Goal: Information Seeking & Learning: Compare options

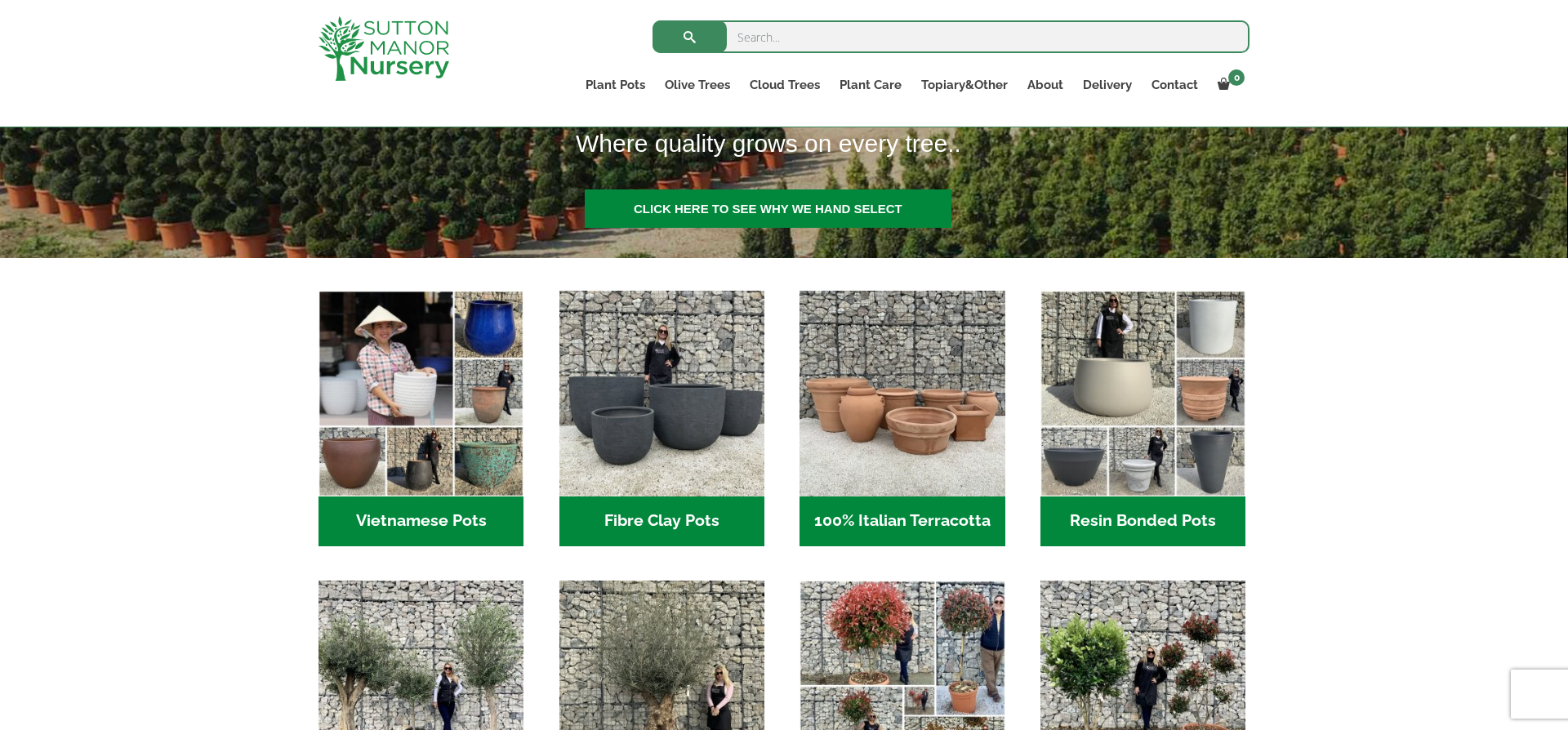
scroll to position [388, 0]
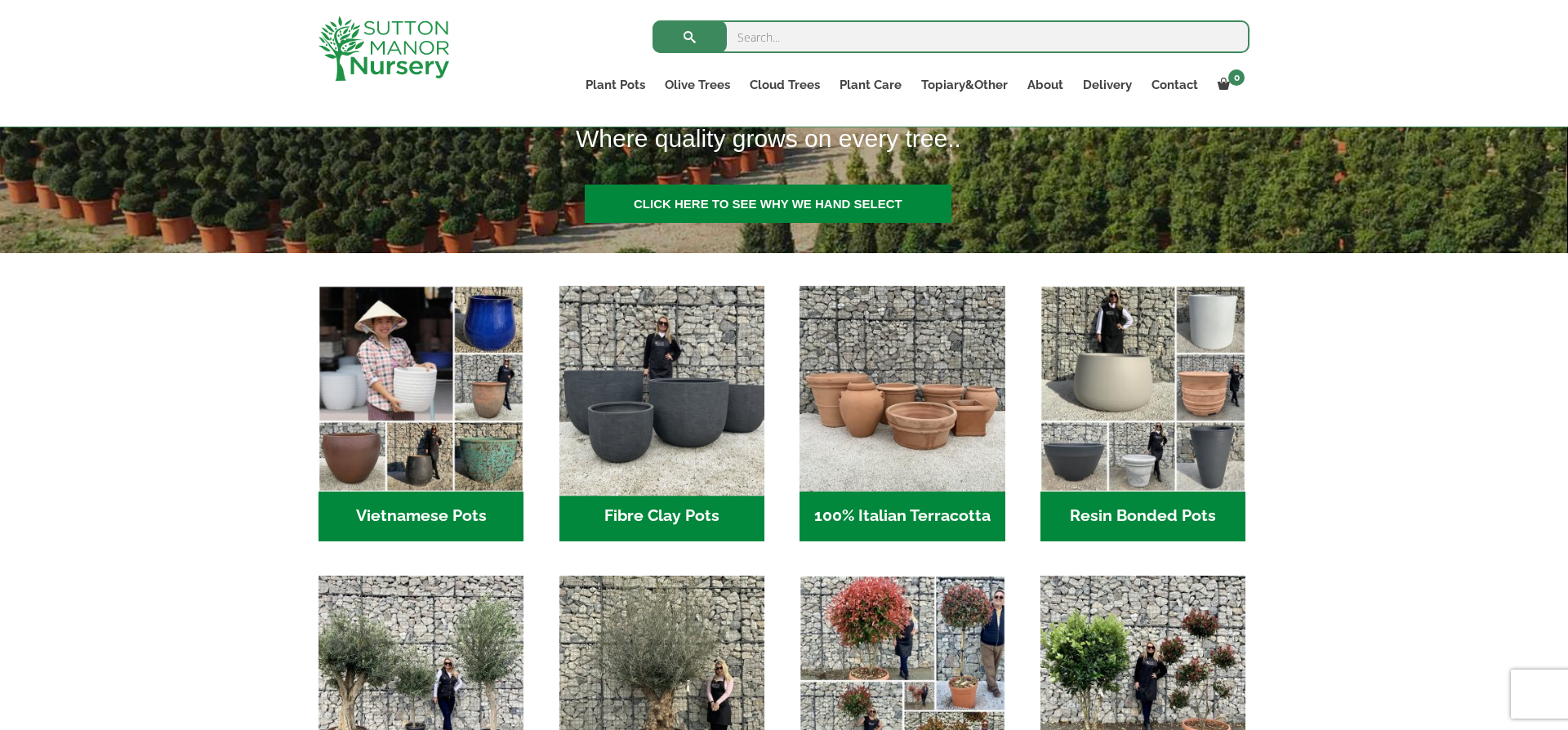
click at [692, 398] on img "Visit product category Fibre Clay Pots" at bounding box center [660, 388] width 216 height 215
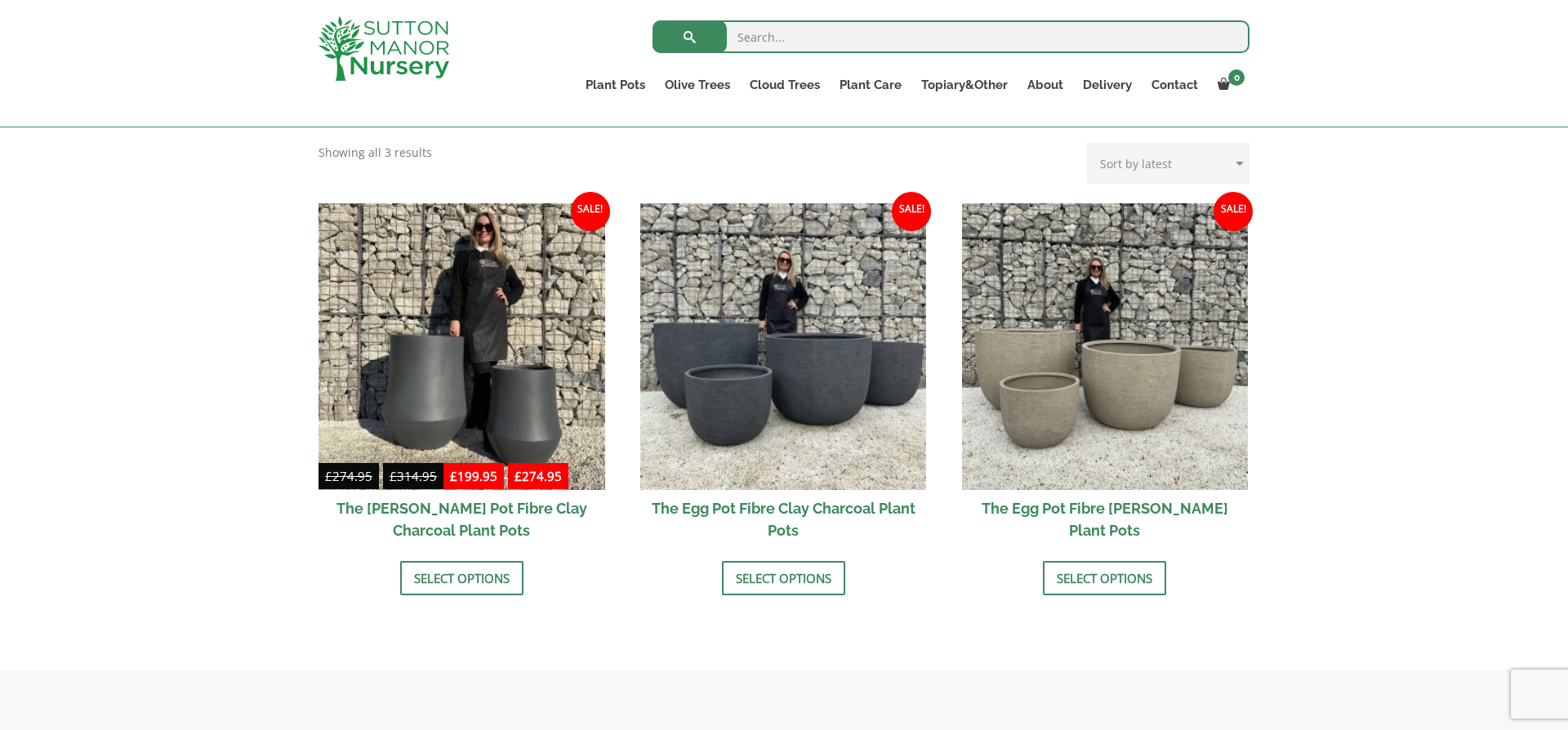
scroll to position [456, 0]
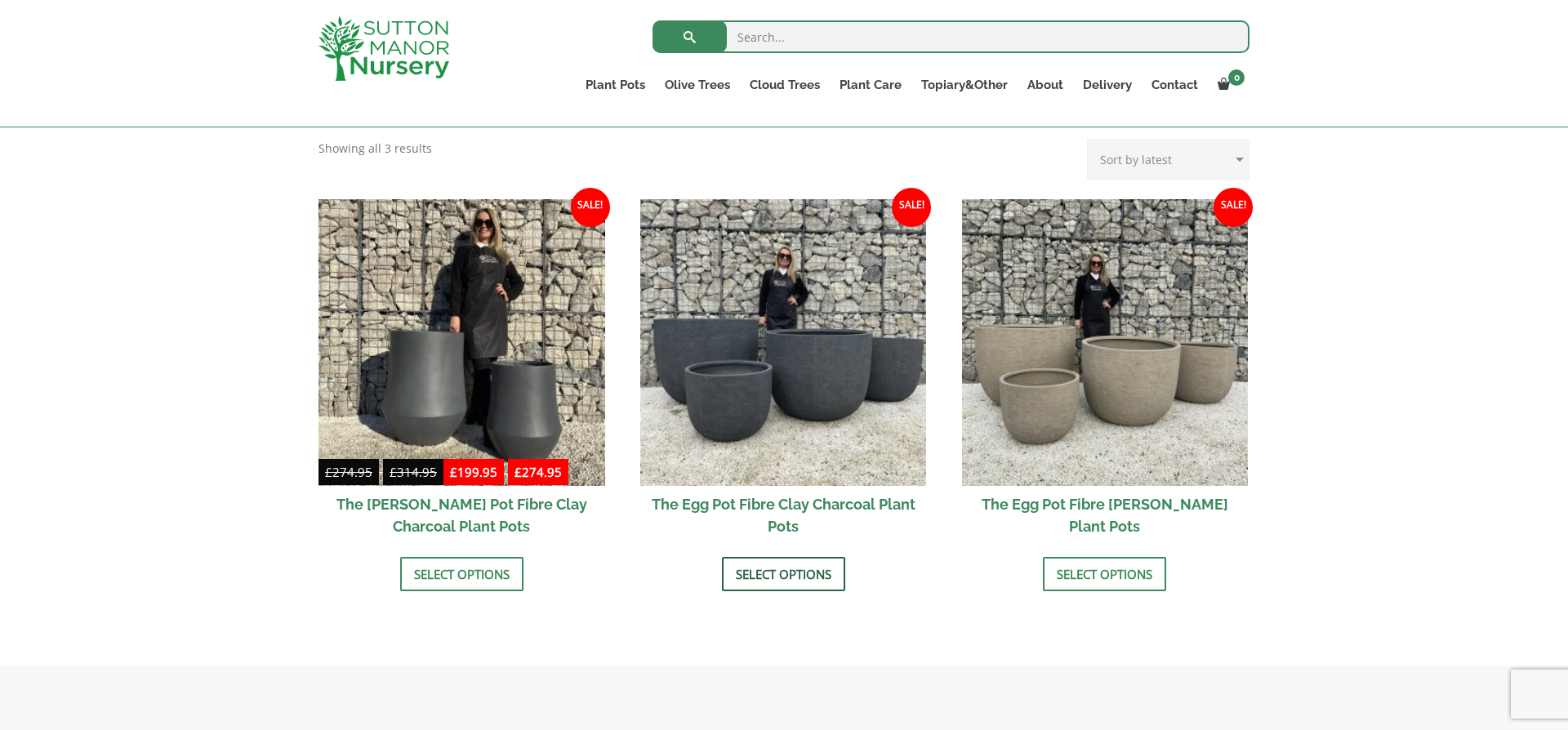
click at [769, 573] on link "Select options" at bounding box center [783, 574] width 123 height 34
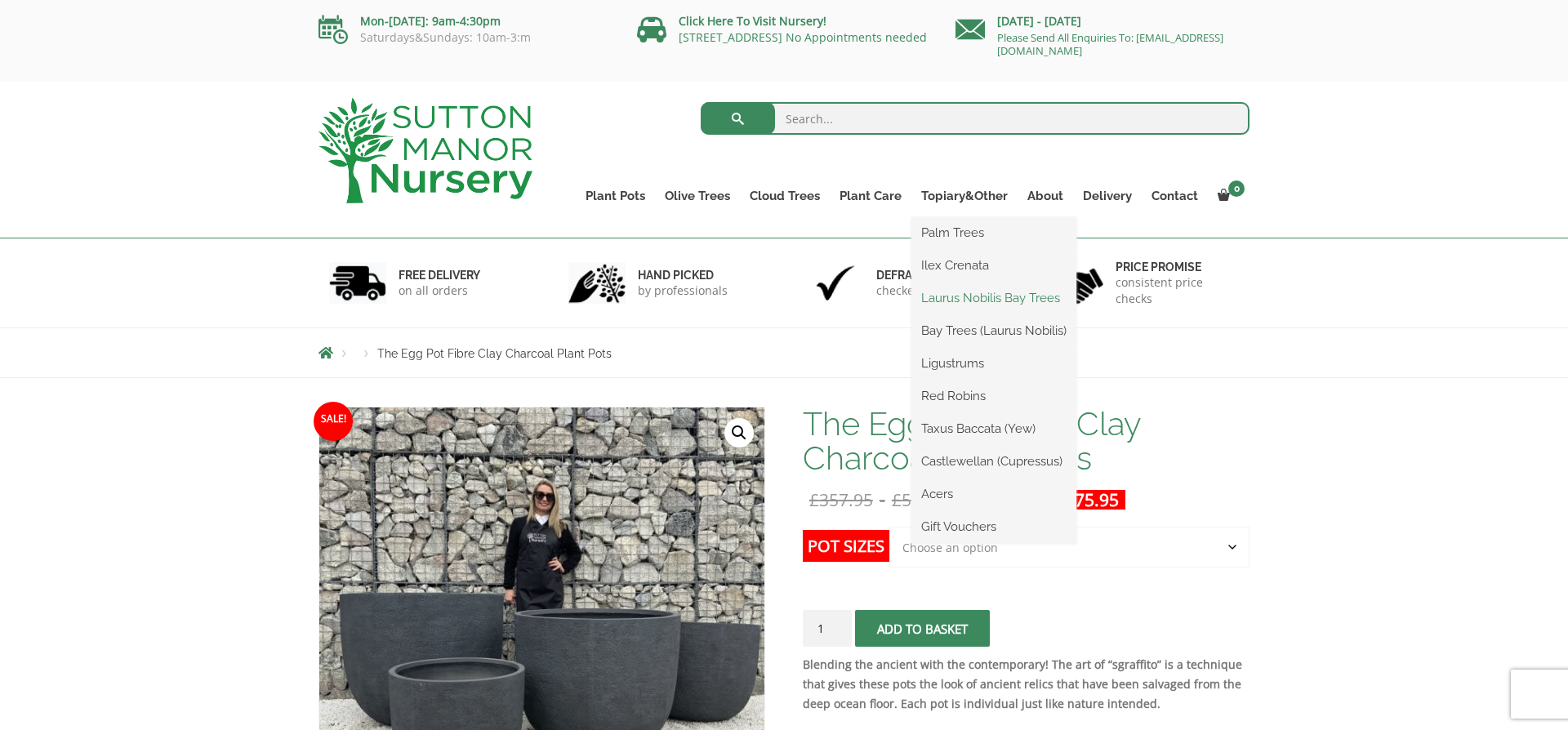
click at [966, 294] on link "Laurus Nobilis Bay Trees" at bounding box center [994, 297] width 165 height 25
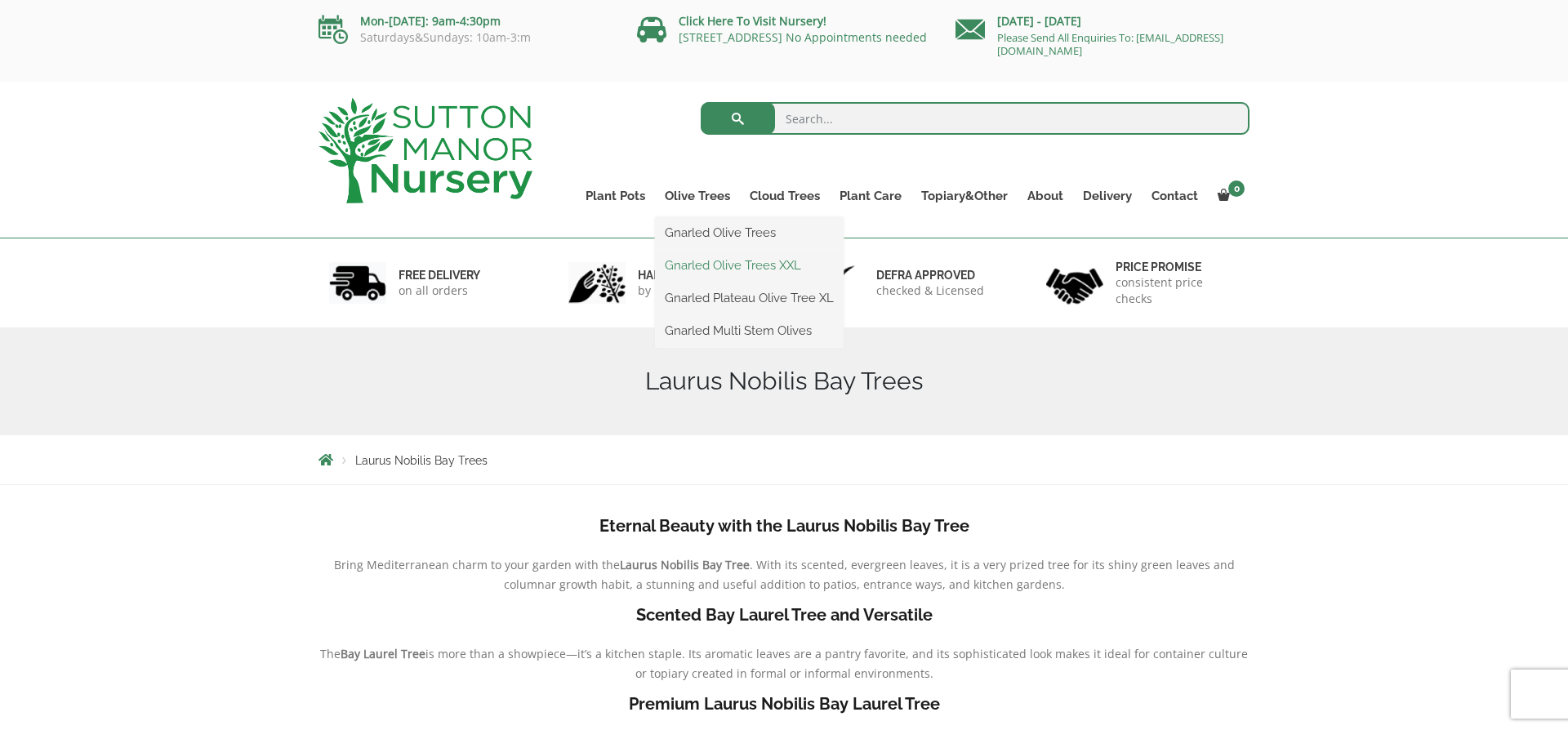
click at [739, 267] on link "Gnarled Olive Trees XXL" at bounding box center [749, 265] width 189 height 25
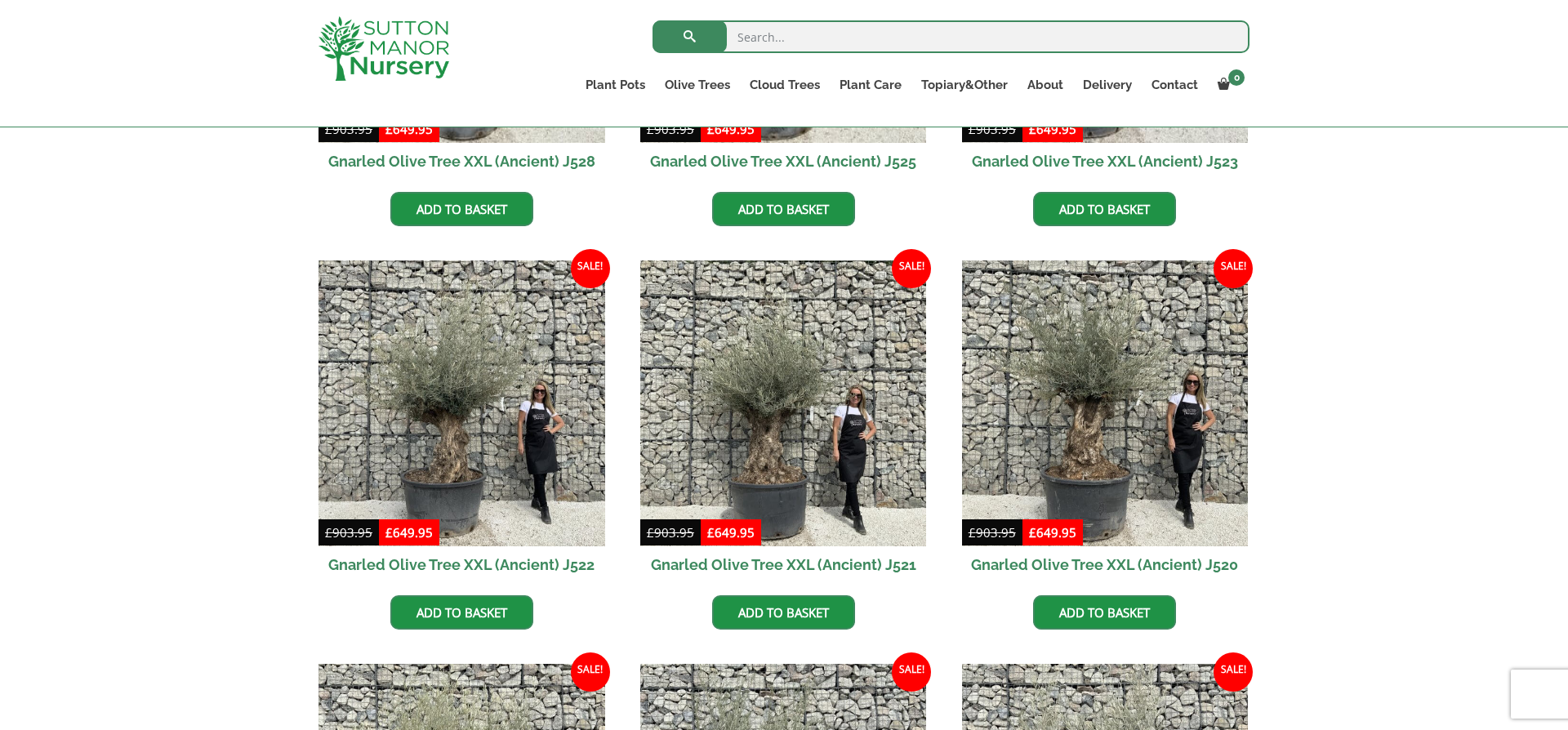
scroll to position [692, 0]
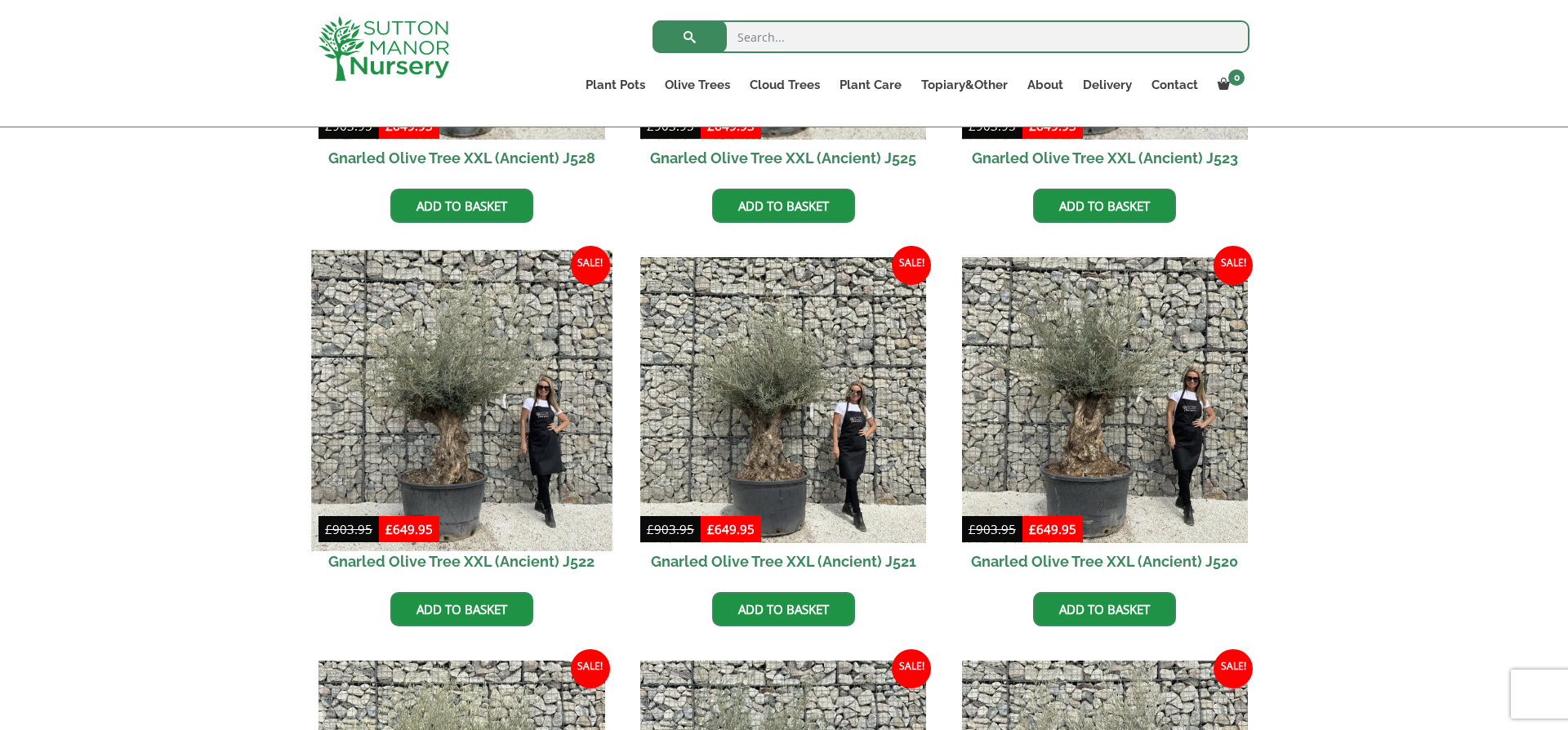
click at [453, 462] on img at bounding box center [461, 399] width 300 height 300
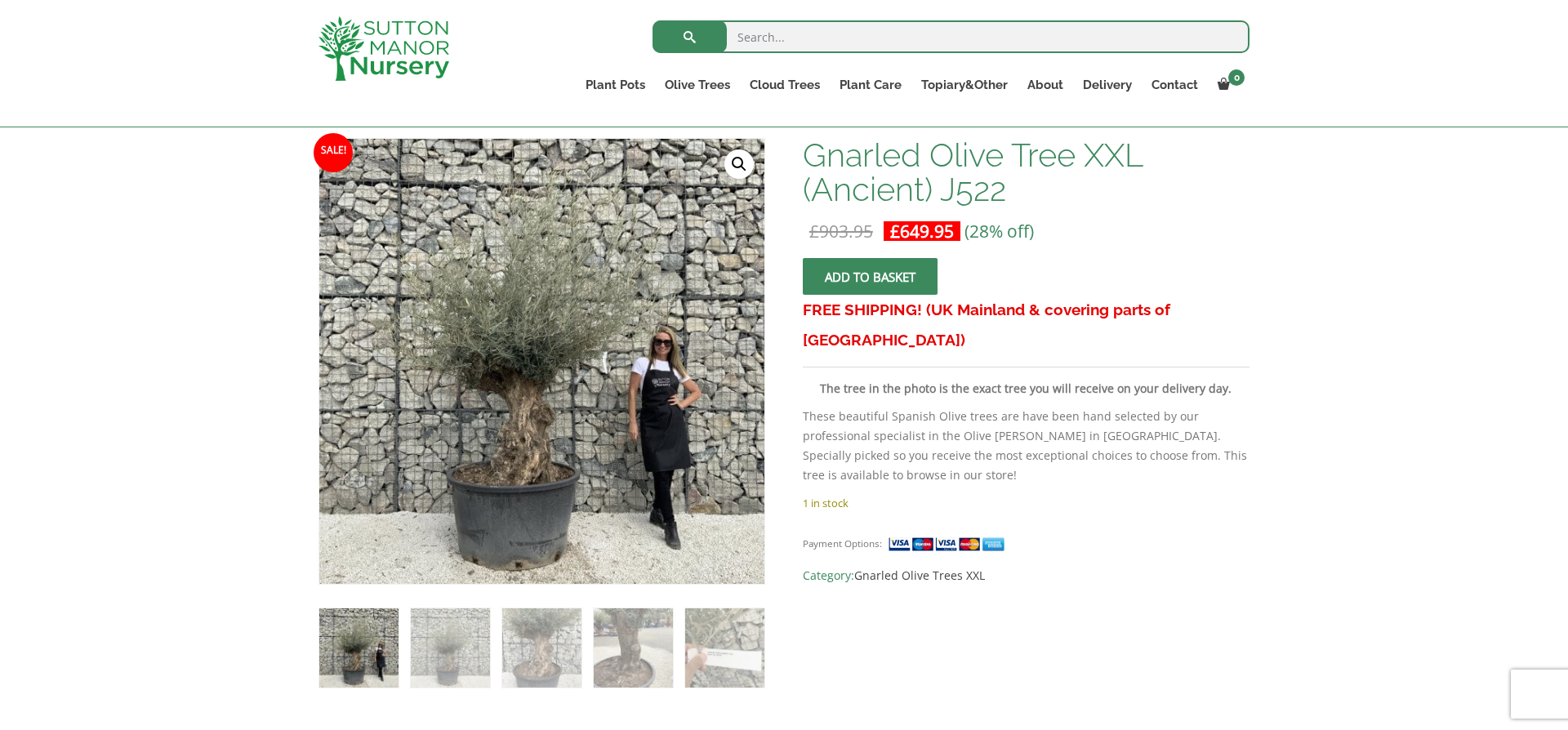
scroll to position [242, 0]
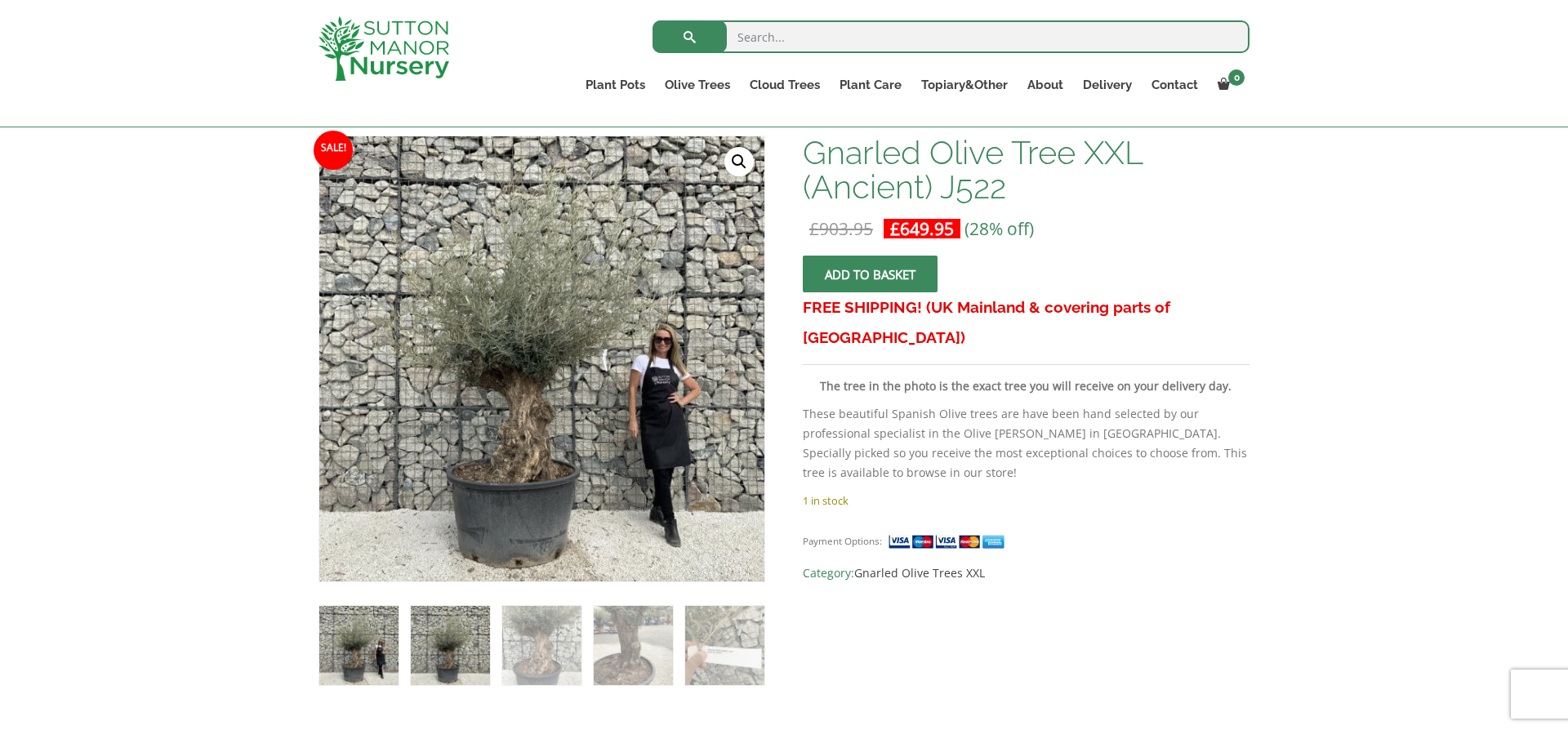
click at [452, 666] on img at bounding box center [450, 644] width 79 height 79
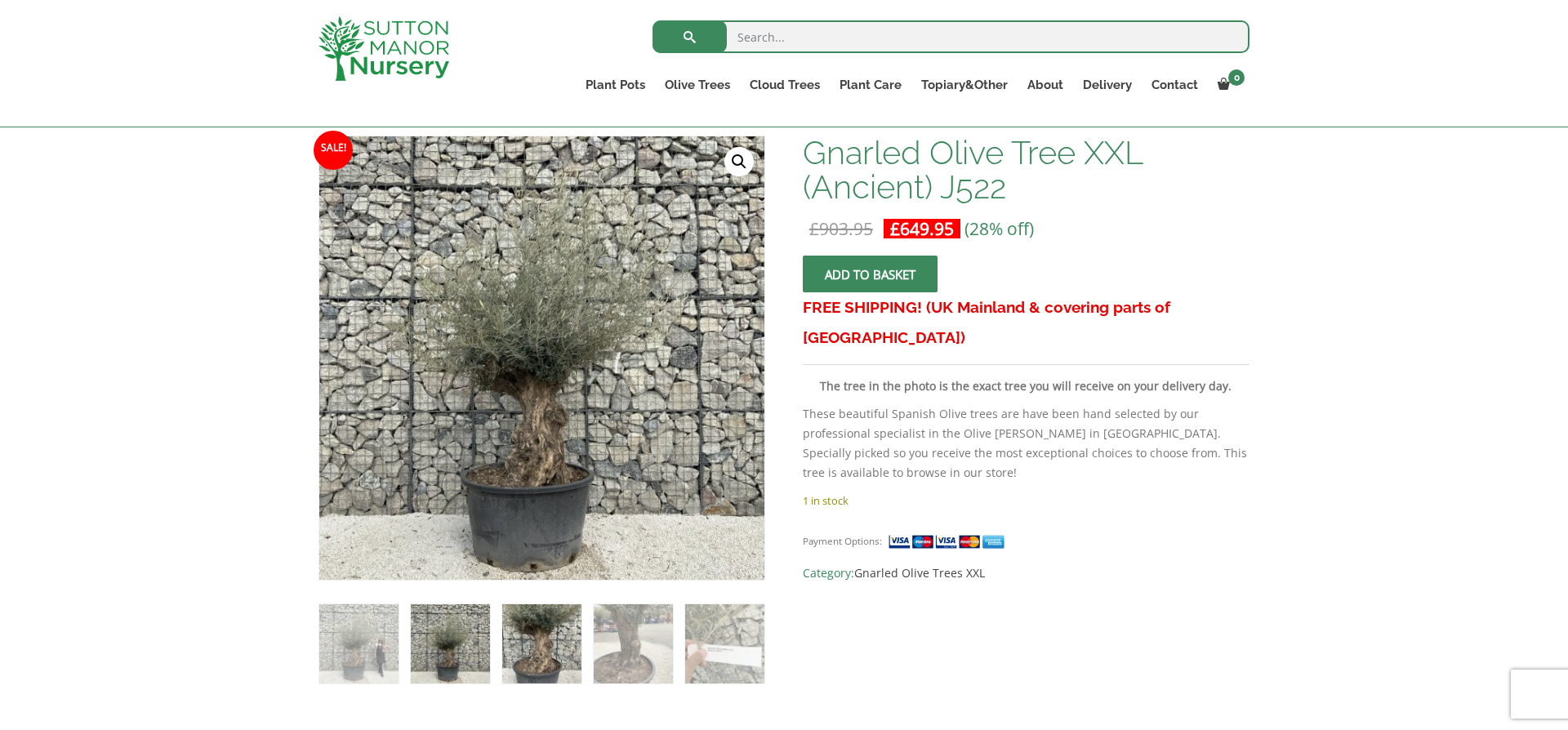
click at [521, 666] on img at bounding box center [541, 643] width 79 height 79
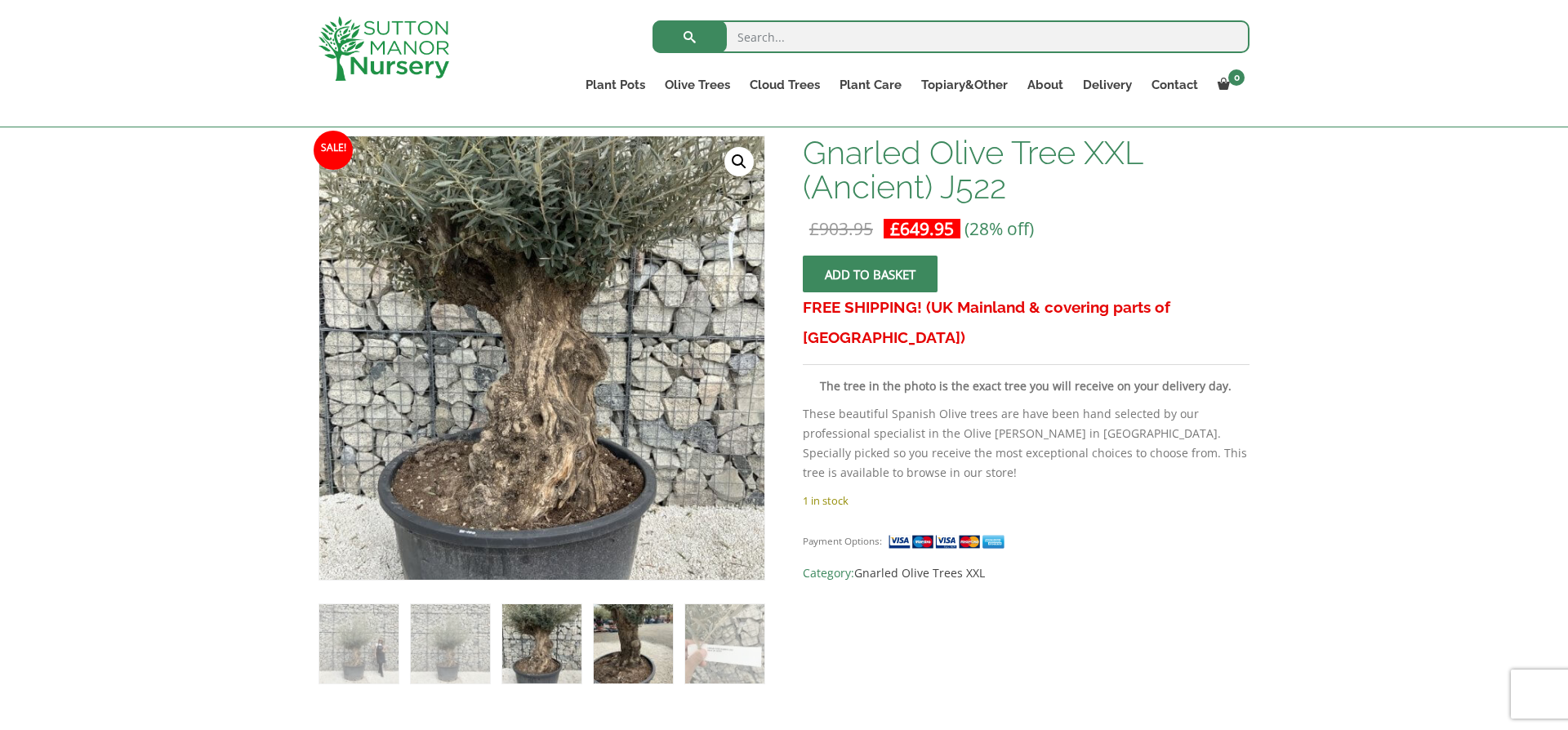
click at [606, 654] on img at bounding box center [633, 643] width 79 height 79
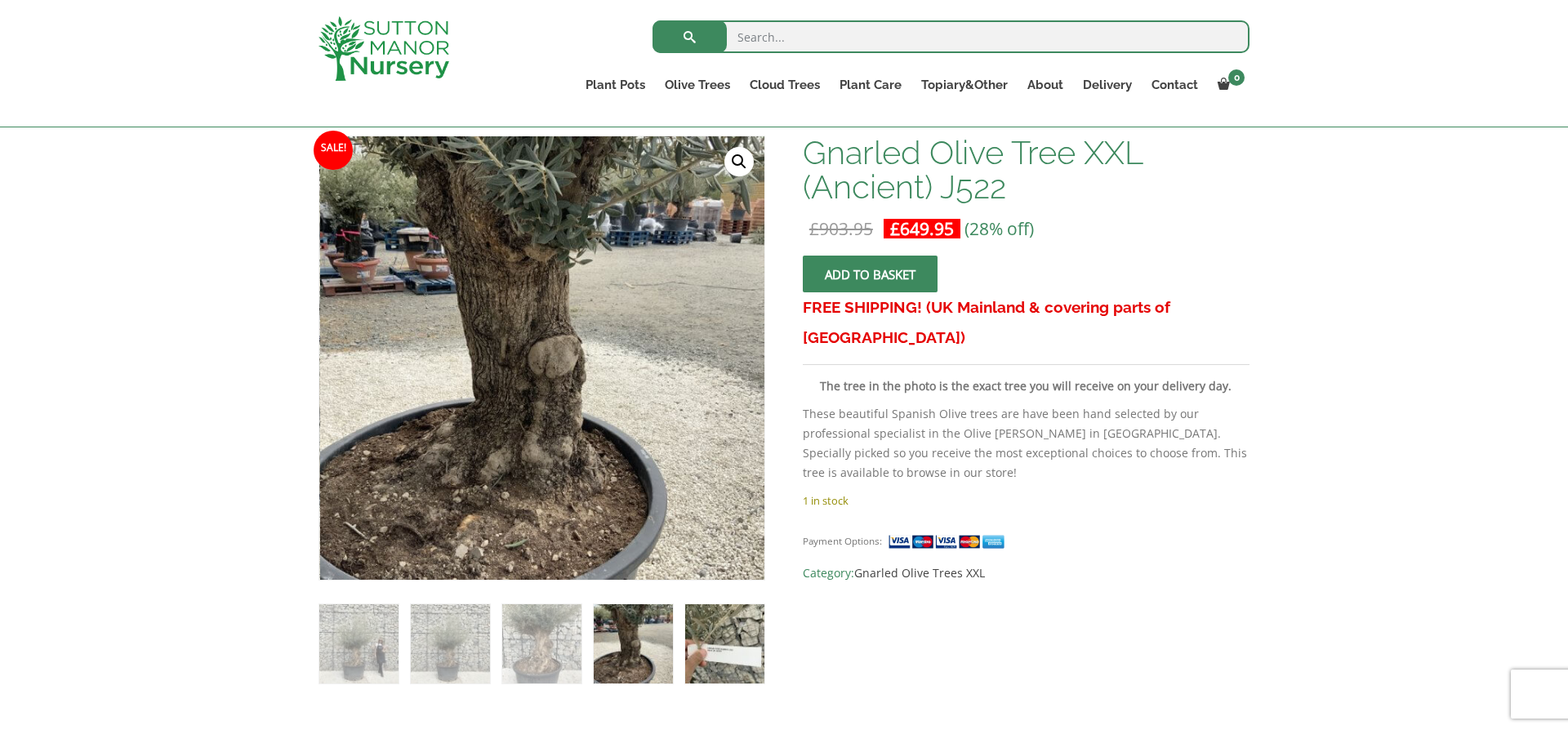
click at [713, 658] on img at bounding box center [724, 643] width 79 height 79
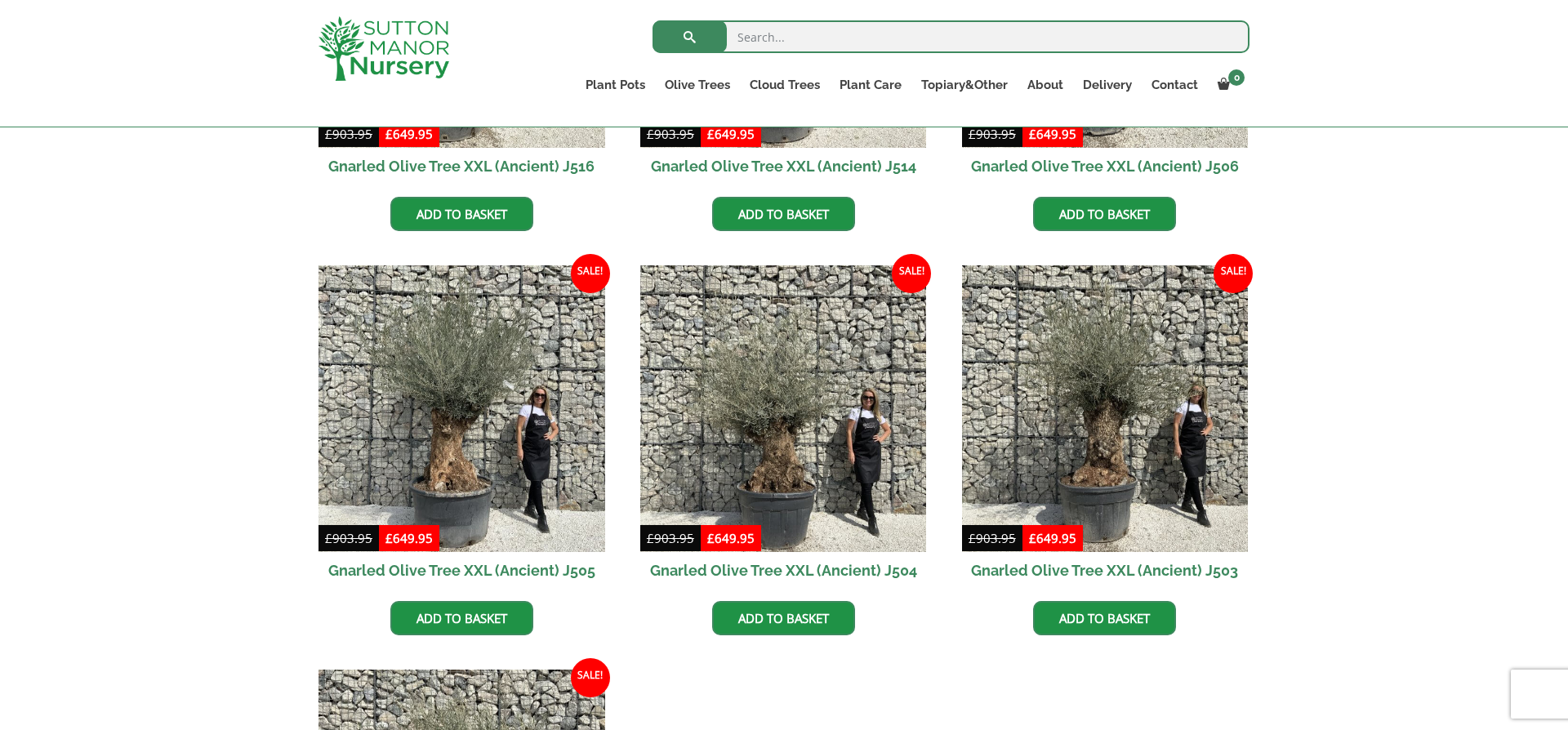
scroll to position [2266, 0]
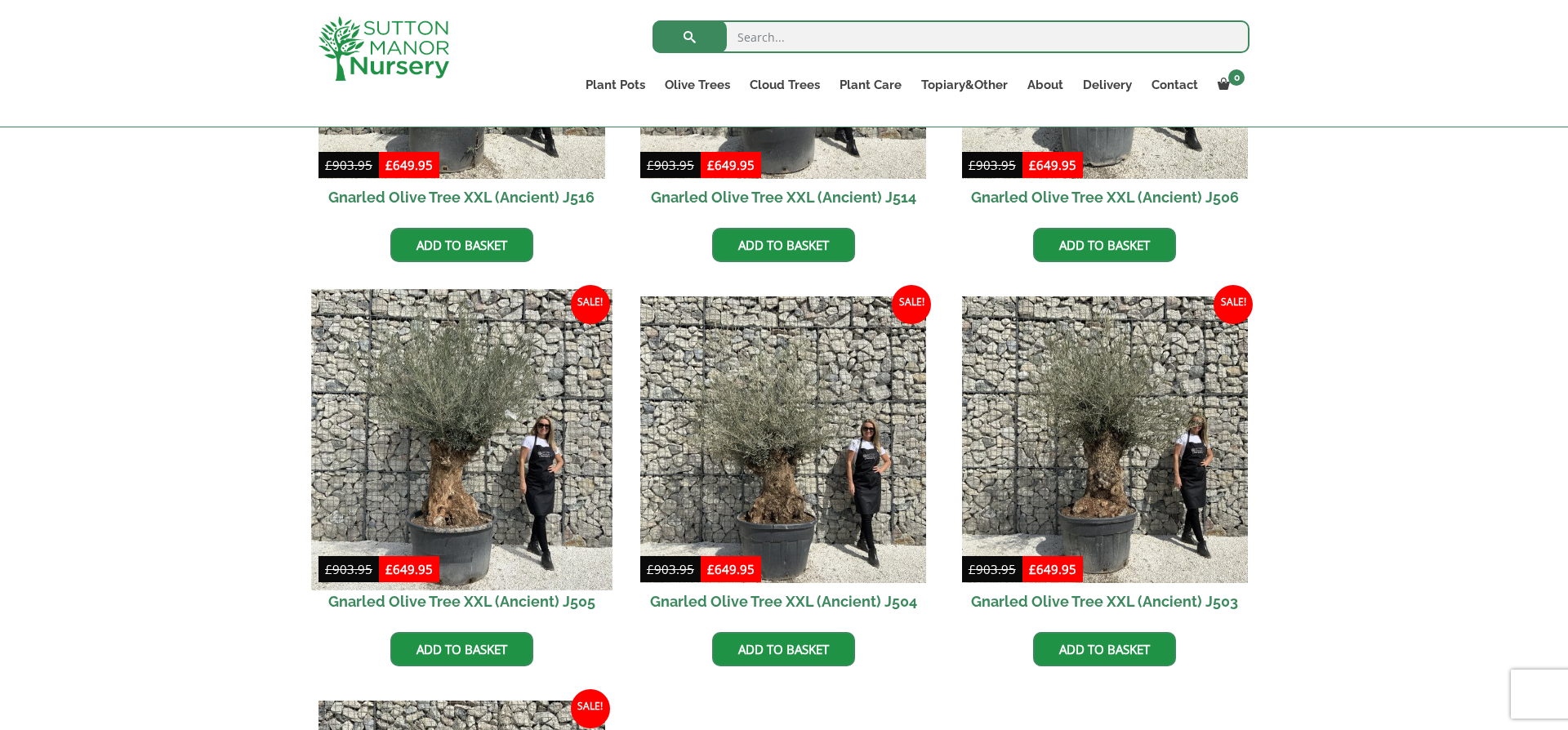
click at [469, 490] on img at bounding box center [461, 439] width 300 height 300
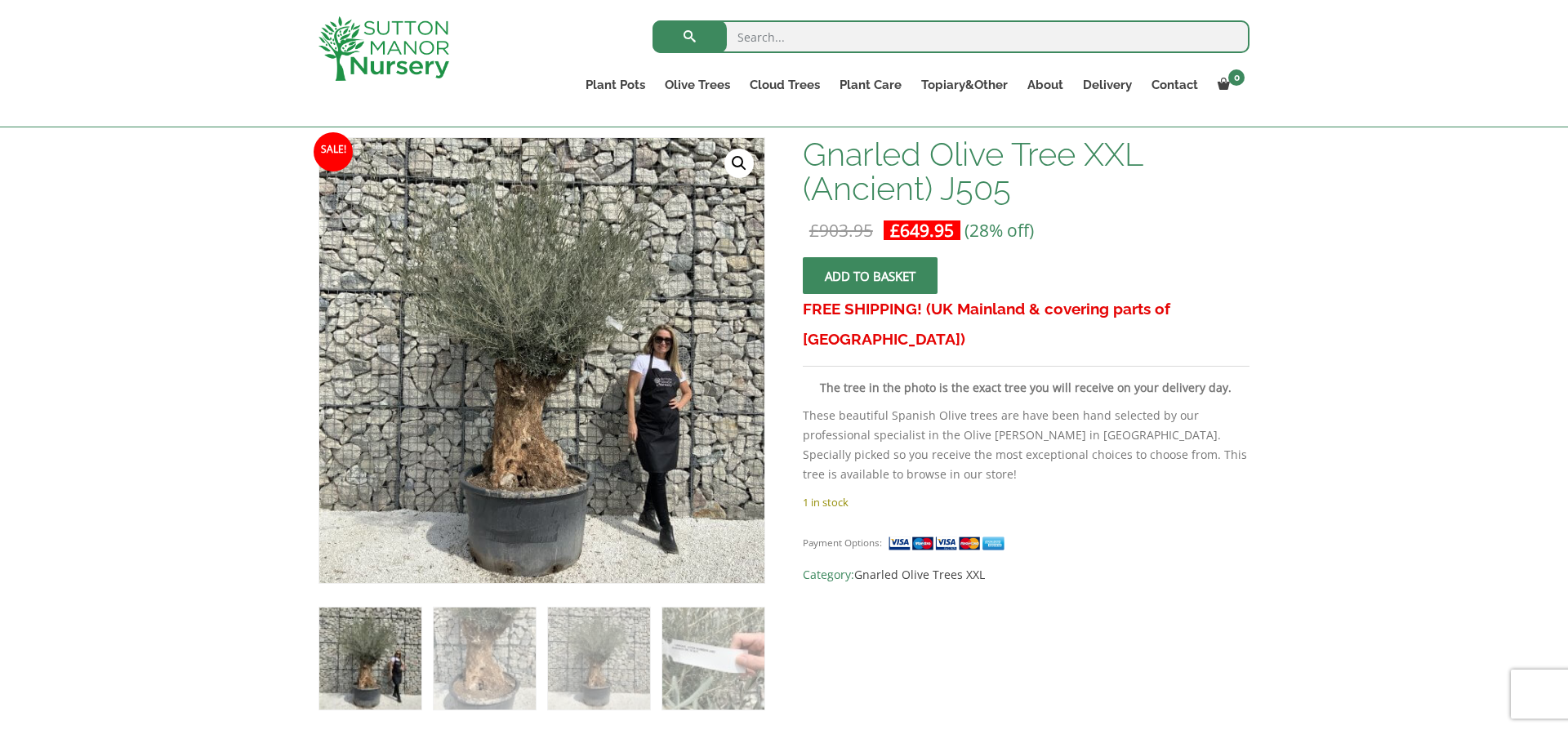
scroll to position [266, 0]
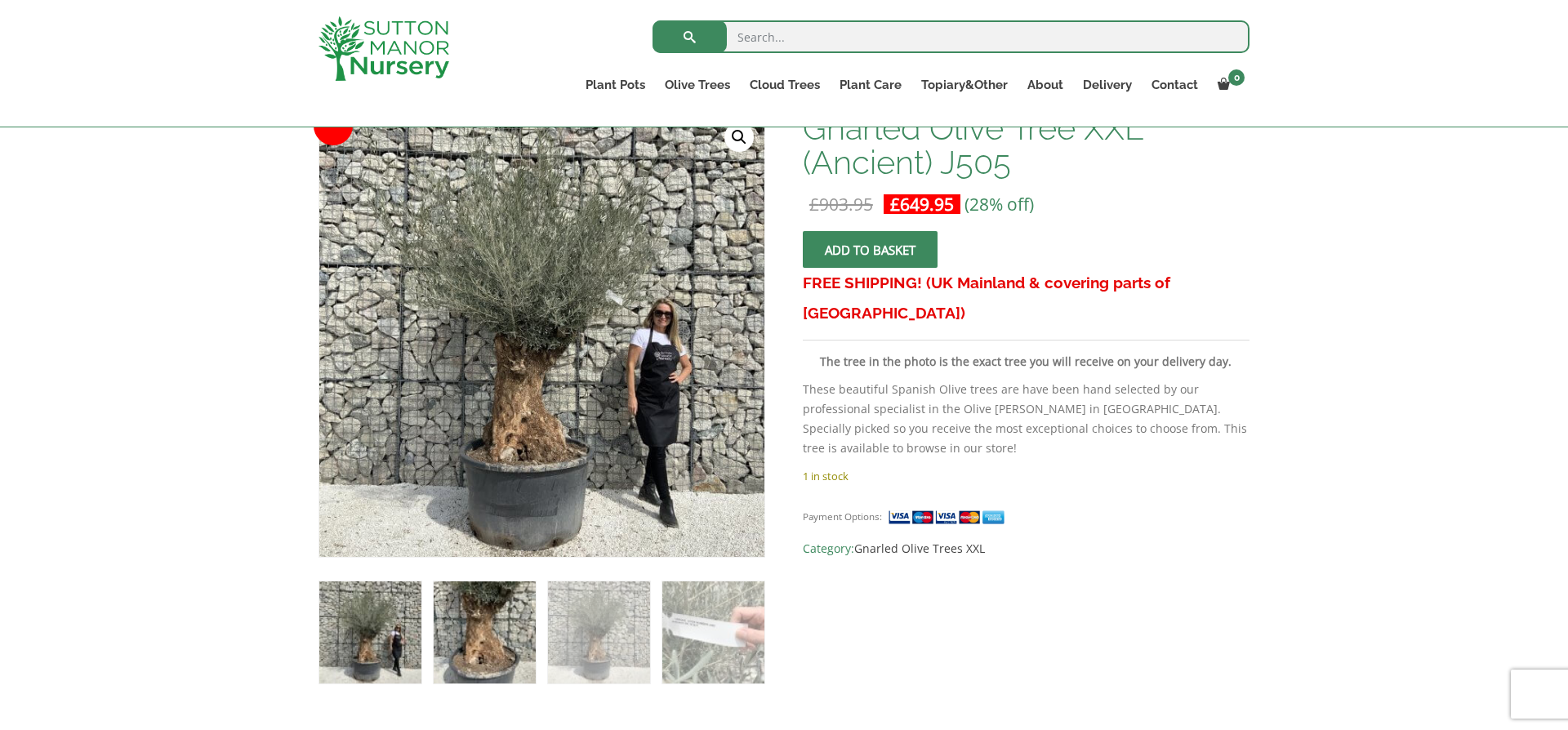
click at [474, 646] on img at bounding box center [484, 633] width 102 height 102
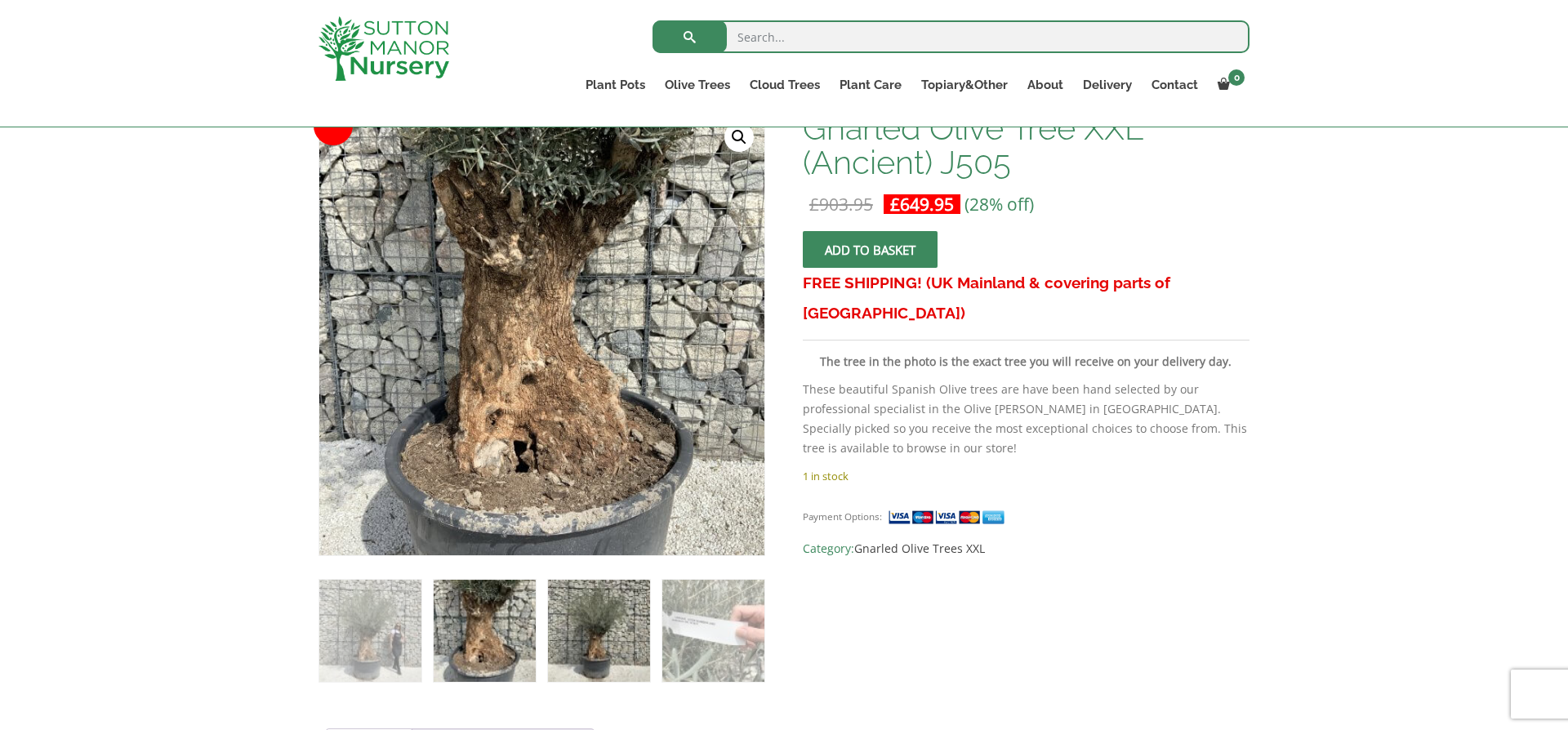
click at [587, 635] on img at bounding box center [599, 631] width 102 height 102
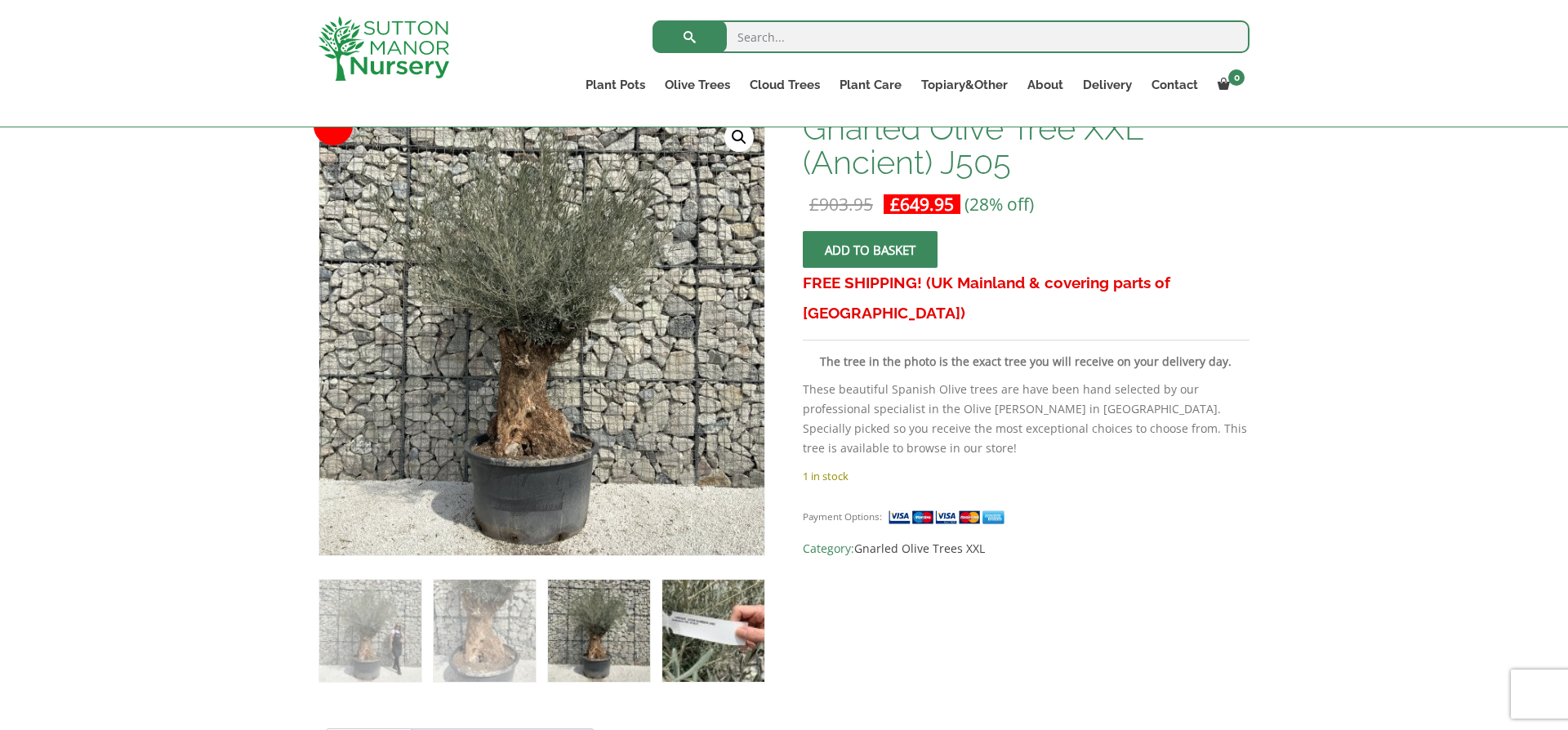
click at [695, 632] on img at bounding box center [714, 631] width 102 height 102
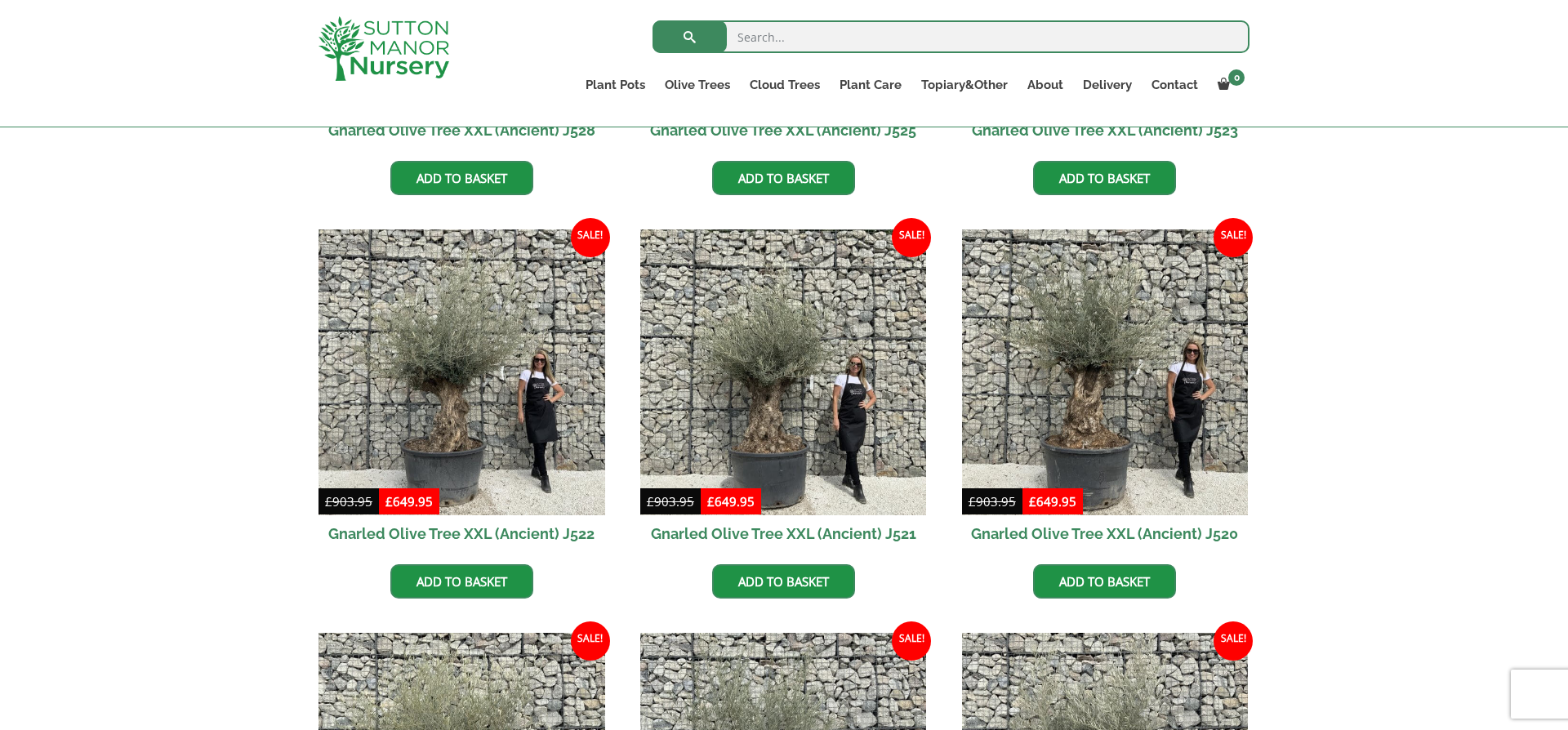
scroll to position [712, 0]
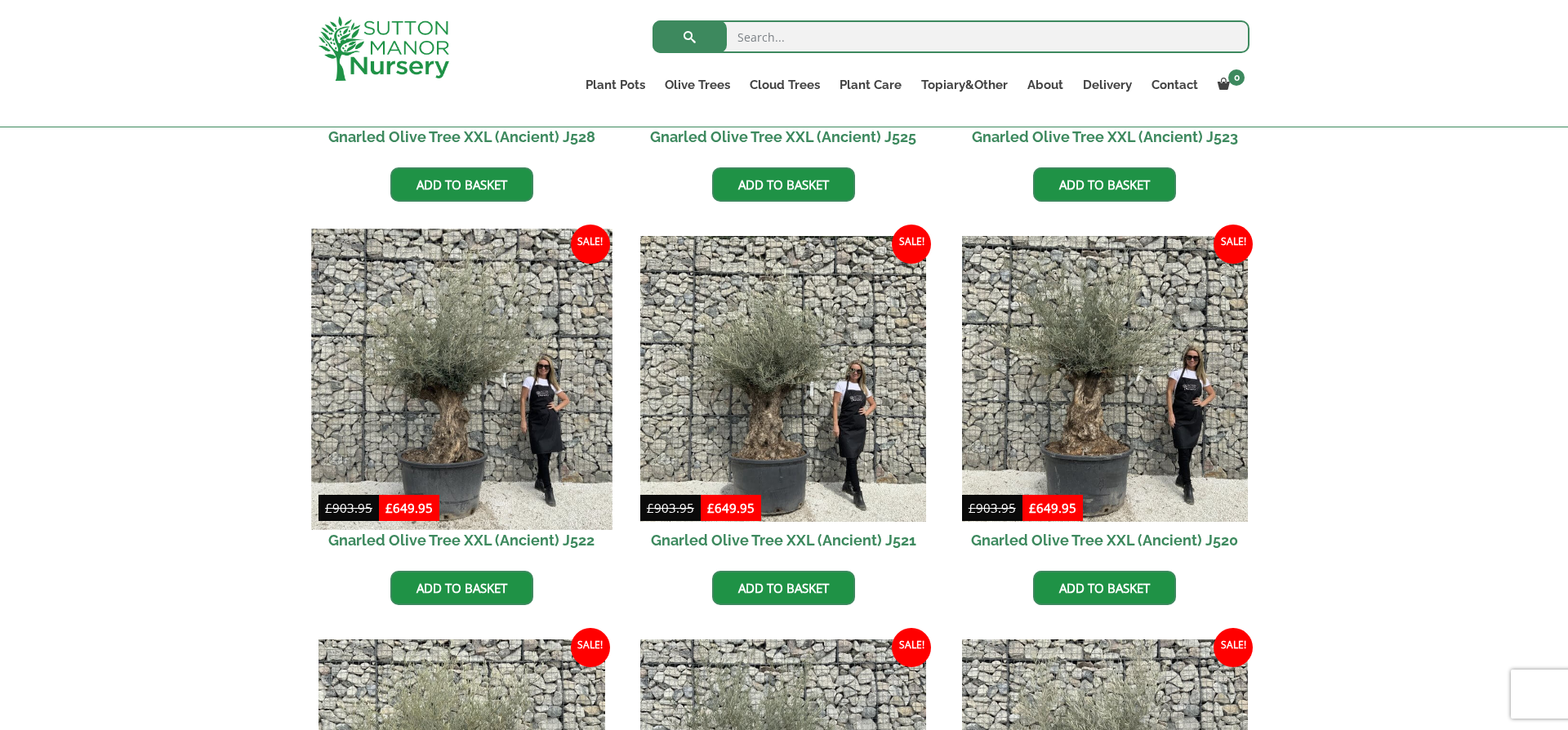
click at [462, 391] on img at bounding box center [461, 378] width 300 height 300
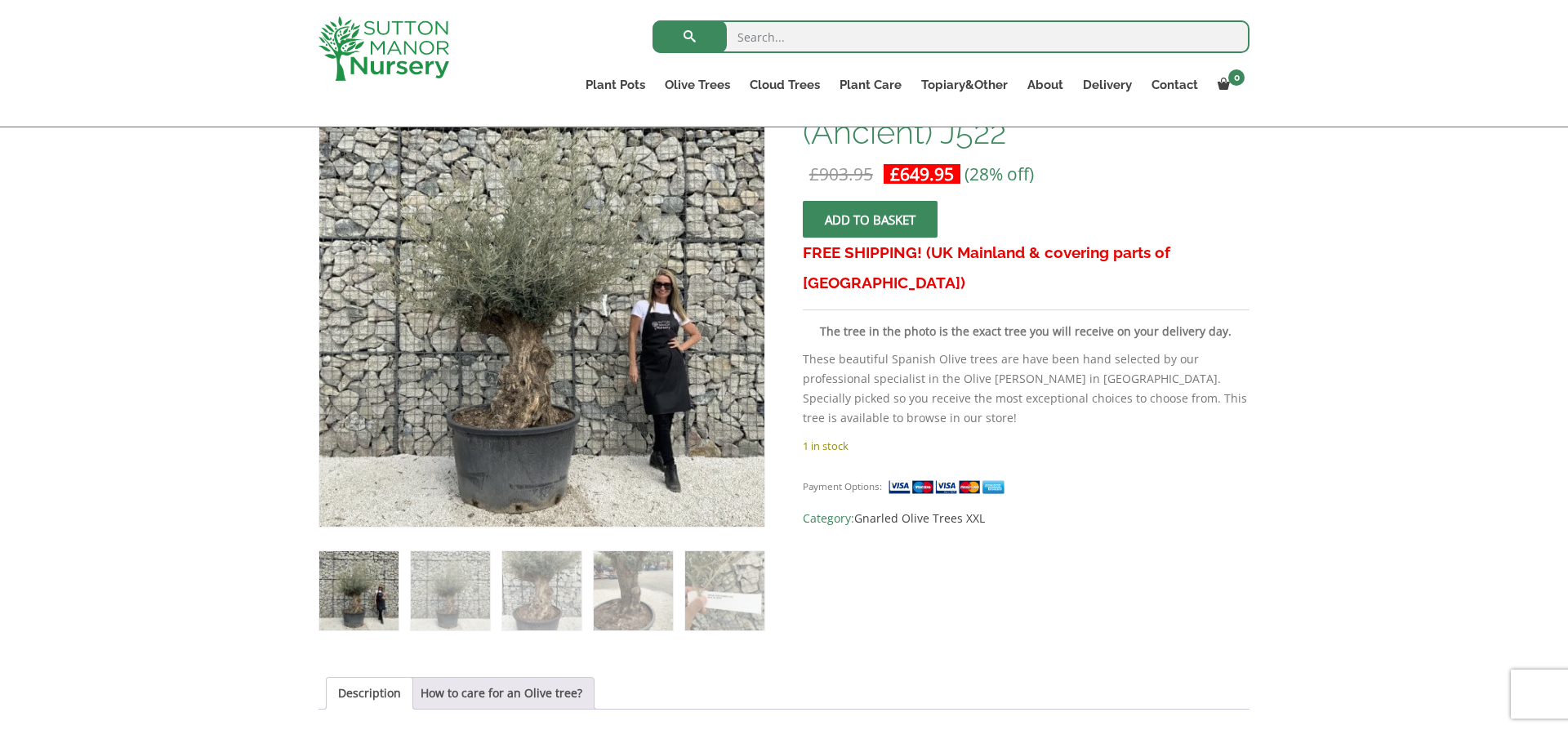
scroll to position [299, 0]
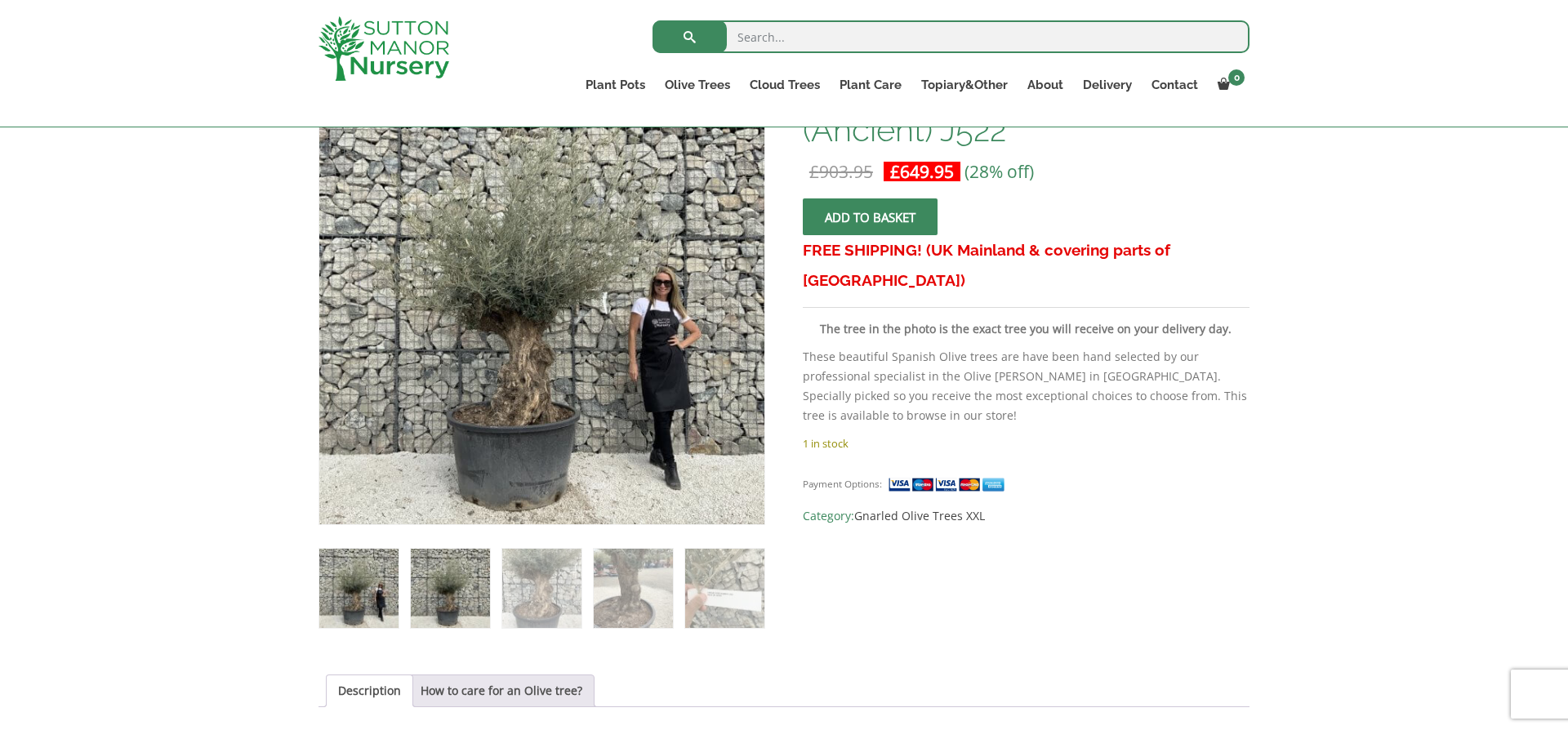
click at [427, 596] on img at bounding box center [450, 587] width 79 height 79
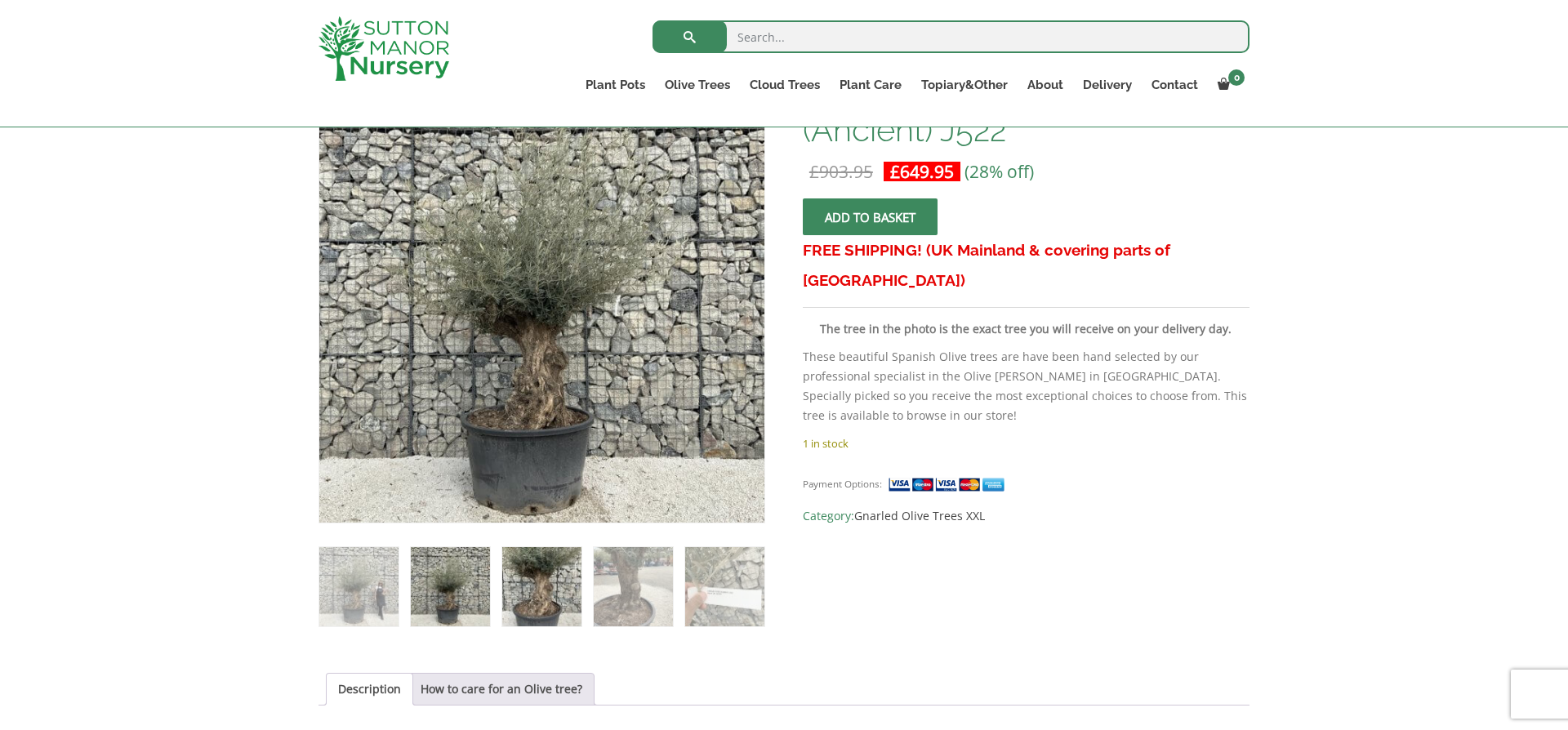
click at [538, 600] on img at bounding box center [541, 586] width 79 height 79
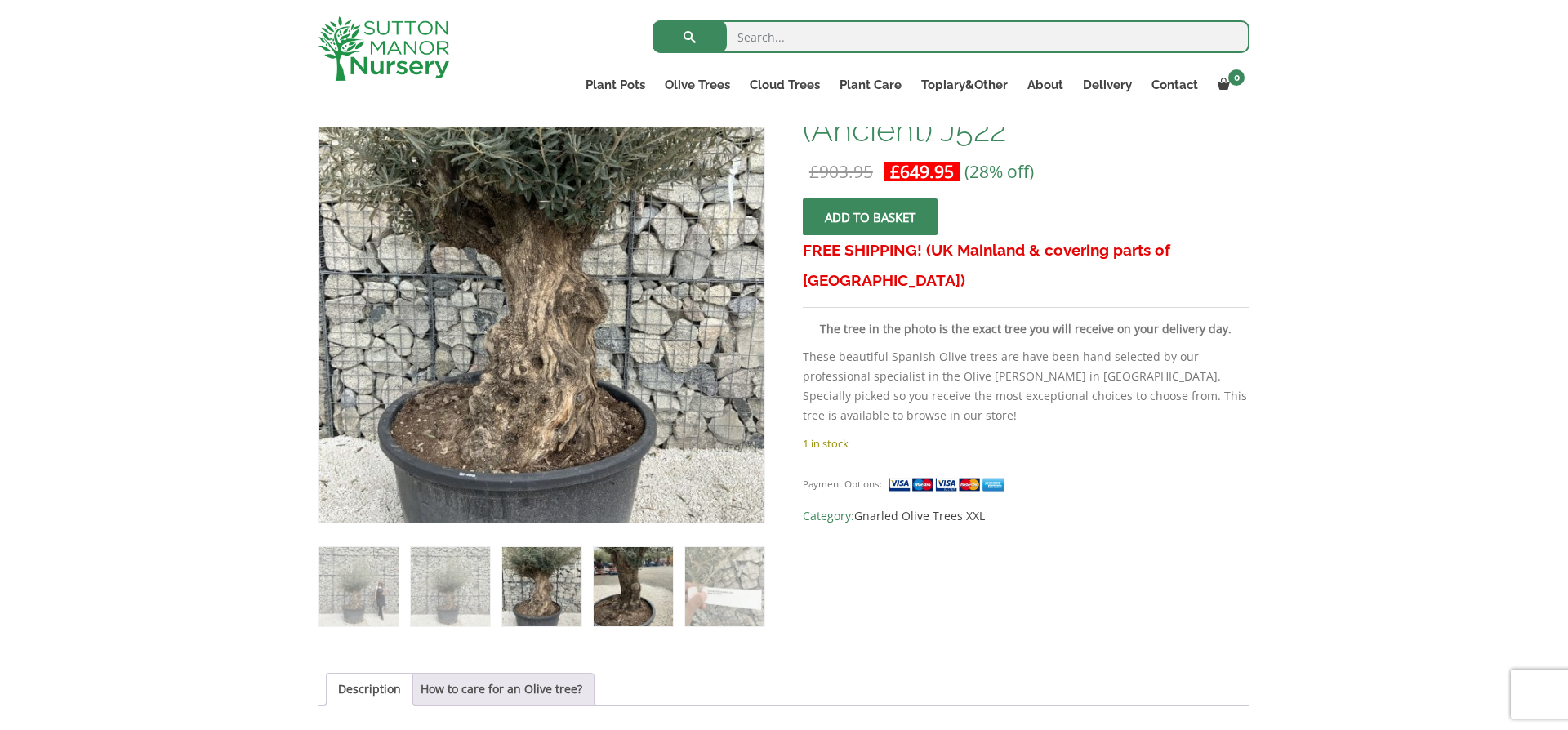
click at [611, 600] on img at bounding box center [633, 586] width 79 height 79
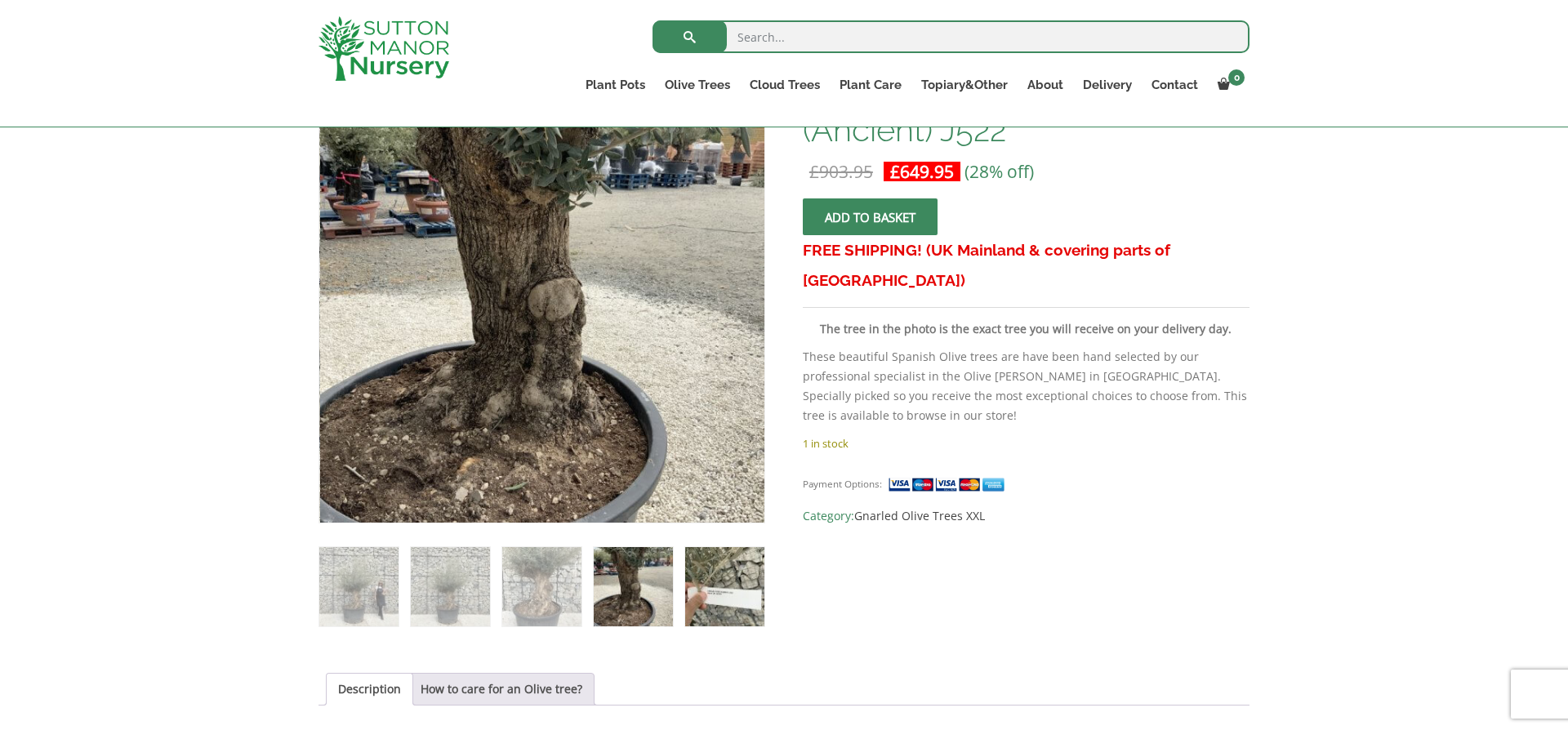
click at [717, 591] on img at bounding box center [724, 586] width 79 height 79
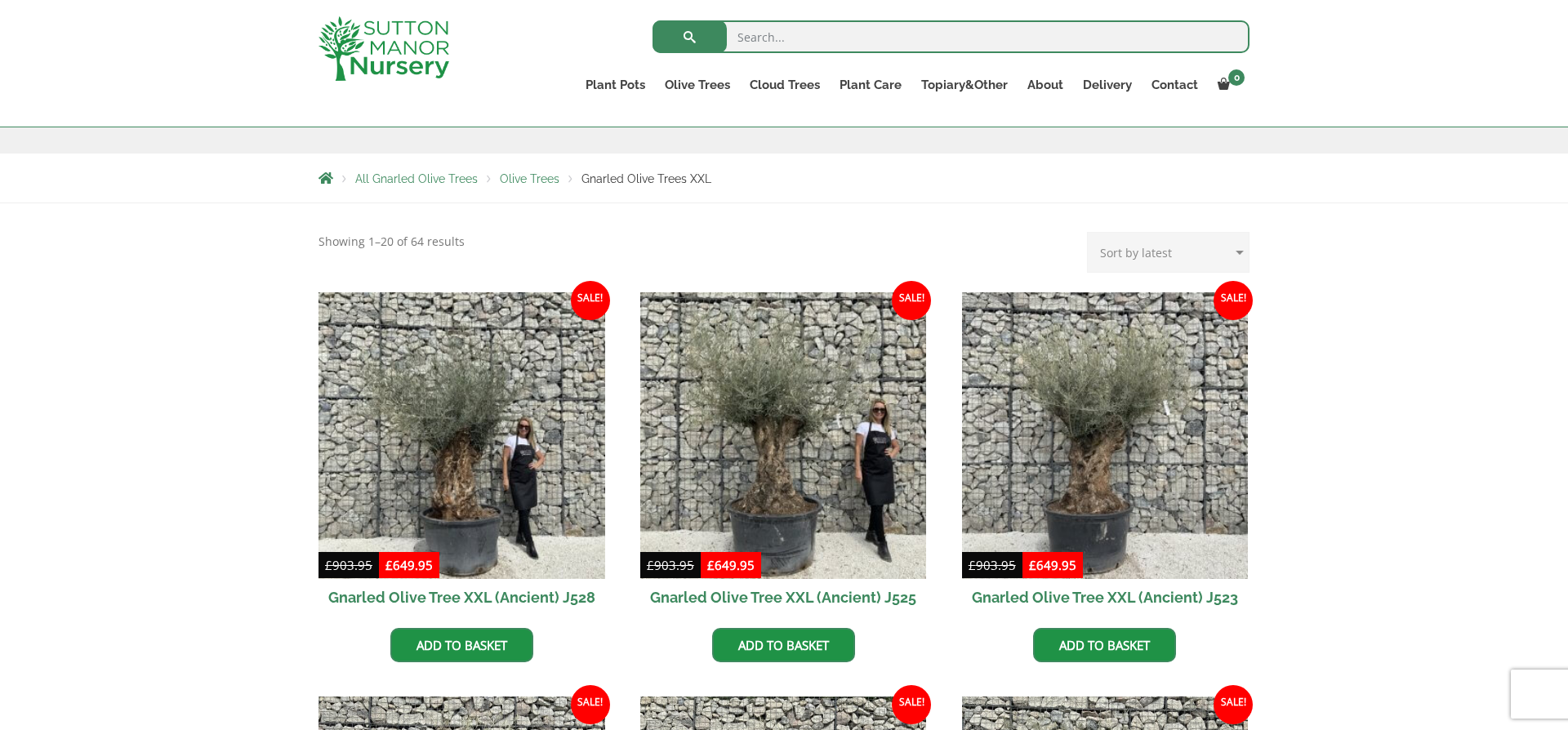
scroll to position [166, 0]
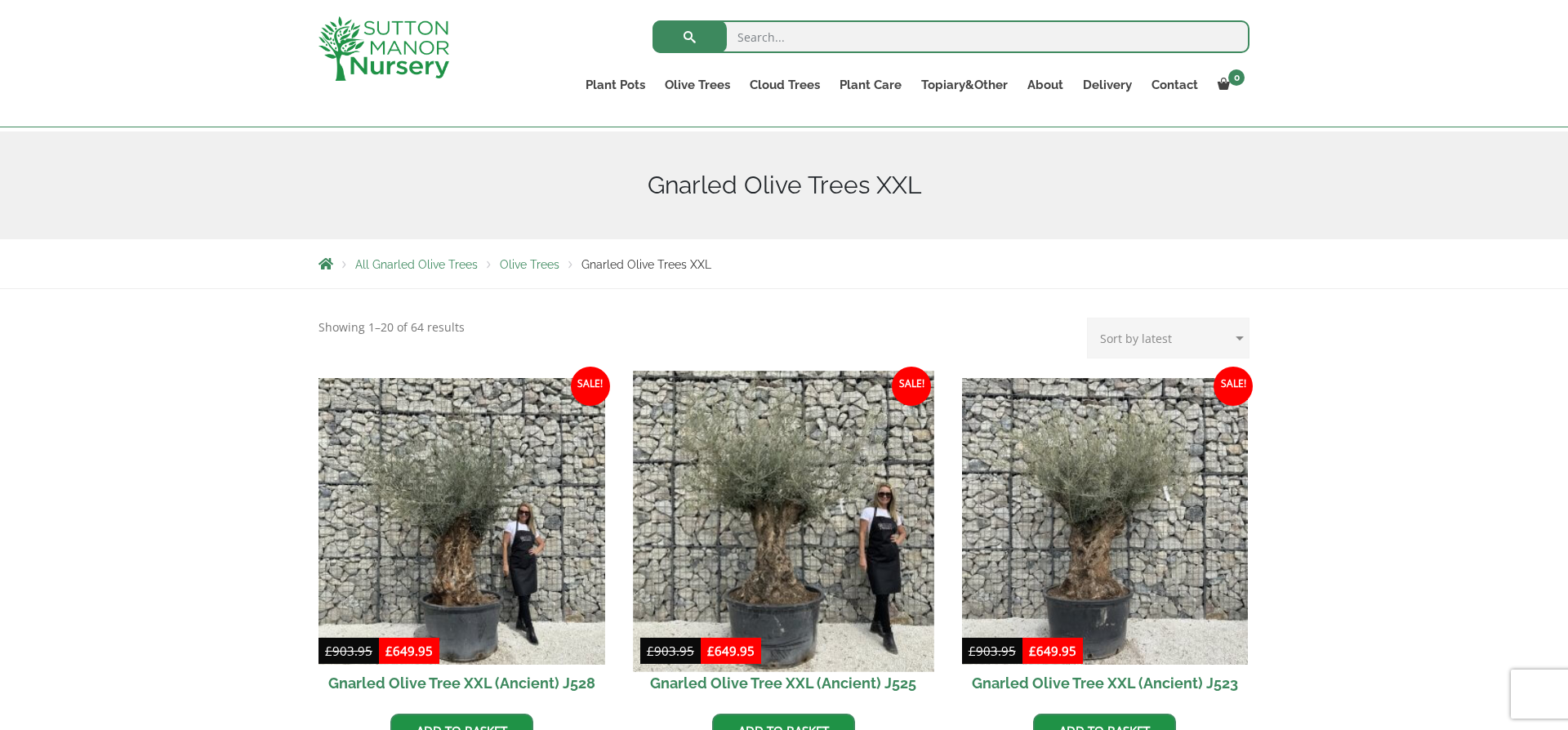
click at [738, 550] on img at bounding box center [783, 520] width 300 height 300
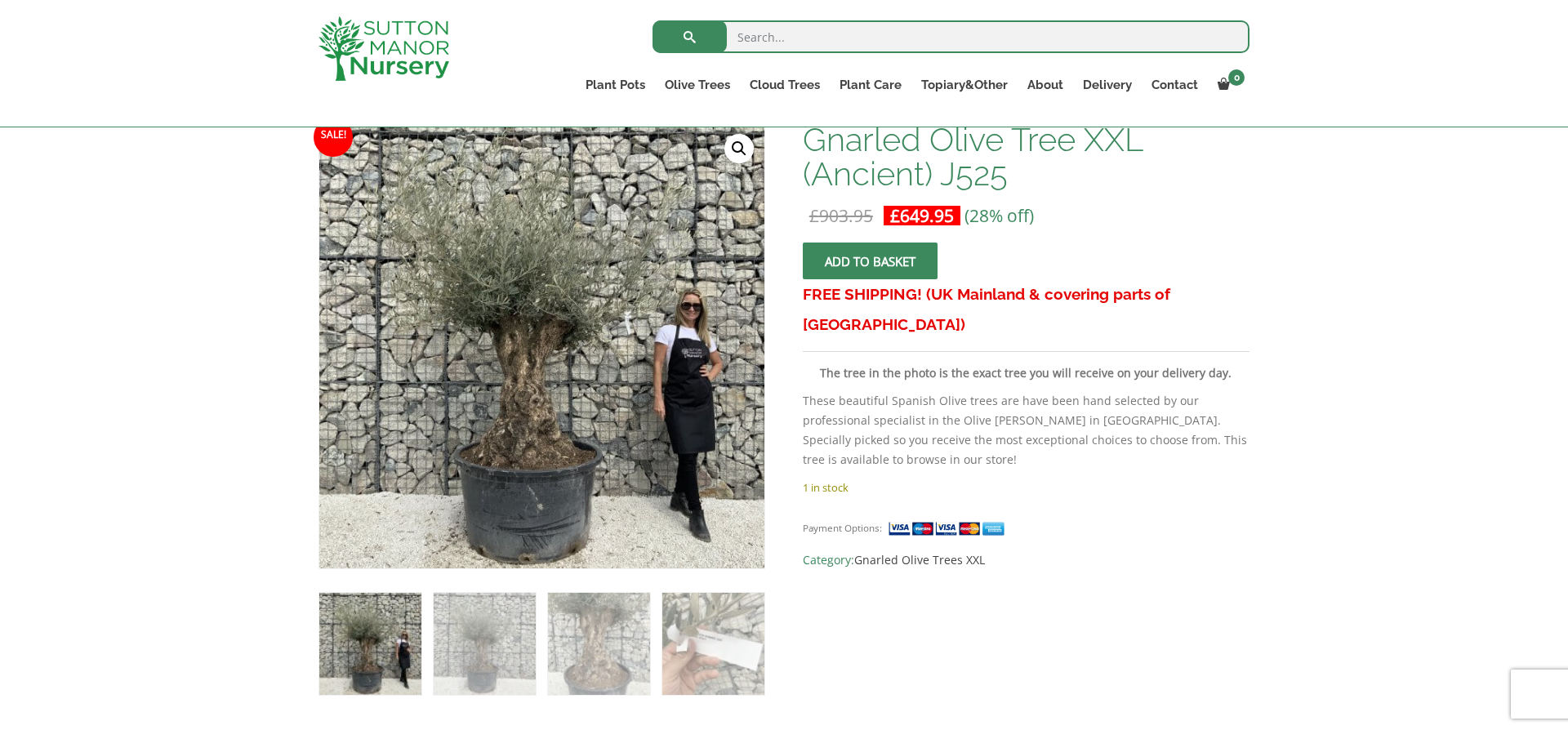
scroll to position [256, 0]
click at [470, 653] on img at bounding box center [484, 642] width 102 height 102
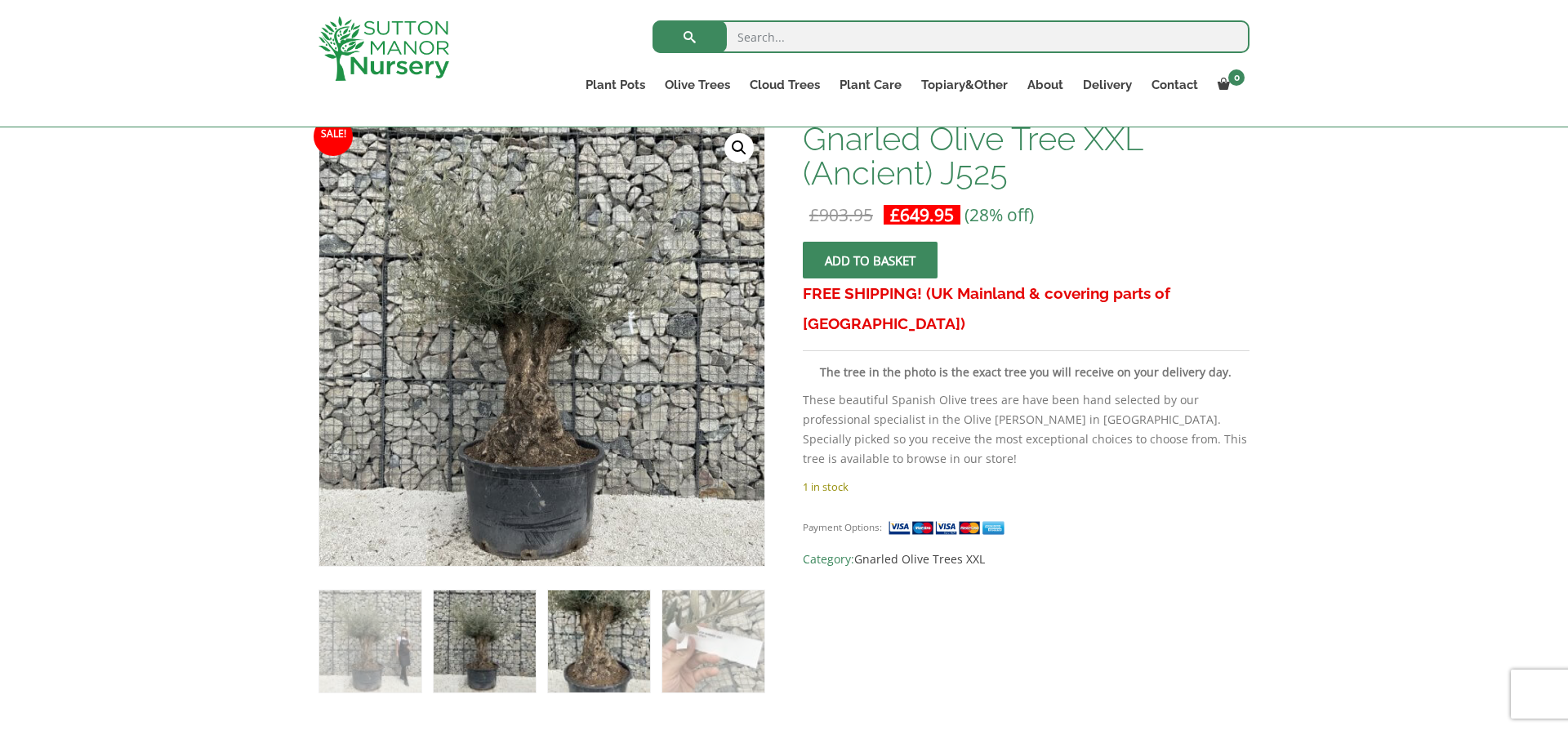
click at [596, 649] on img at bounding box center [599, 641] width 102 height 102
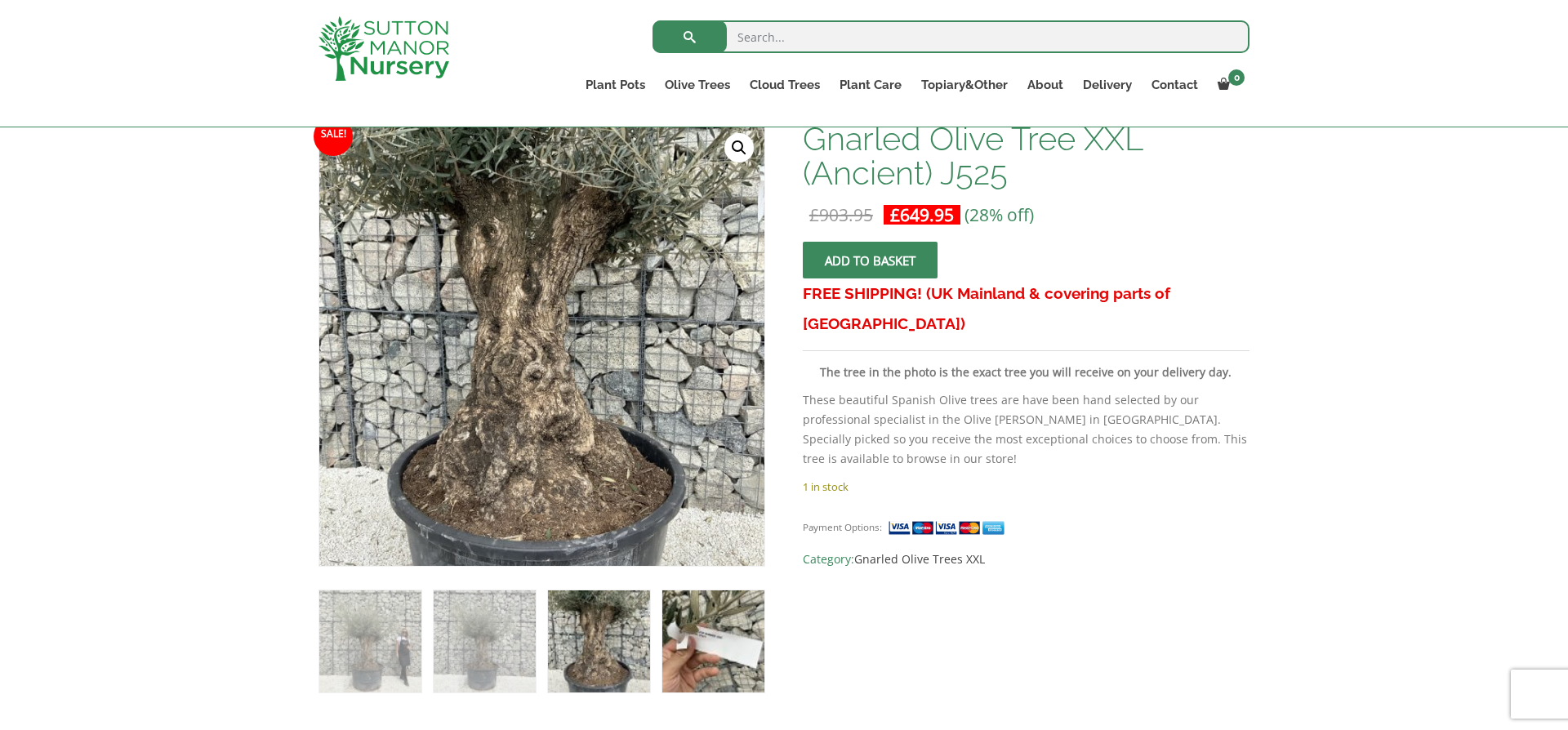
click at [706, 649] on img at bounding box center [714, 641] width 102 height 102
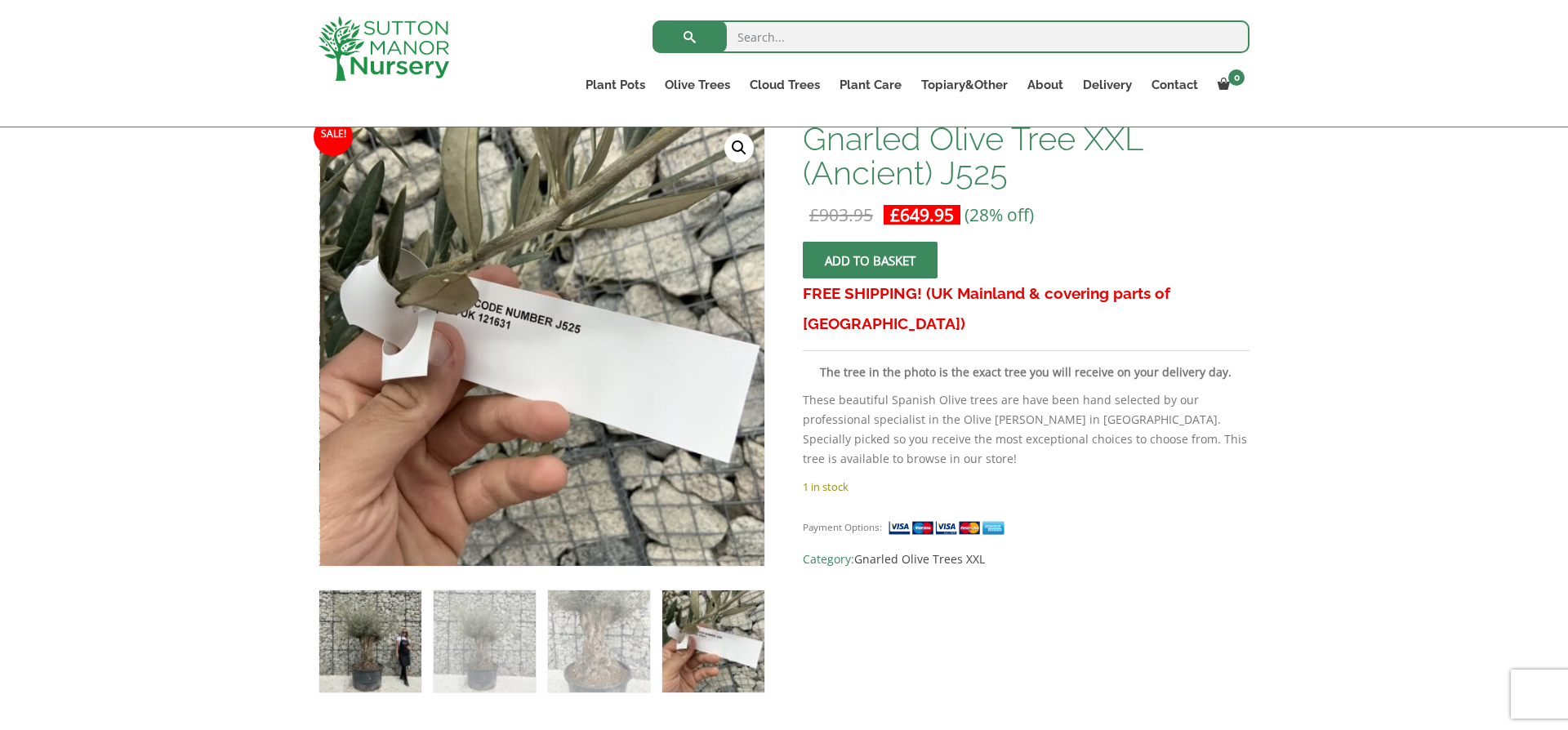
click at [377, 648] on img at bounding box center [370, 641] width 102 height 102
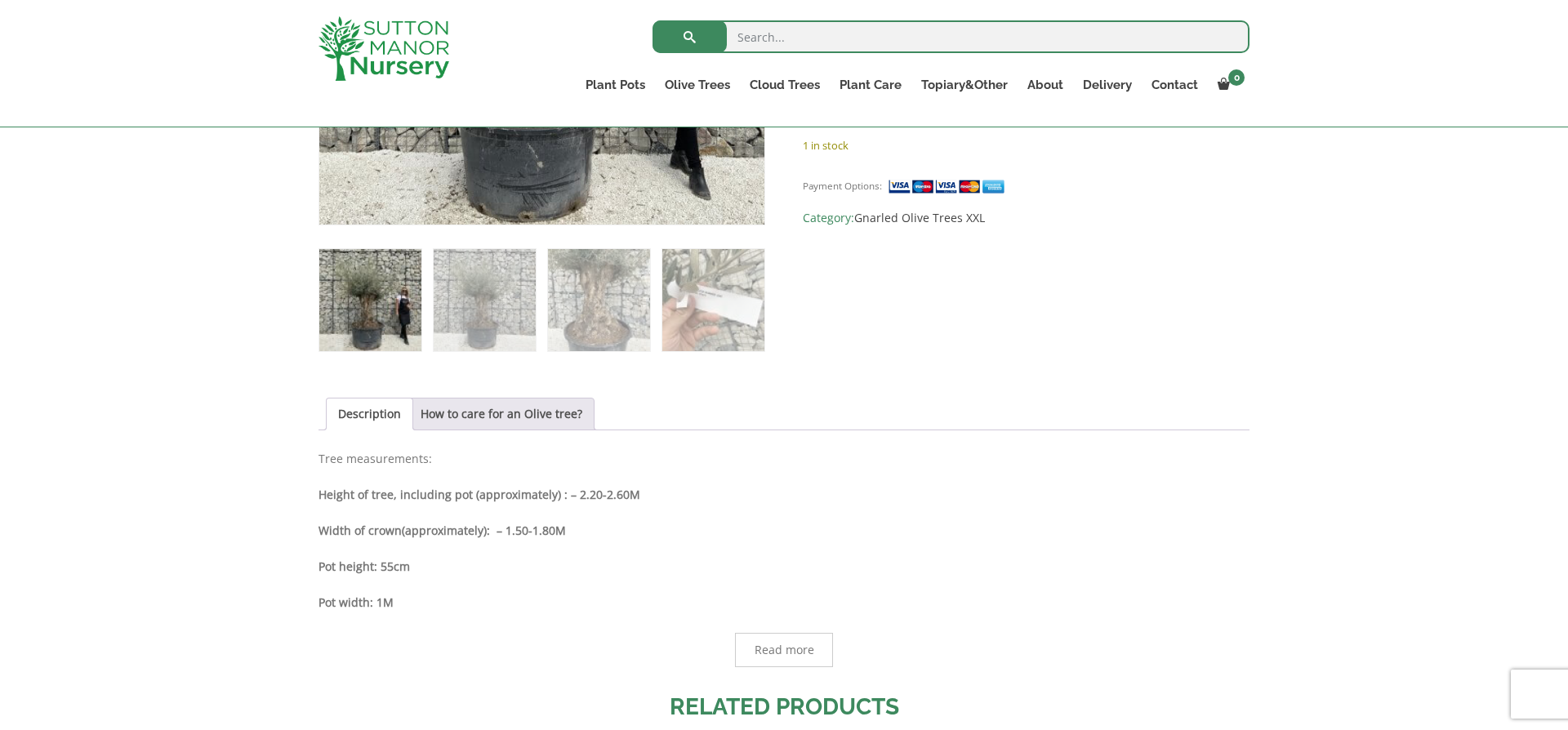
scroll to position [598, 0]
click at [784, 642] on span "Read more" at bounding box center [784, 648] width 60 height 12
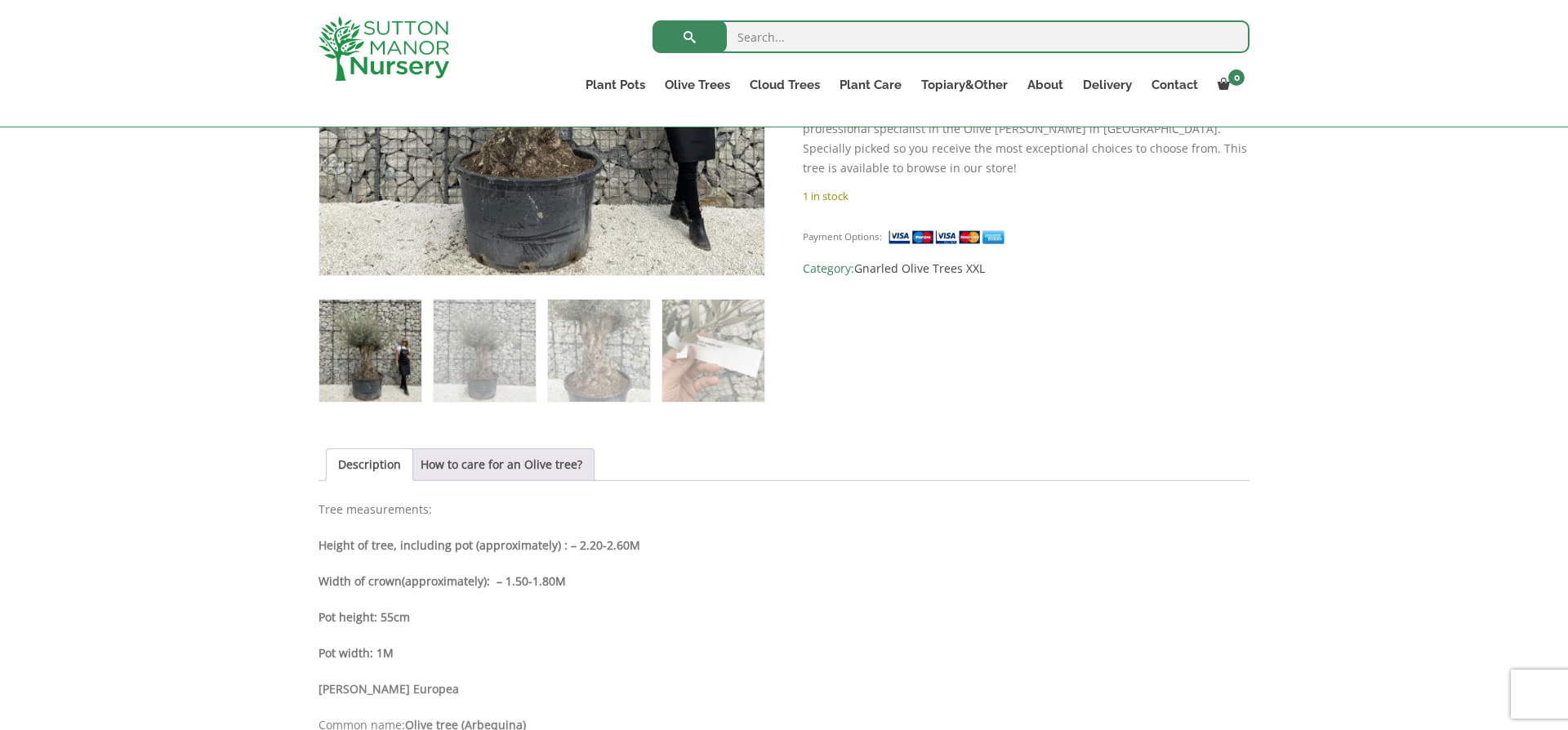
scroll to position [562, 0]
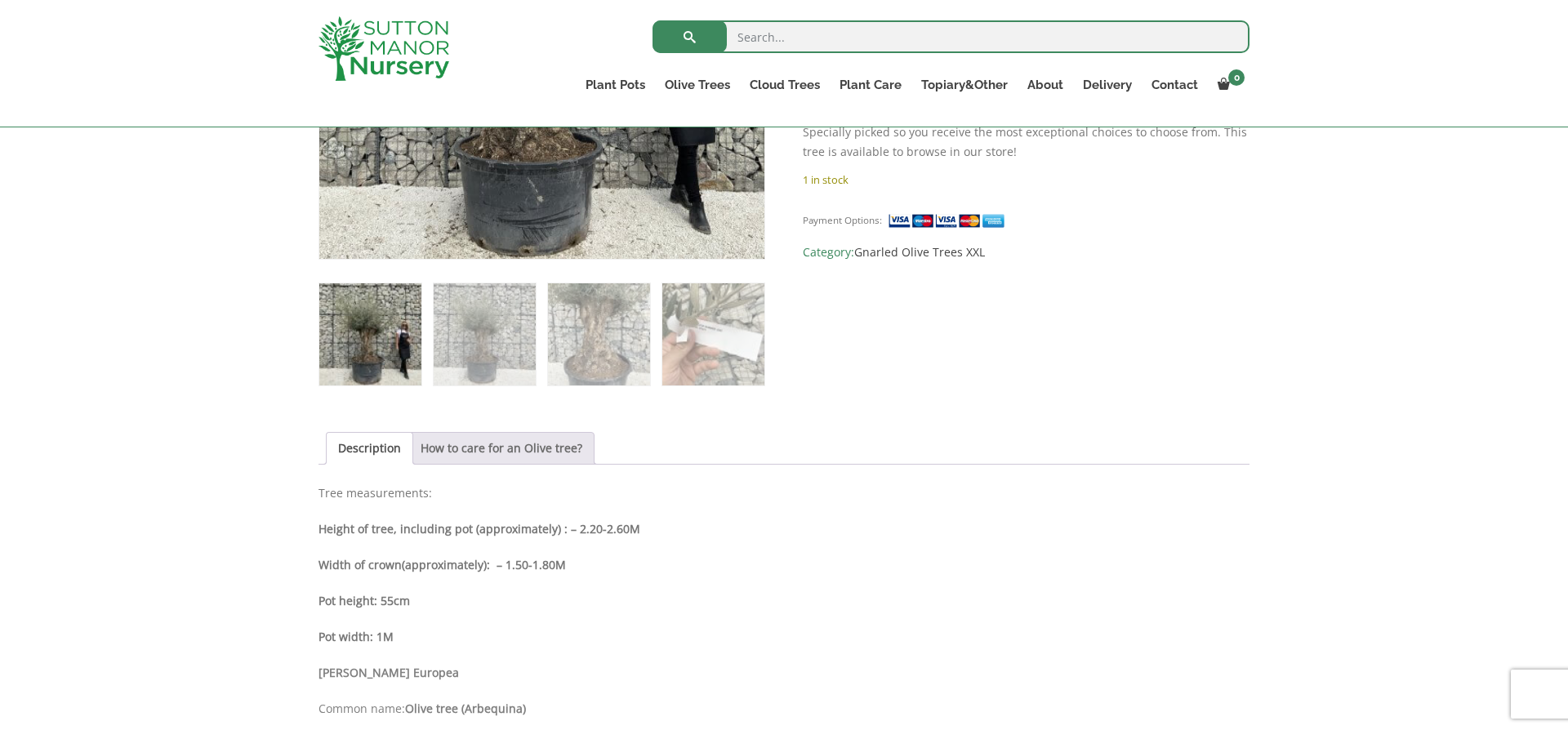
click at [473, 453] on link "How to care for an Olive tree?" at bounding box center [501, 449] width 161 height 31
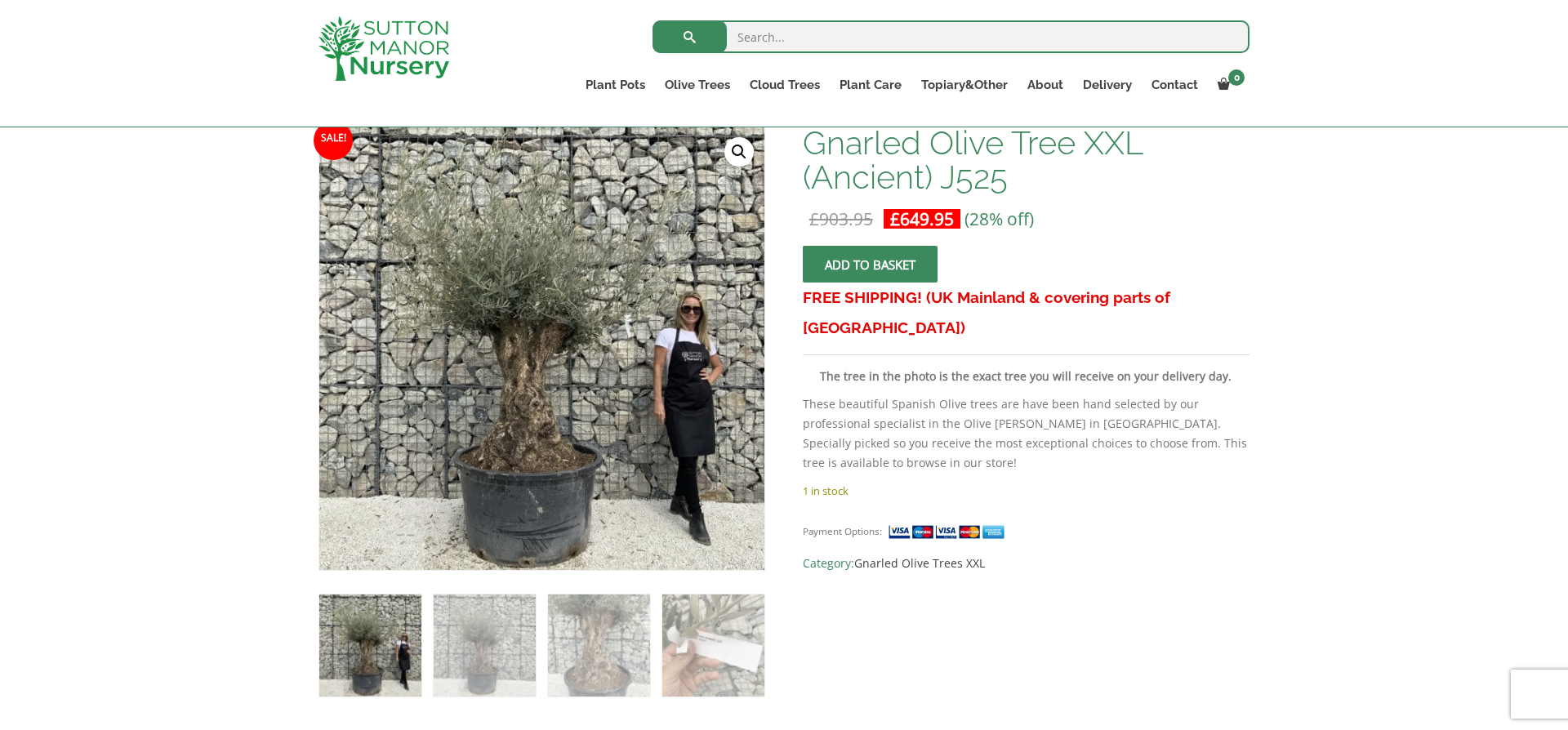
scroll to position [256, 0]
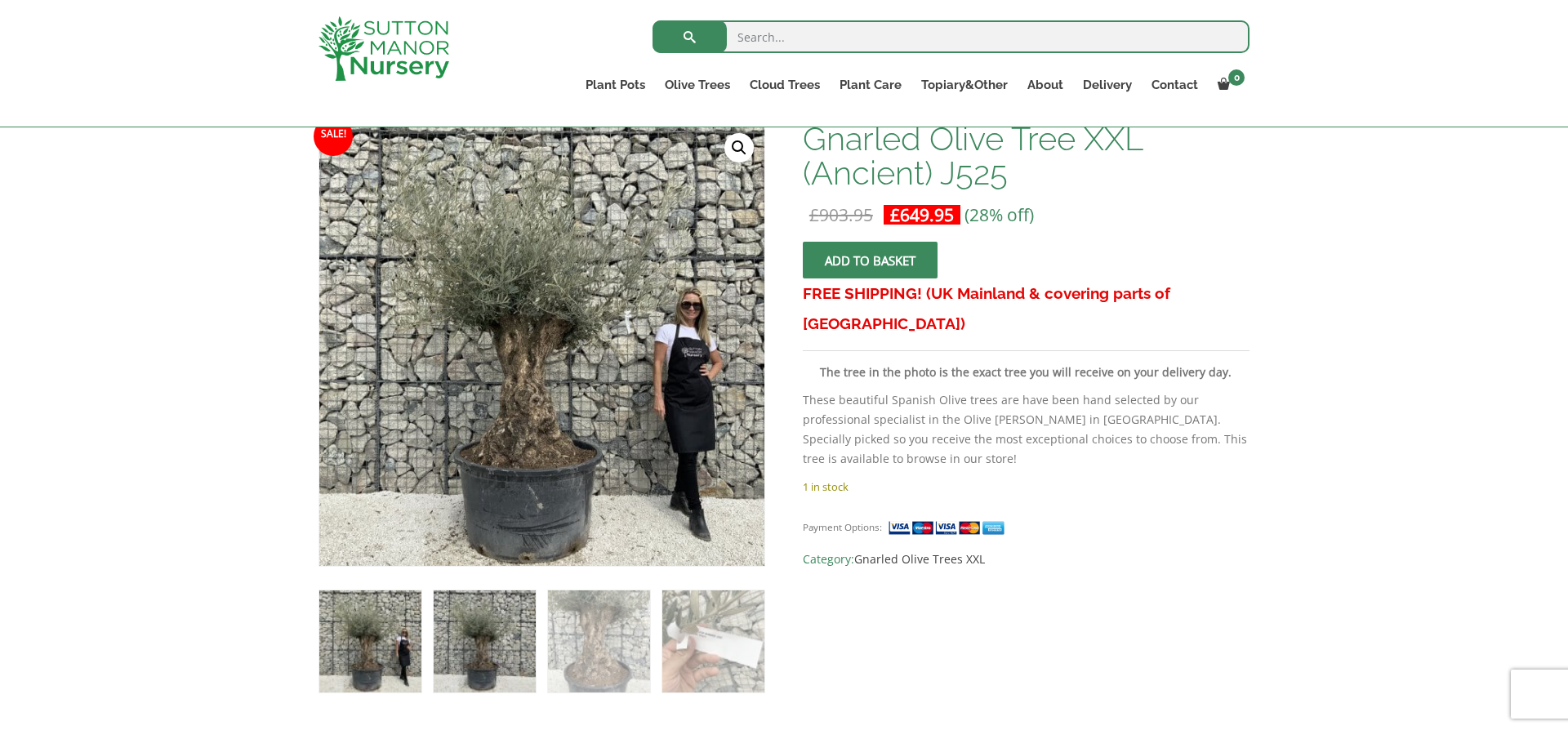
click at [482, 639] on img at bounding box center [484, 641] width 102 height 102
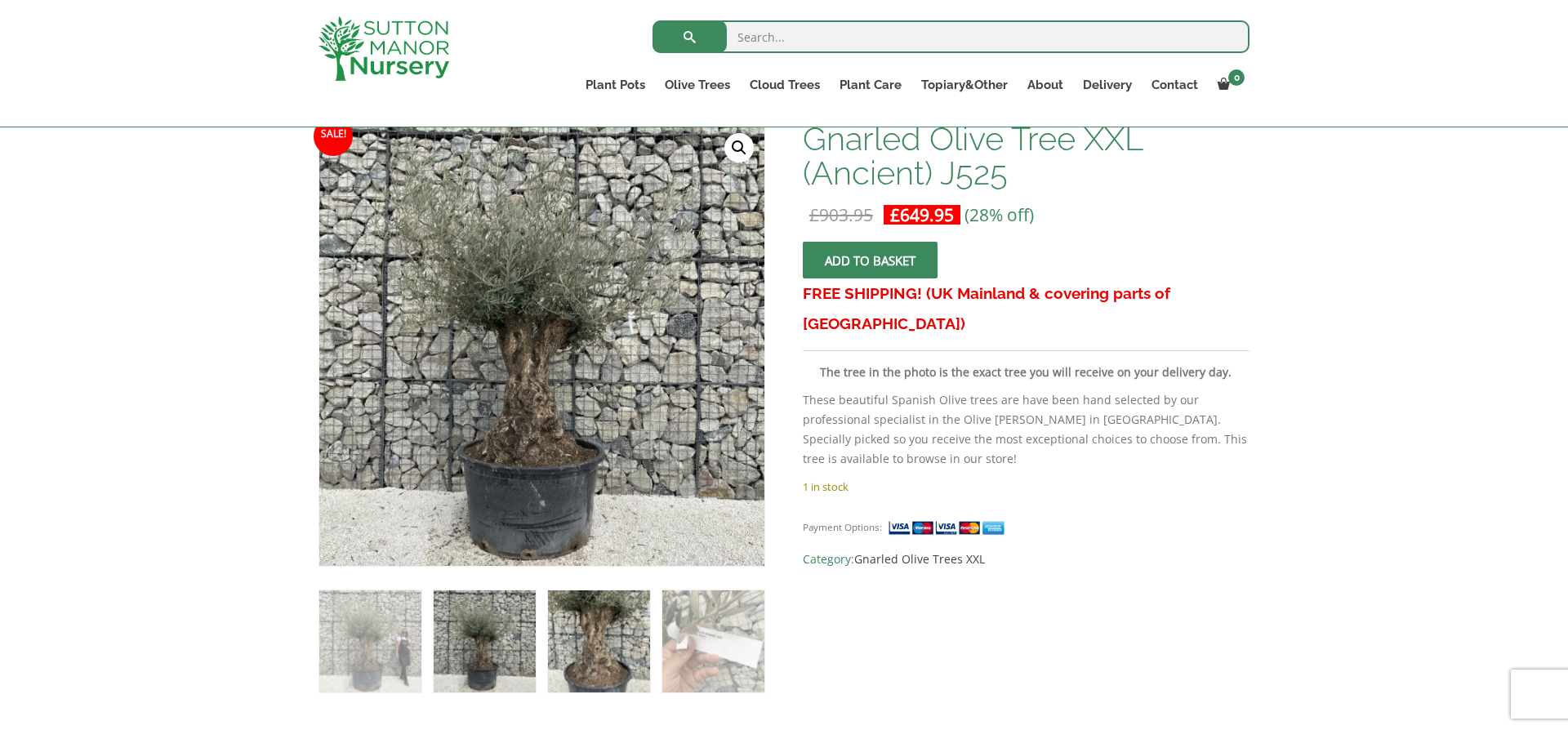
click at [589, 637] on img at bounding box center [599, 641] width 102 height 102
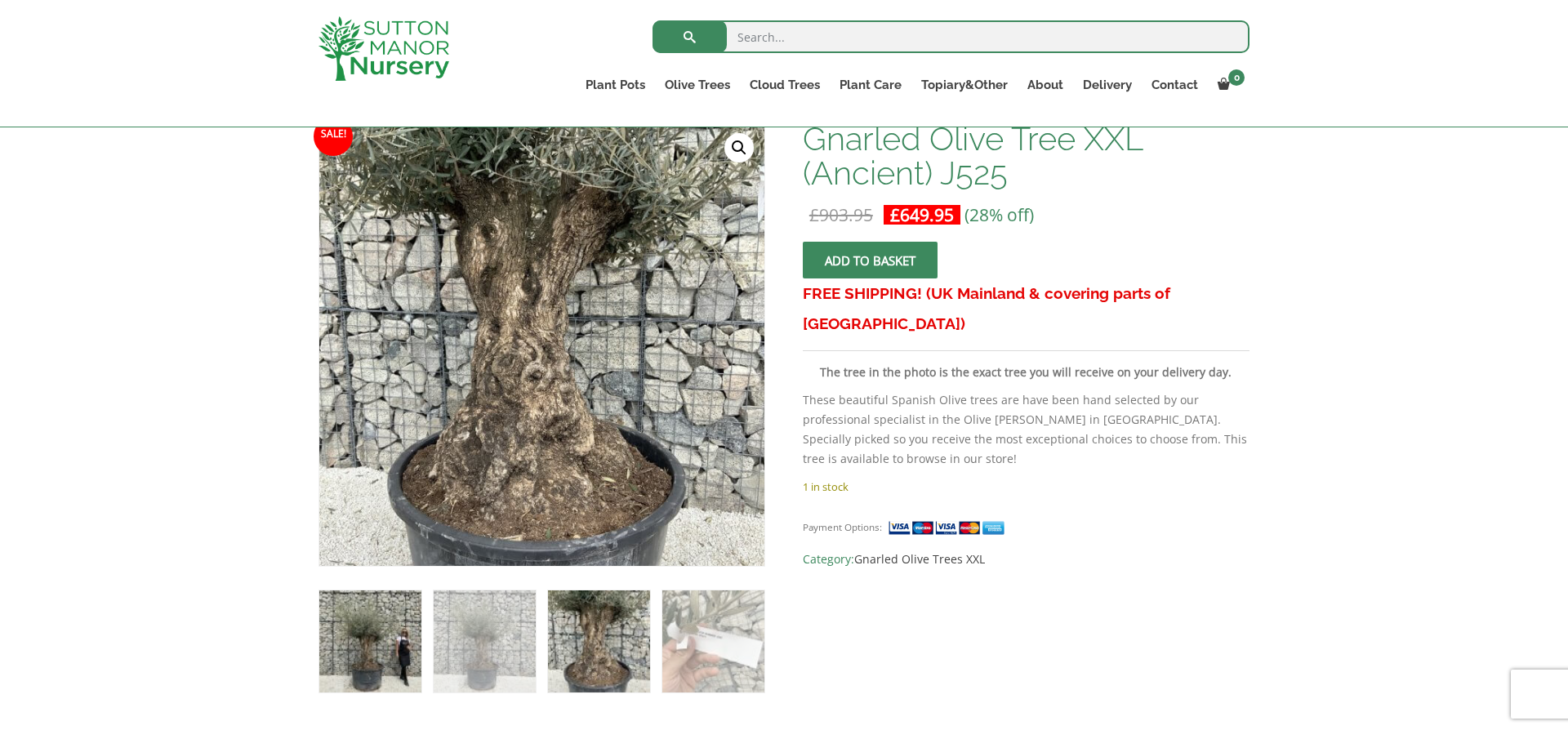
click at [382, 641] on img at bounding box center [370, 641] width 102 height 102
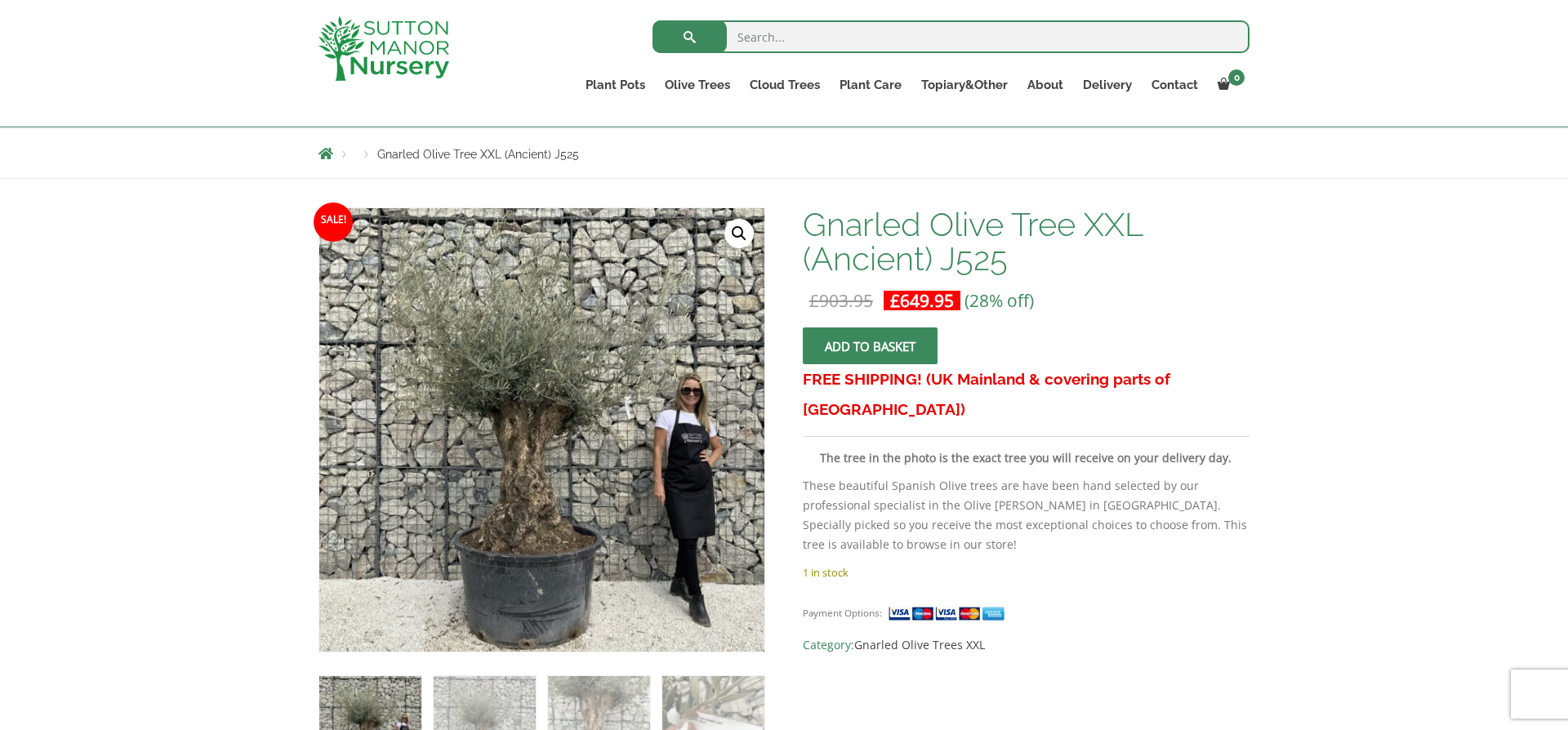
scroll to position [166, 0]
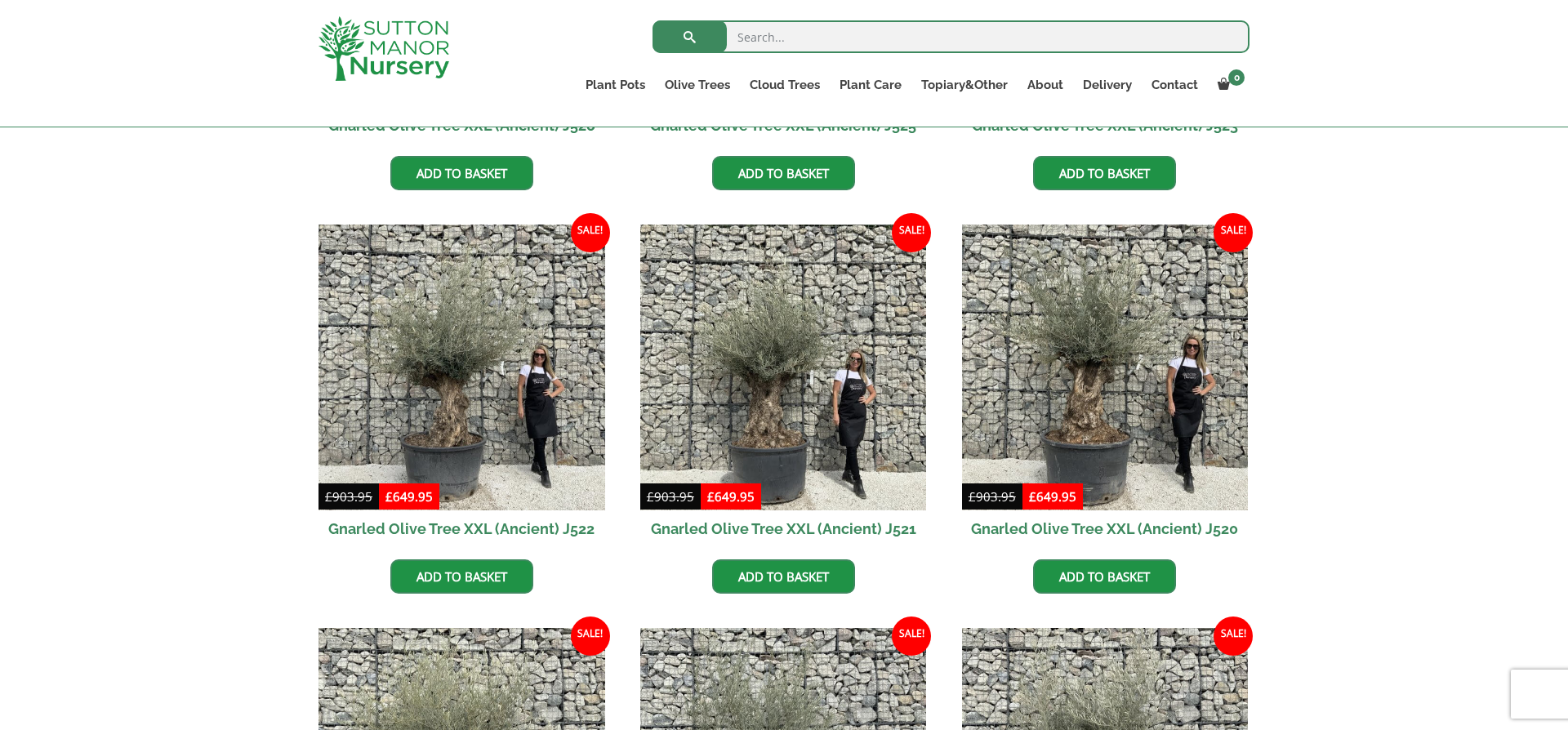
scroll to position [725, 0]
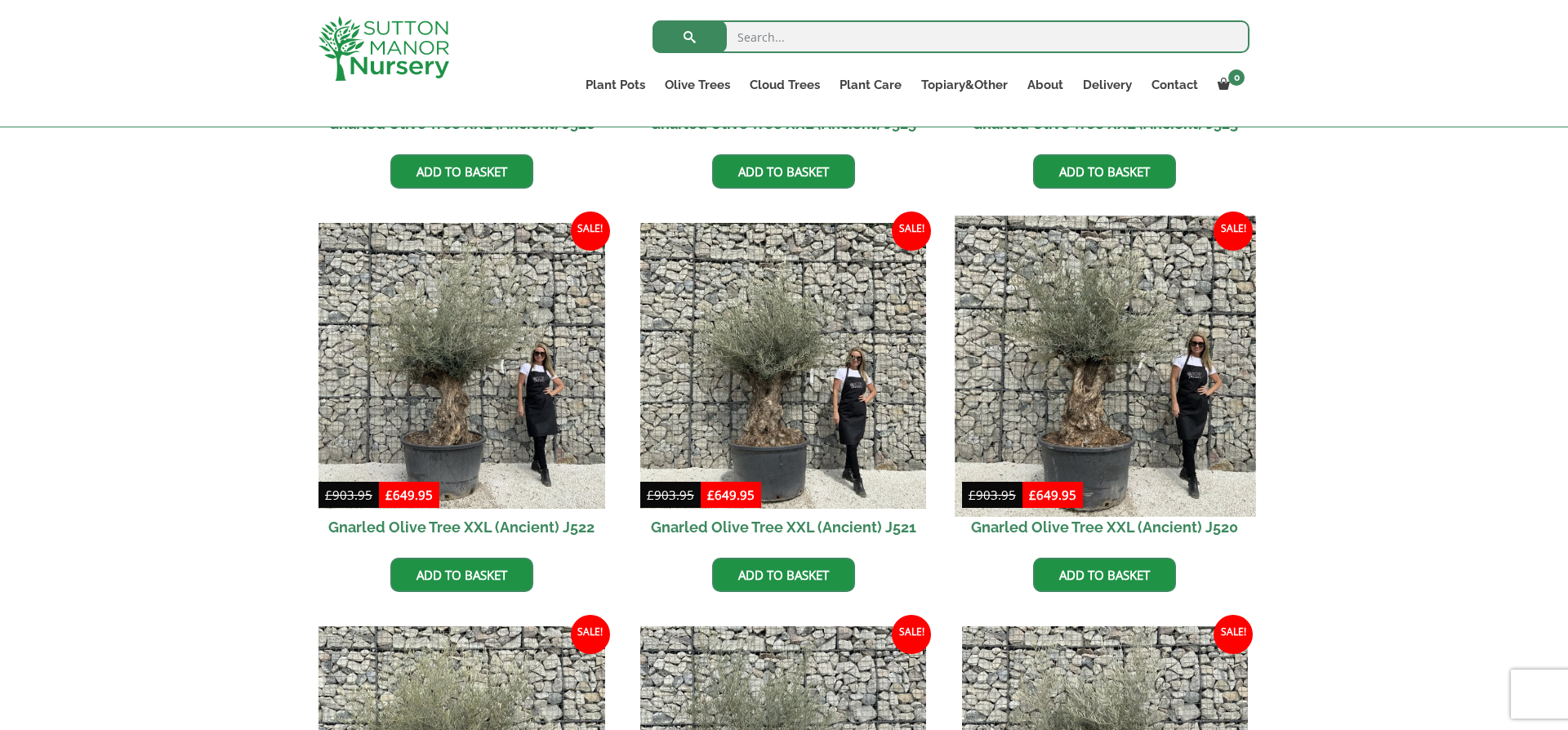
click at [1107, 384] on img at bounding box center [1104, 365] width 300 height 300
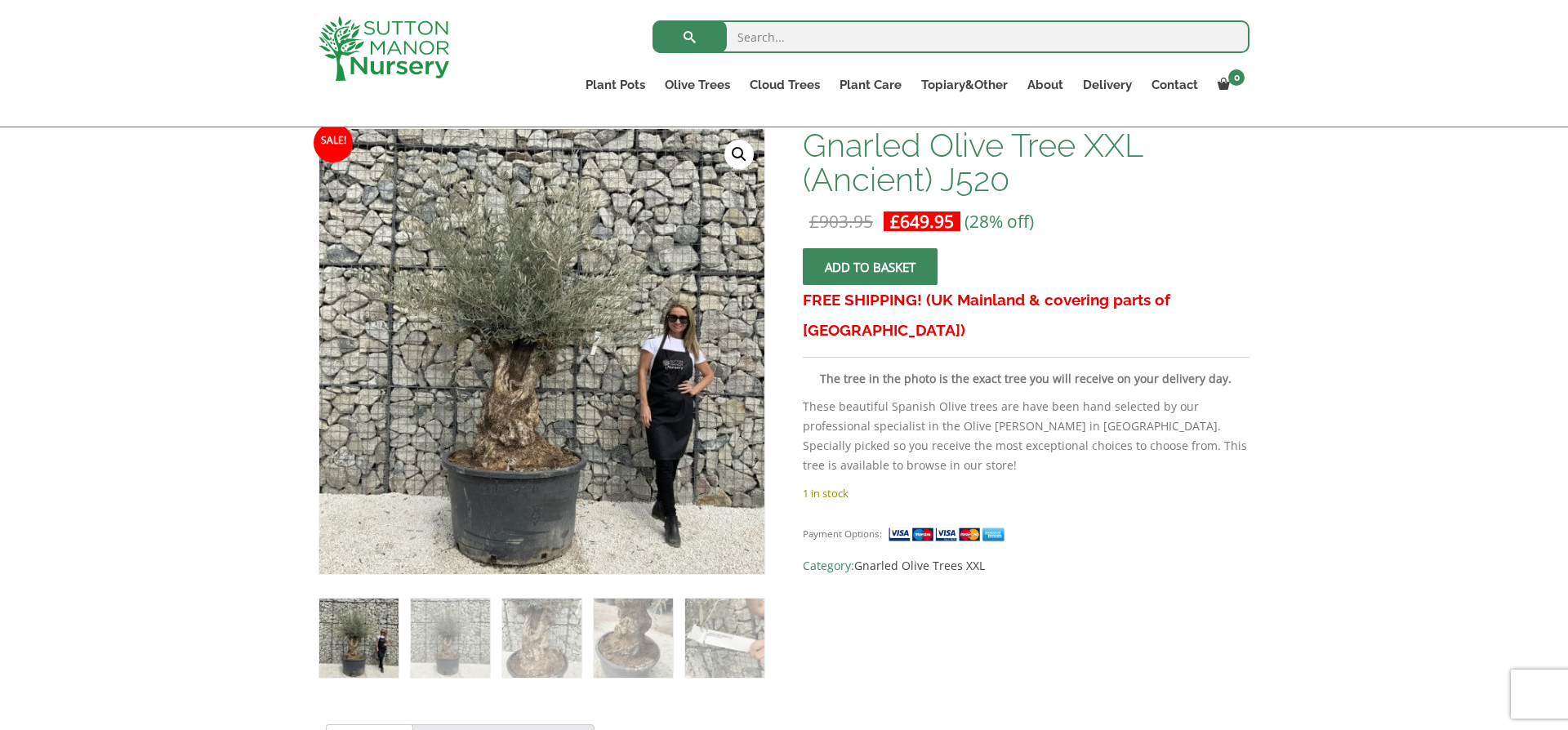
scroll to position [254, 0]
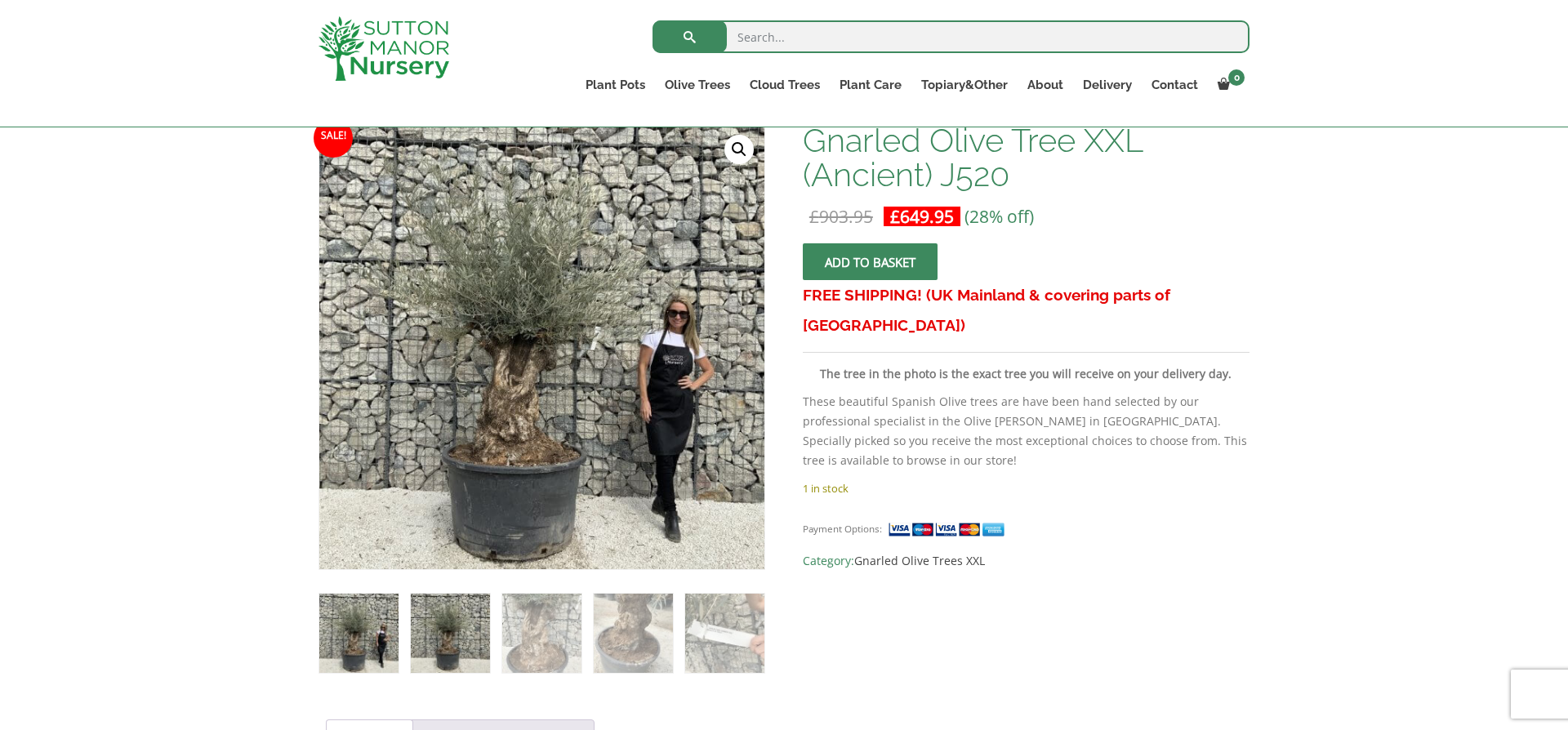
click at [443, 637] on img at bounding box center [450, 633] width 79 height 79
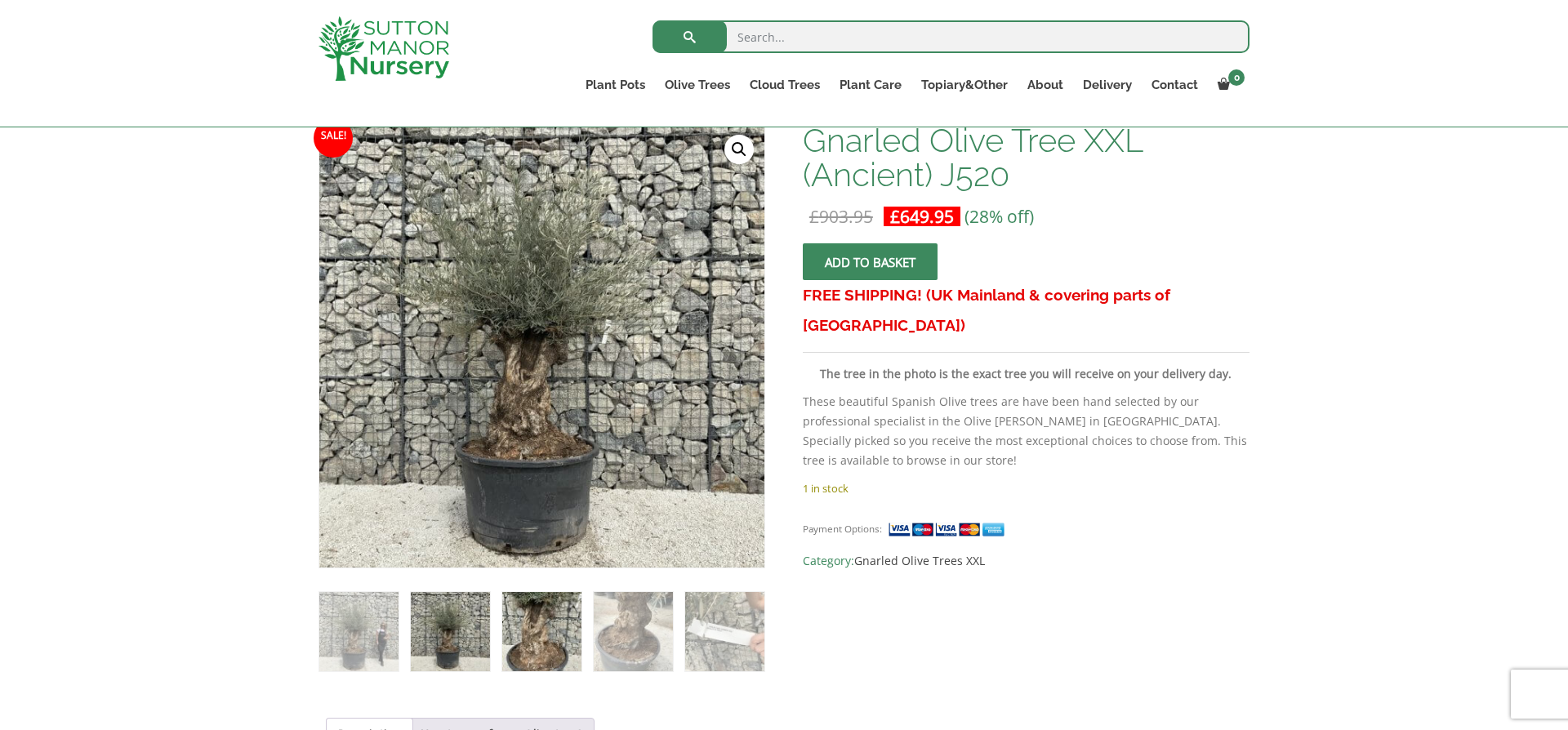
click at [544, 638] on img at bounding box center [541, 631] width 79 height 79
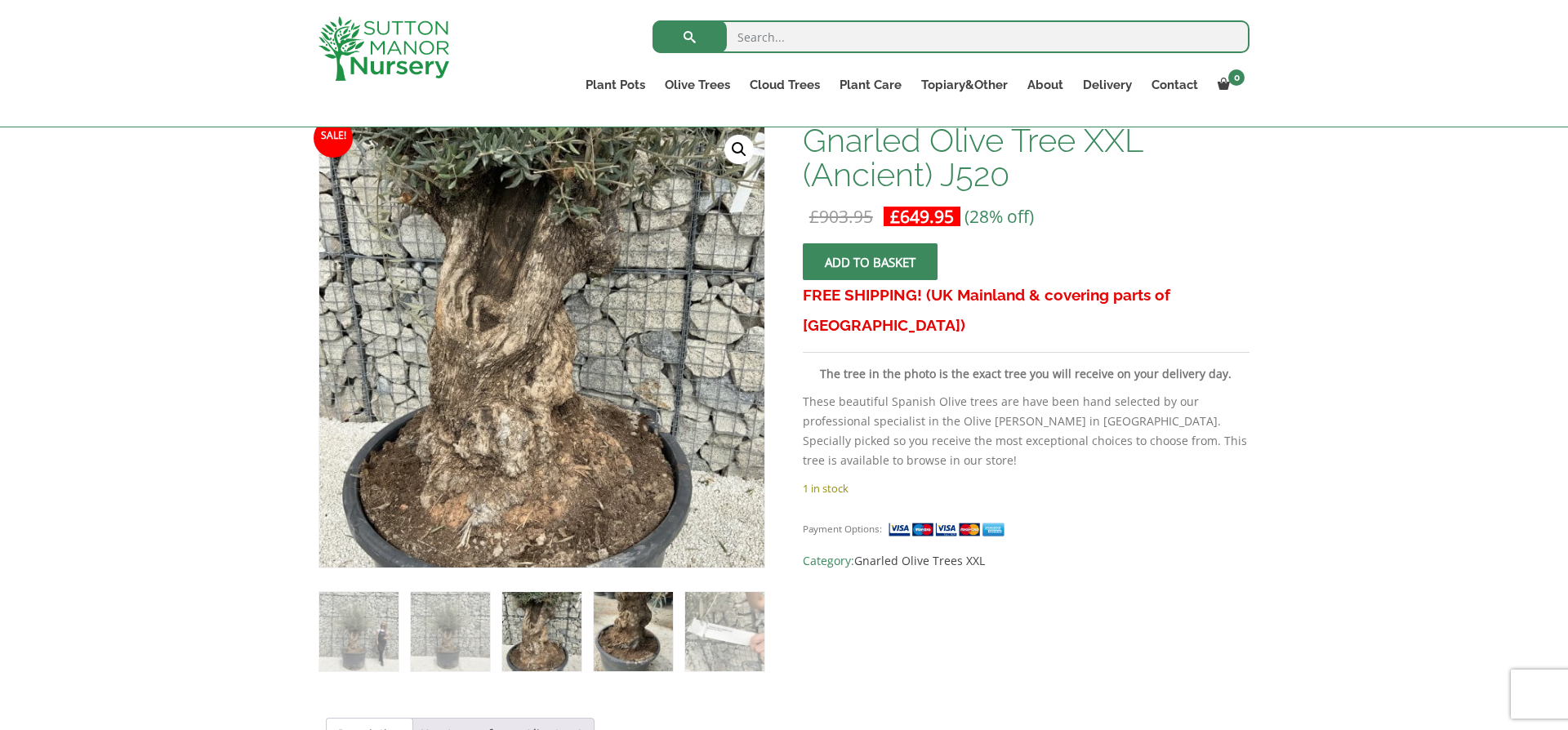
click at [642, 633] on img at bounding box center [633, 631] width 79 height 79
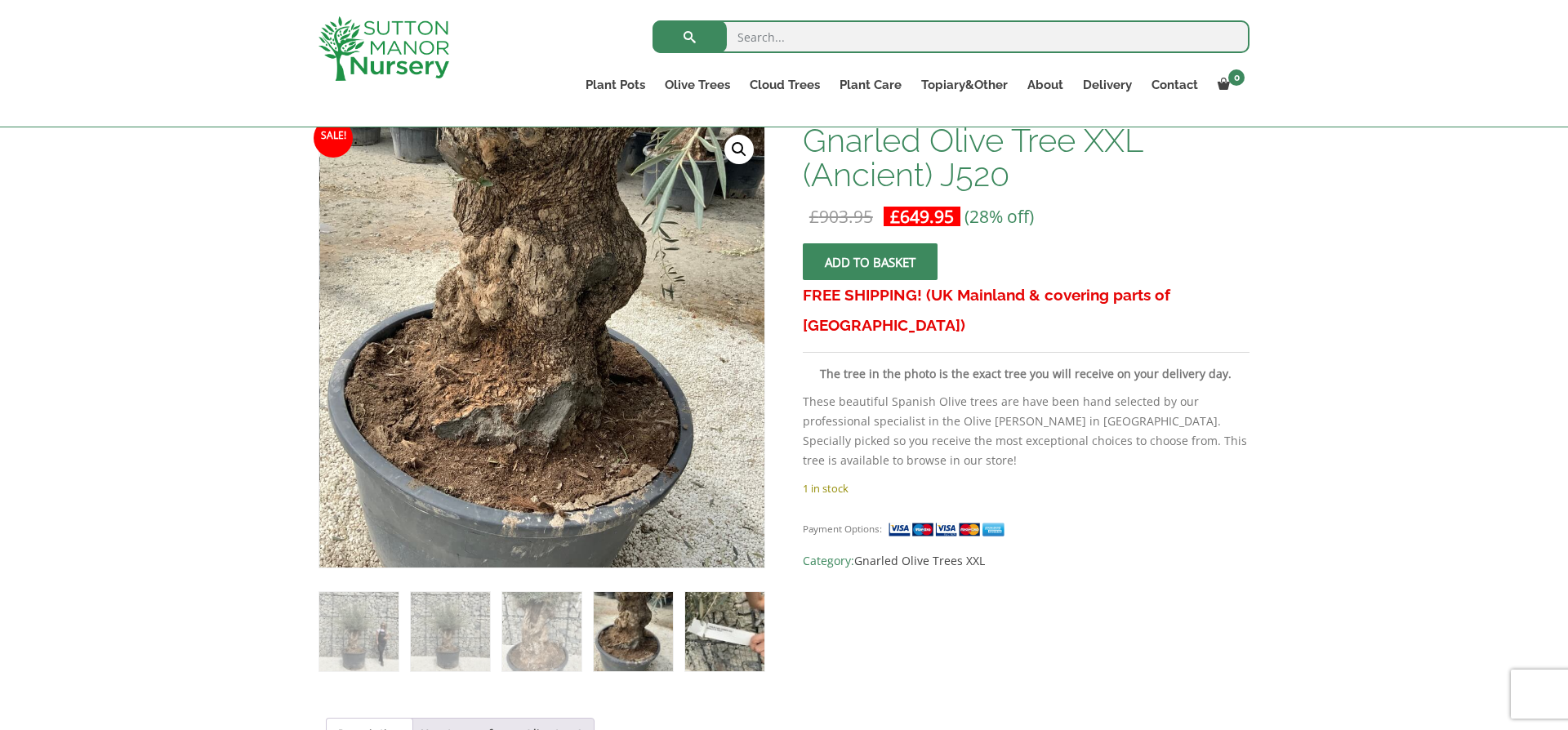
click at [735, 633] on img at bounding box center [724, 631] width 79 height 79
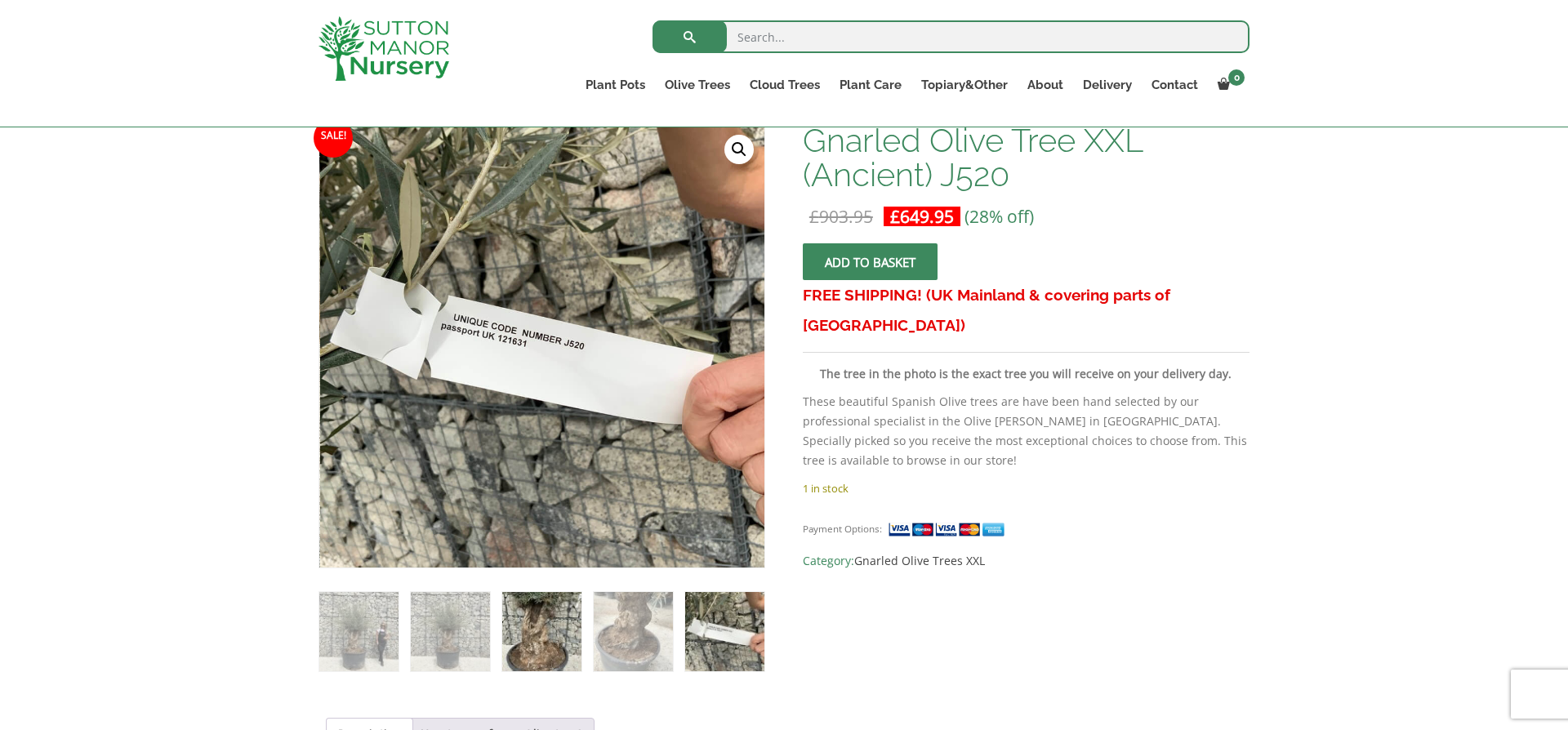
click at [525, 648] on img at bounding box center [541, 631] width 79 height 79
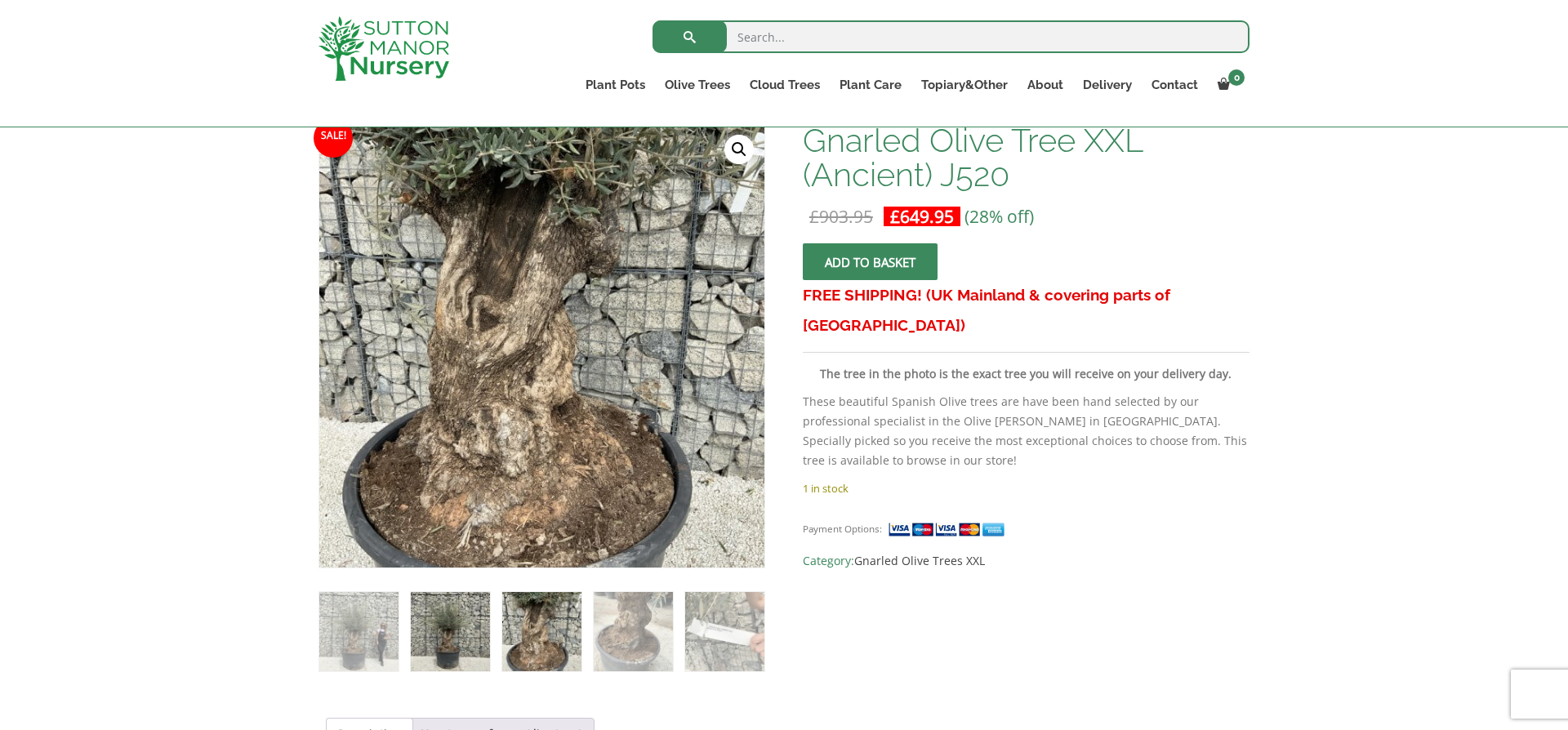
click at [452, 650] on img at bounding box center [450, 631] width 79 height 79
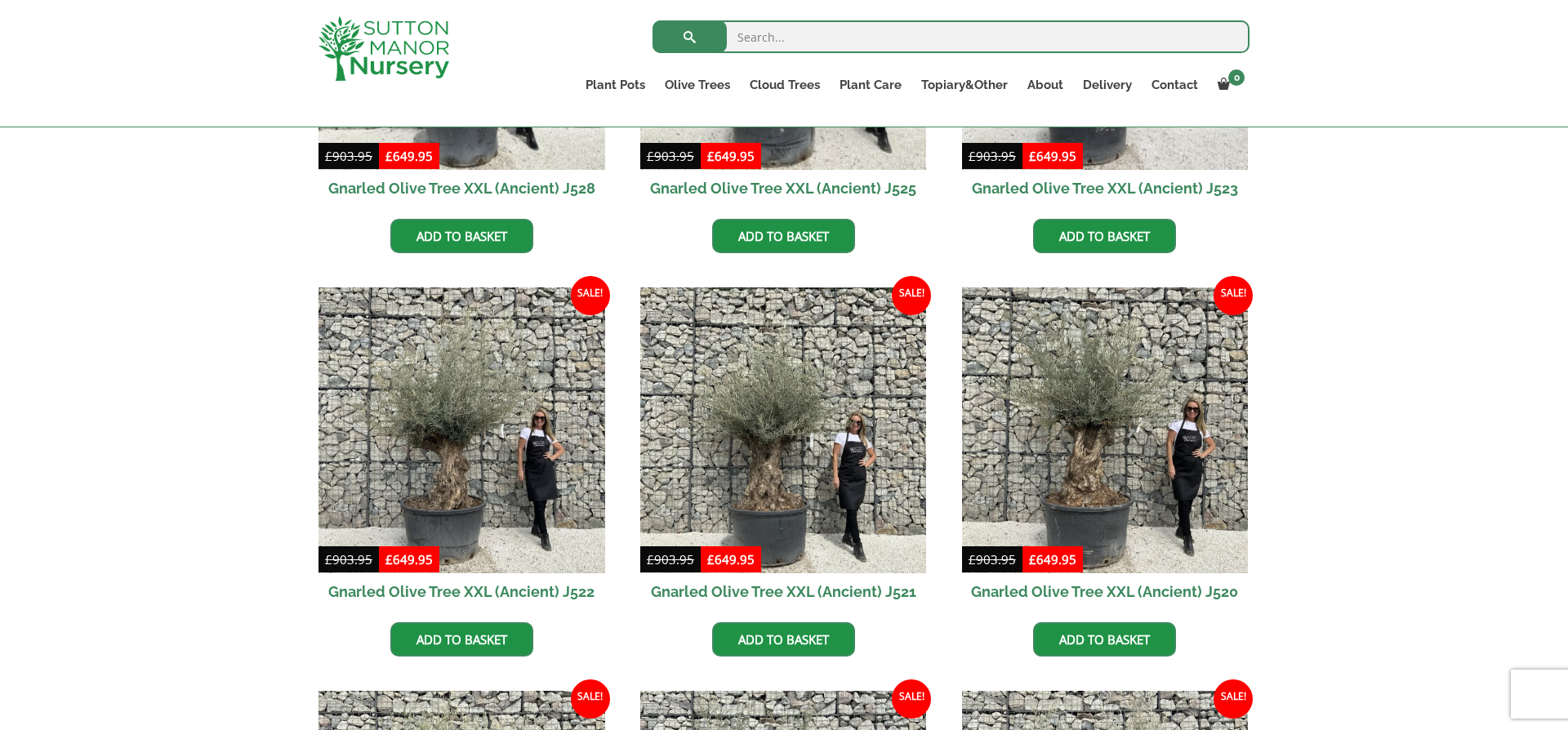
scroll to position [656, 0]
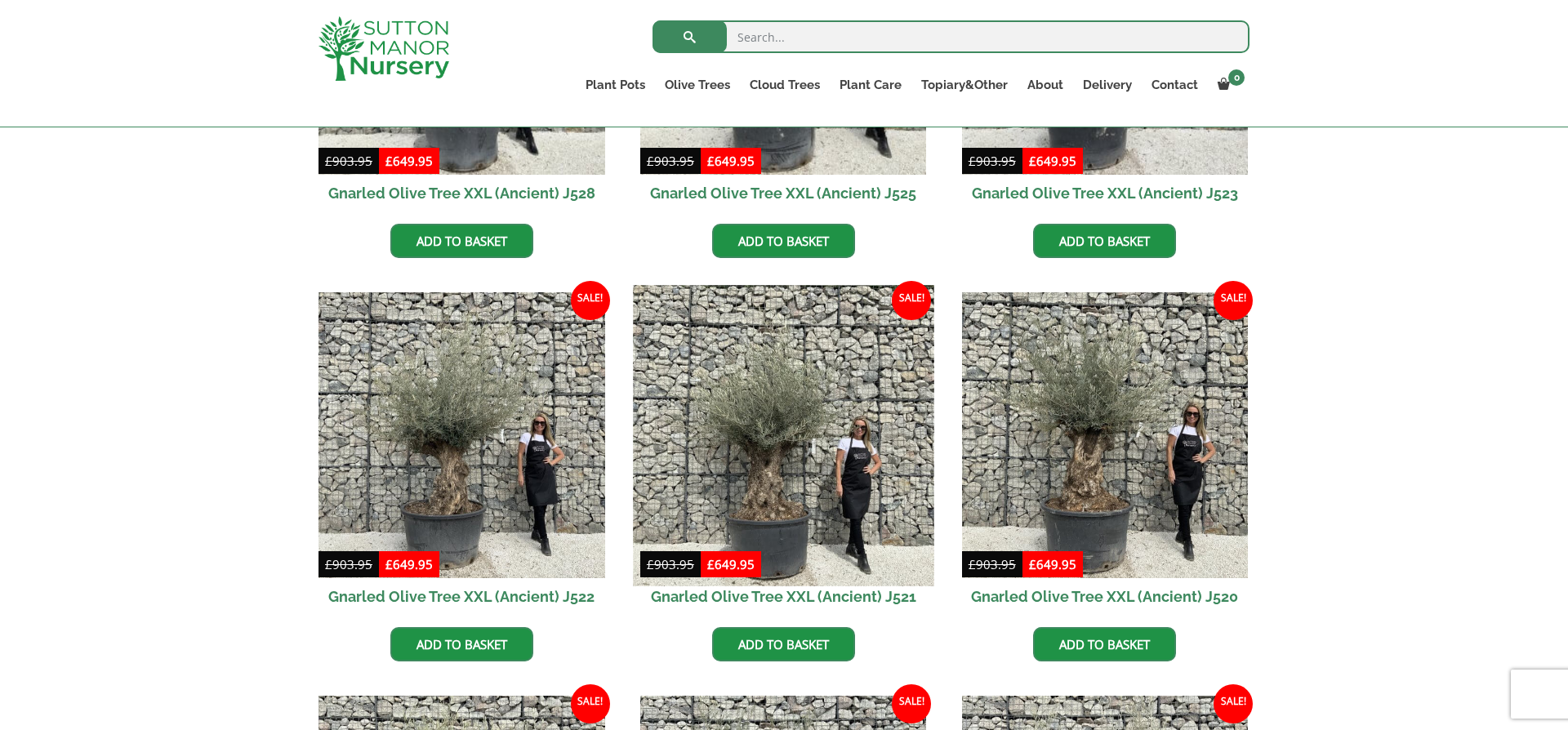
click at [782, 456] on img at bounding box center [783, 434] width 300 height 300
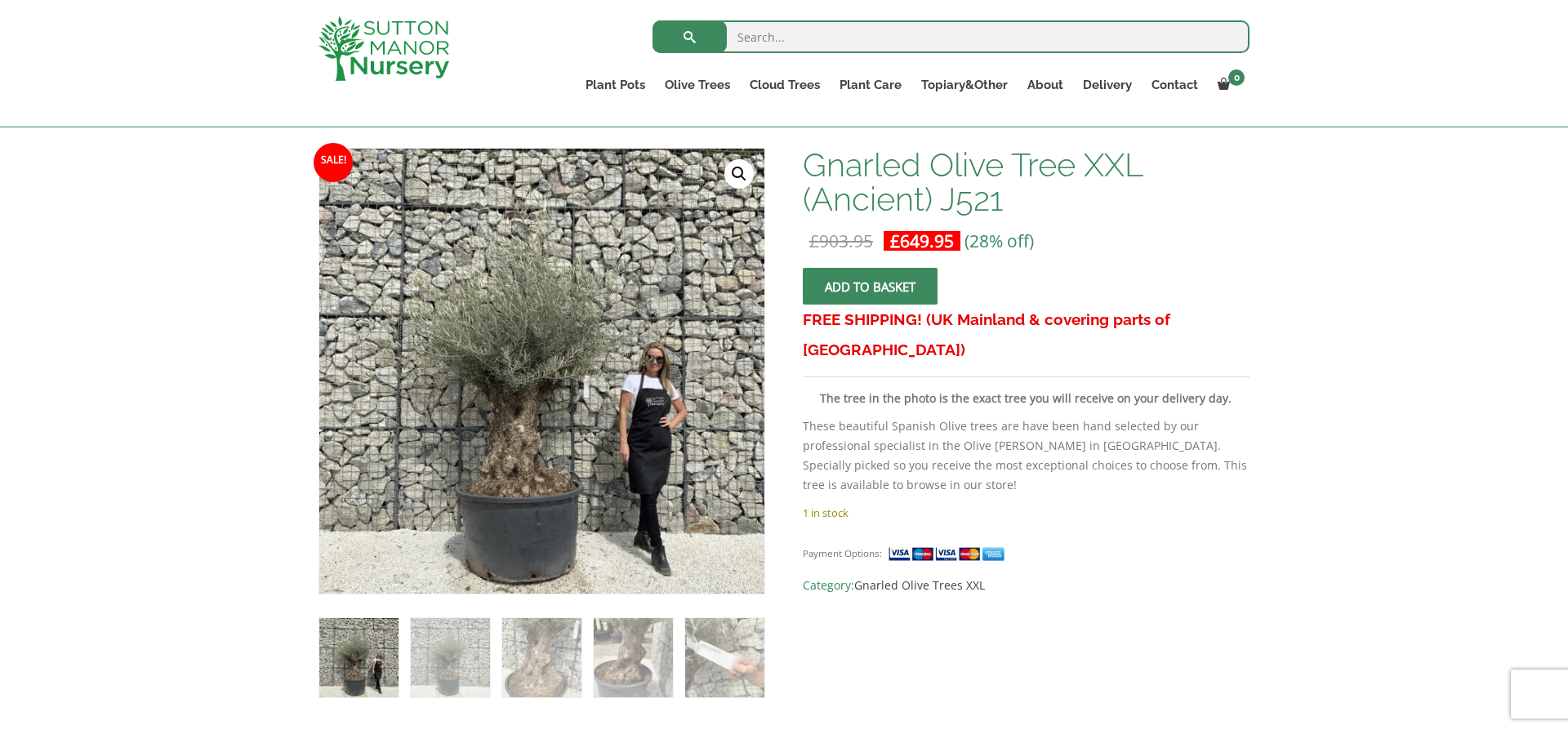
scroll to position [232, 0]
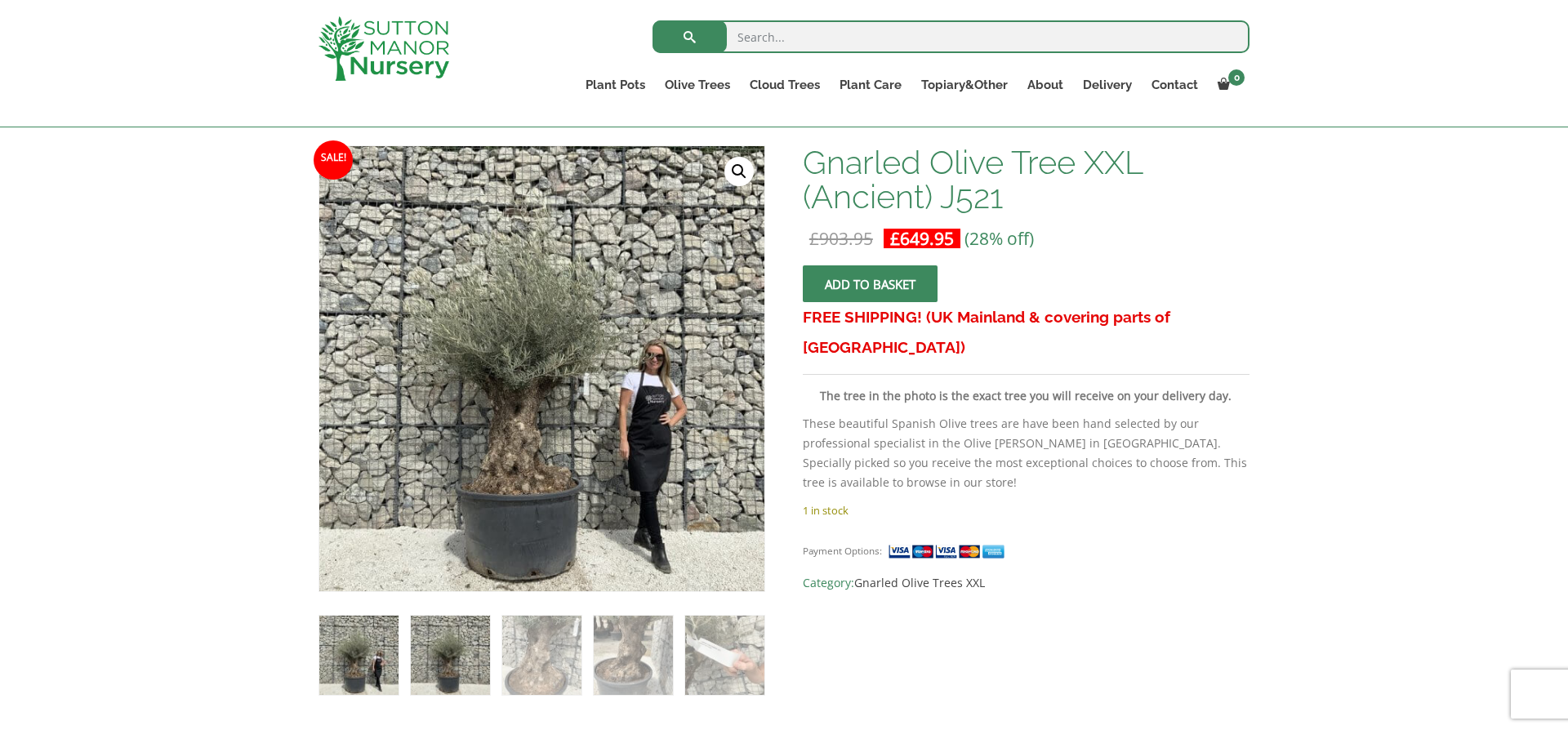
click at [429, 653] on img at bounding box center [450, 654] width 79 height 79
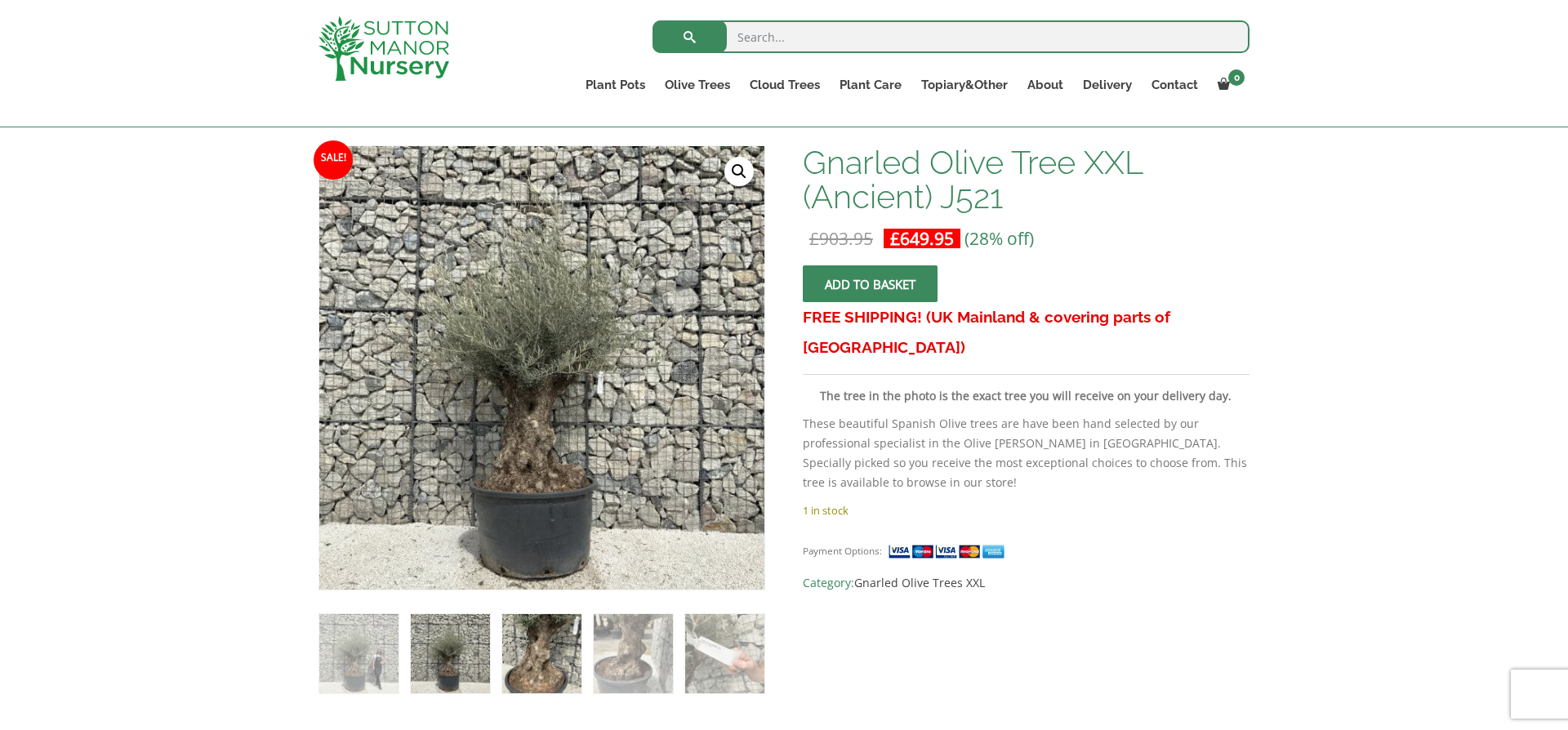
click at [533, 662] on img at bounding box center [541, 653] width 79 height 79
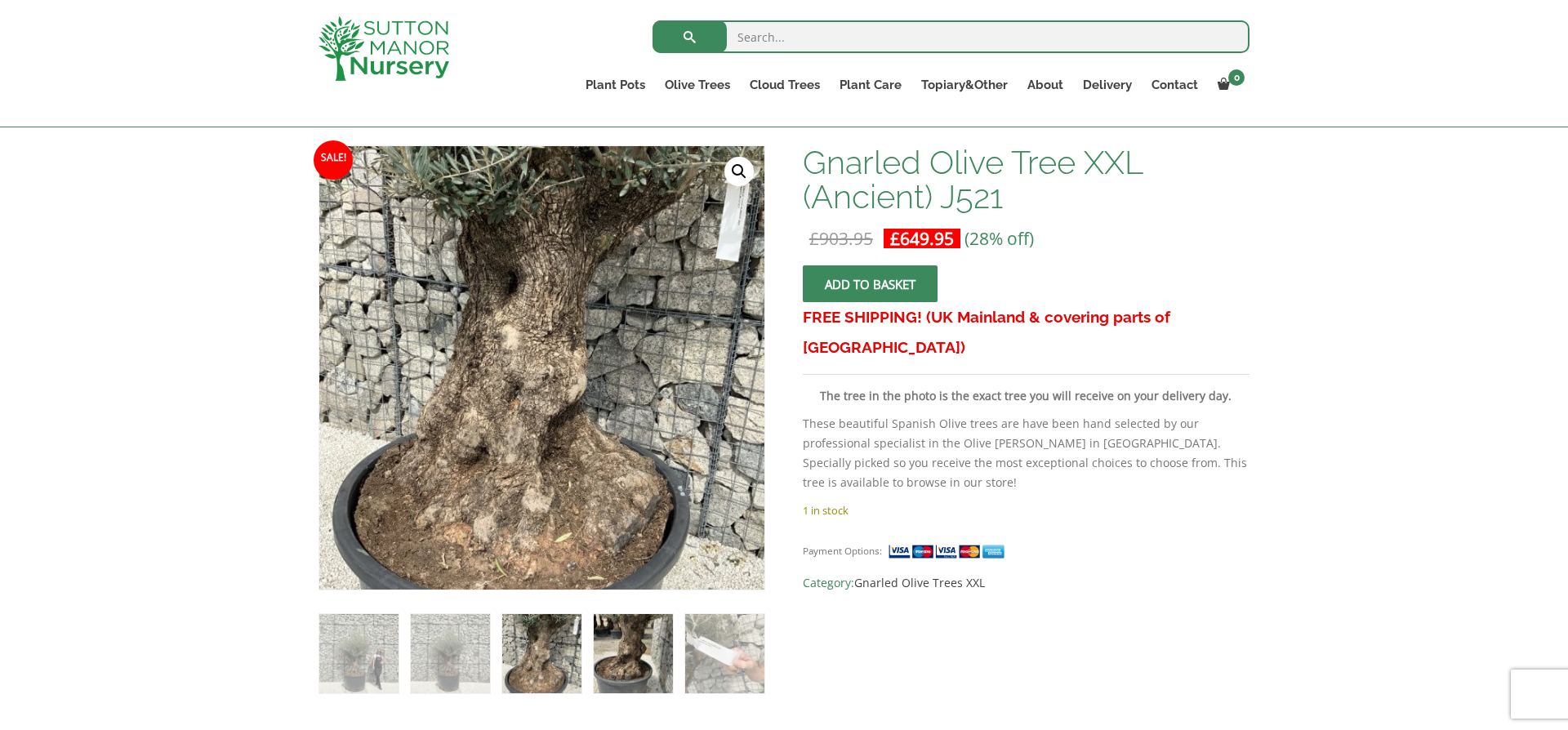
click at [630, 667] on img at bounding box center [633, 653] width 79 height 79
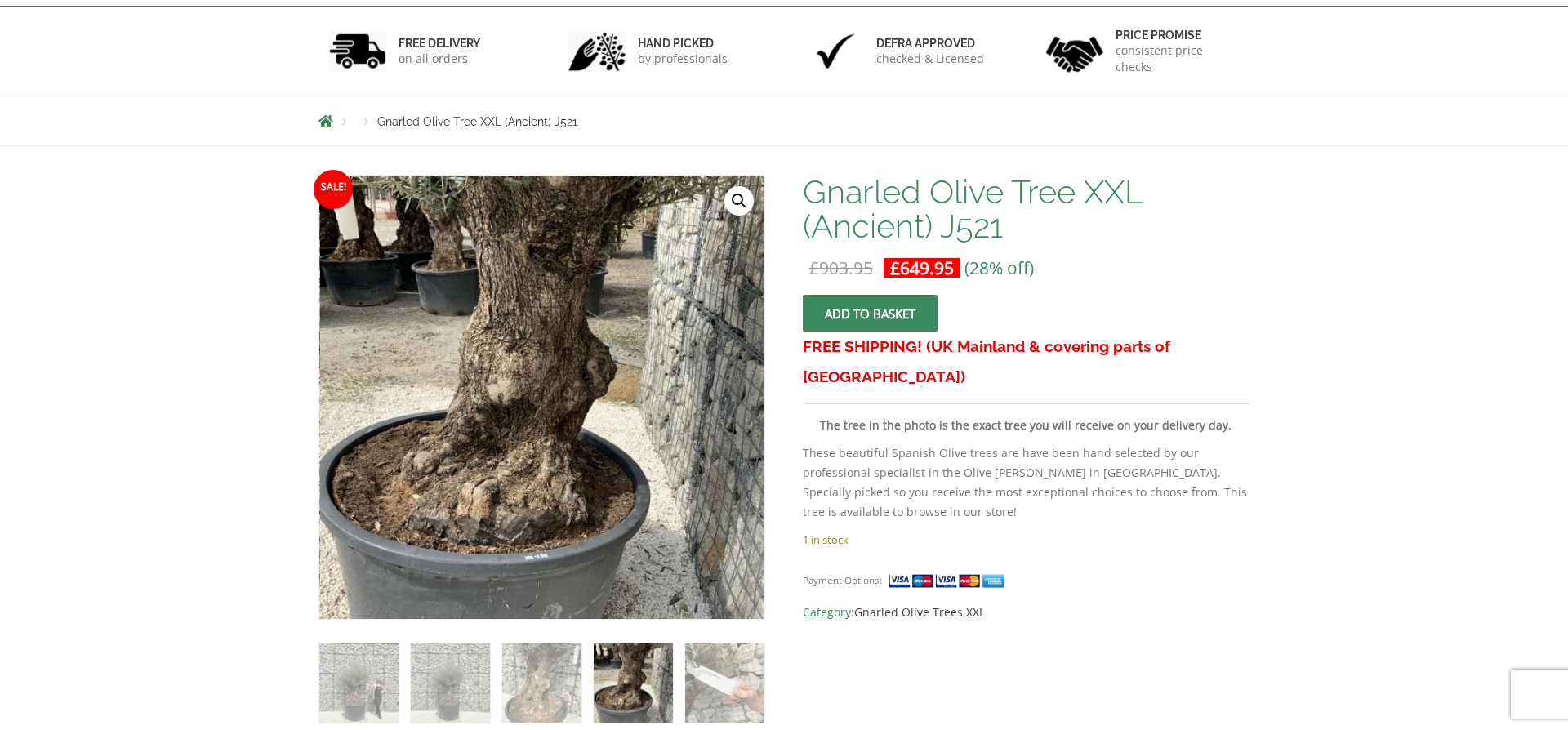
scroll to position [0, 0]
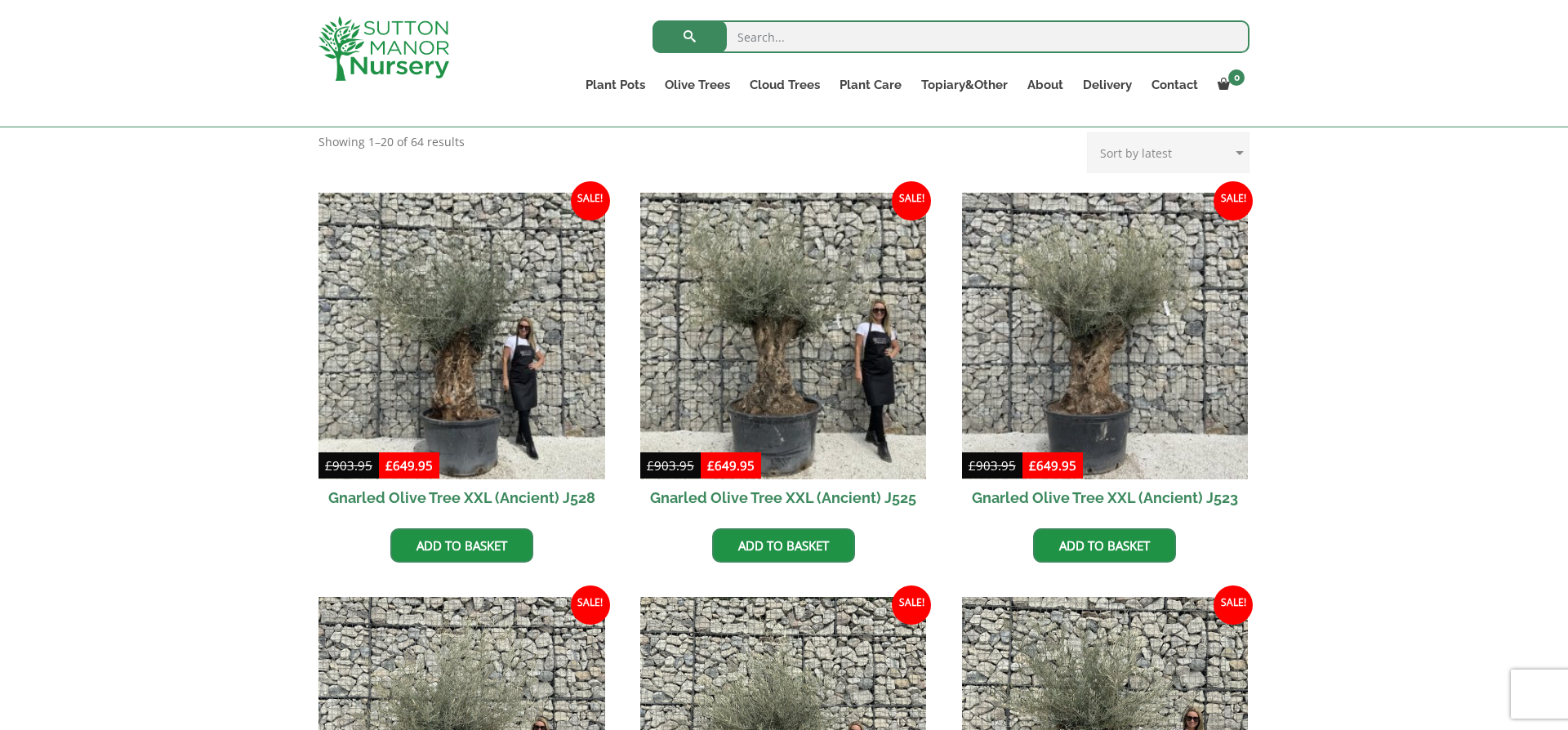
scroll to position [333, 0]
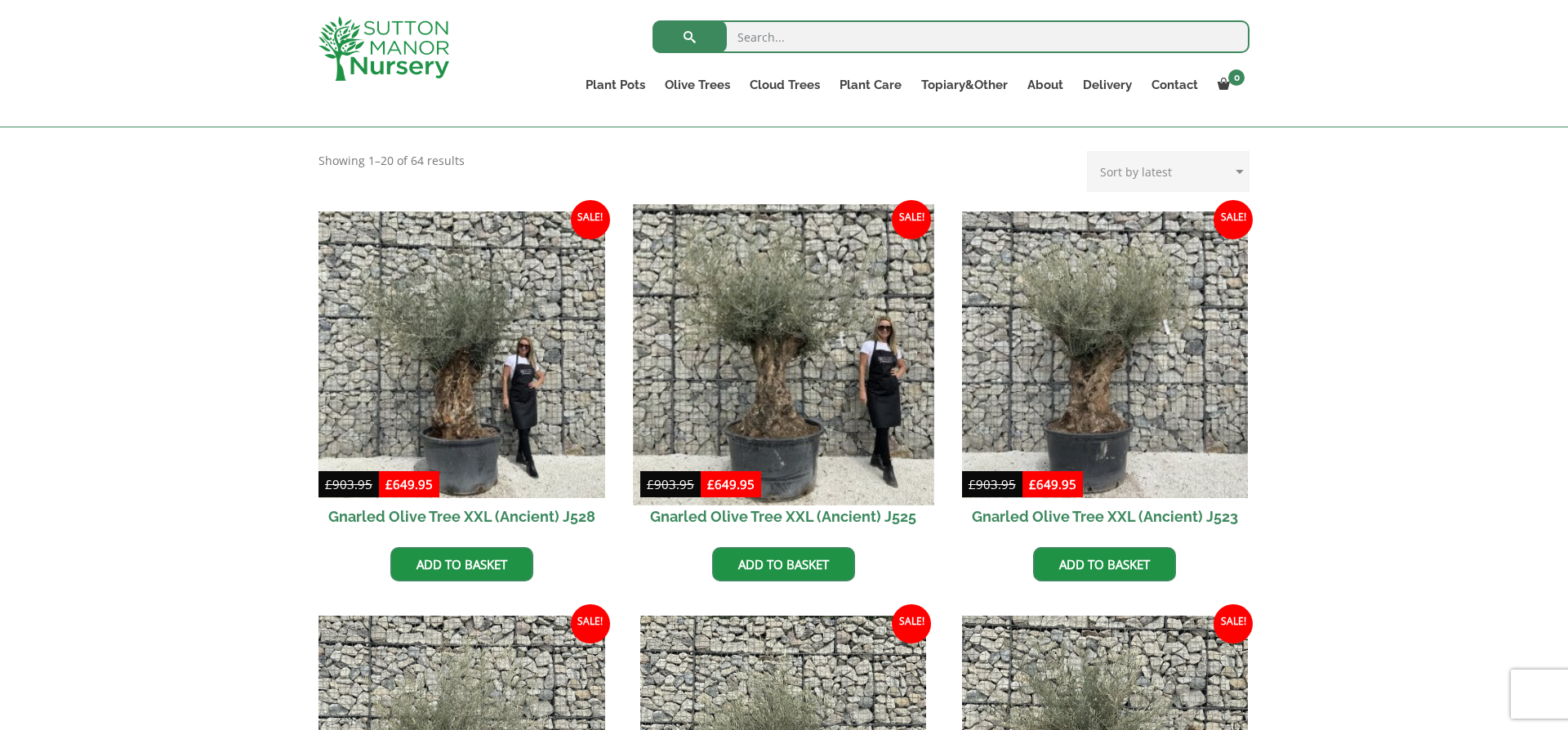
click at [756, 375] on img at bounding box center [783, 353] width 300 height 300
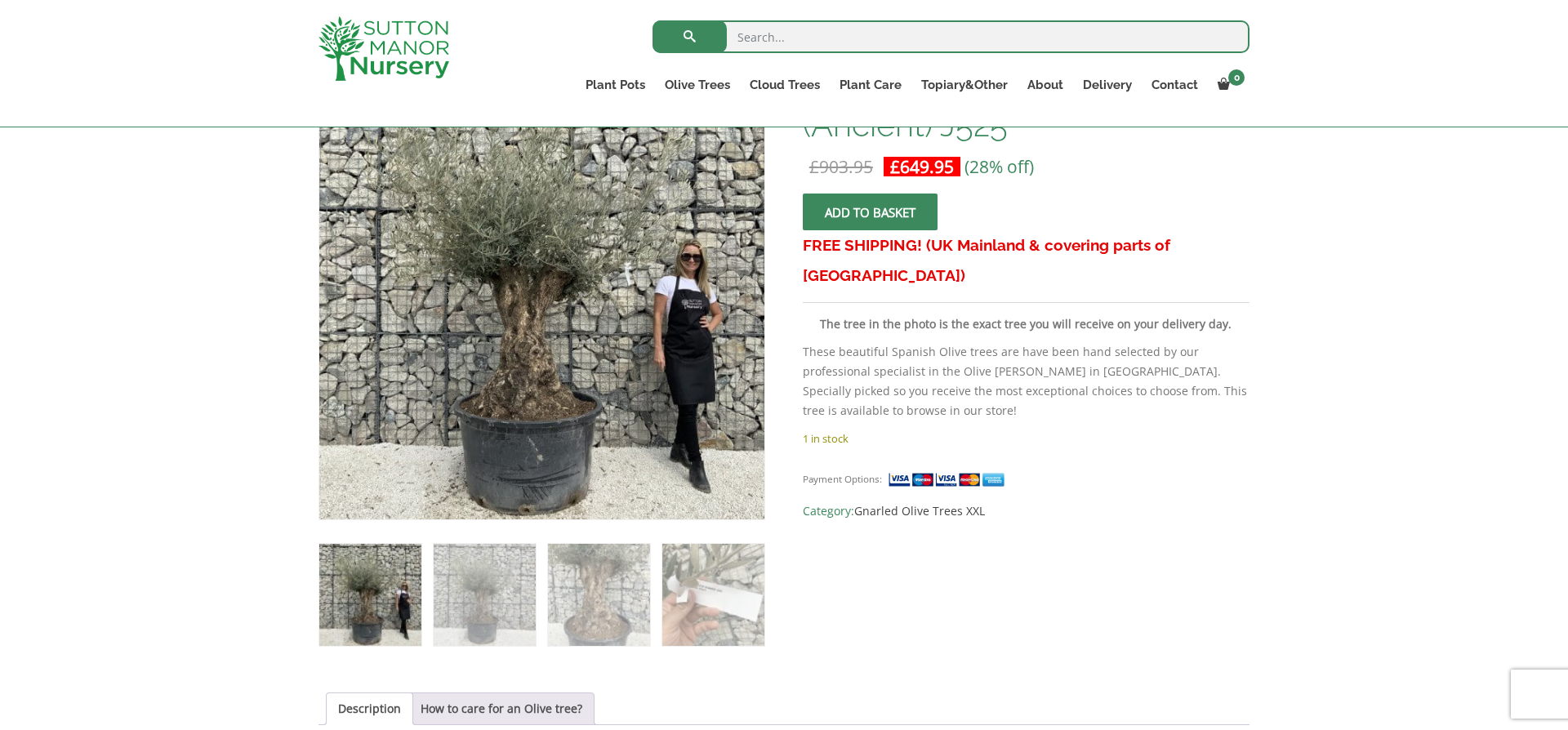
scroll to position [325, 0]
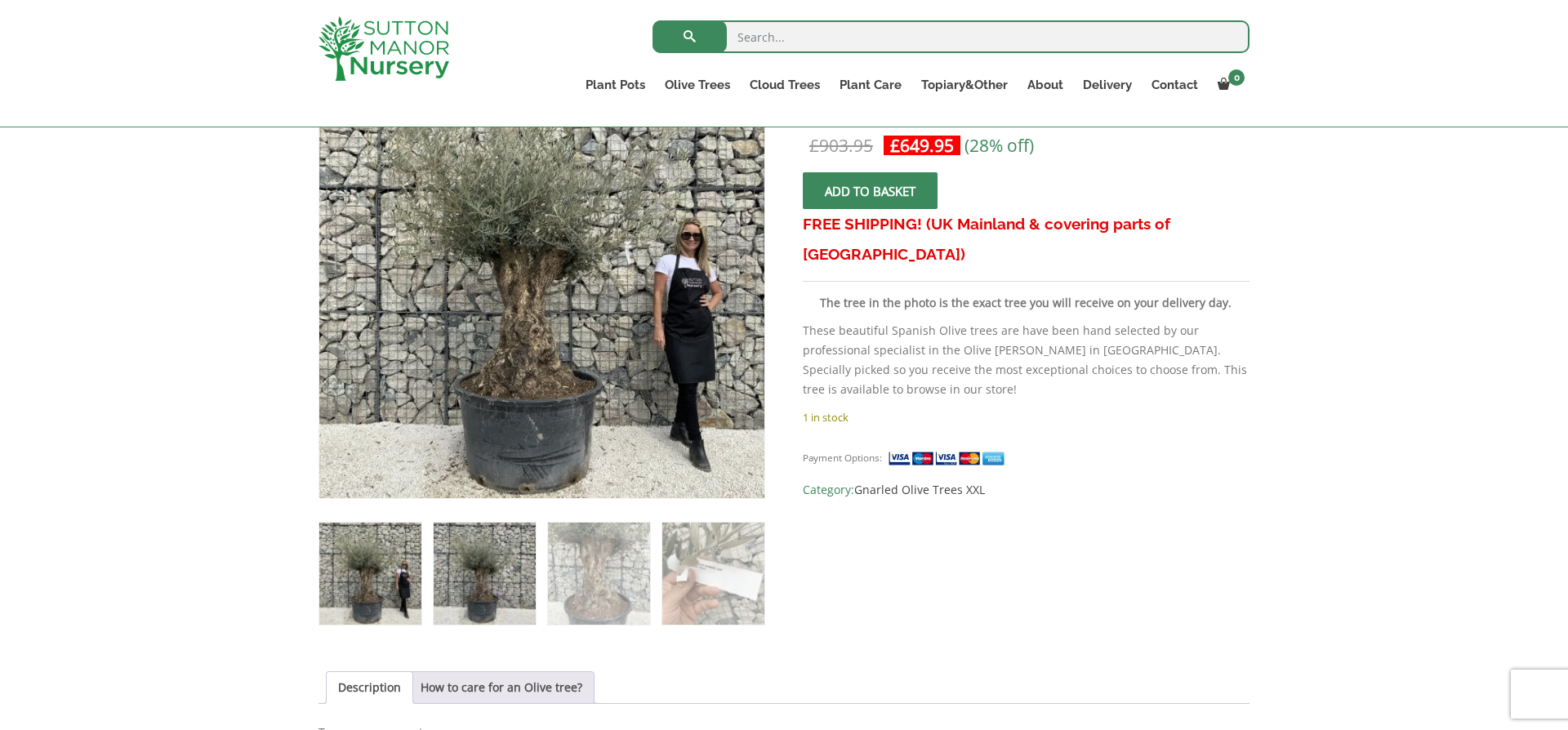
click at [476, 587] on img at bounding box center [484, 574] width 102 height 102
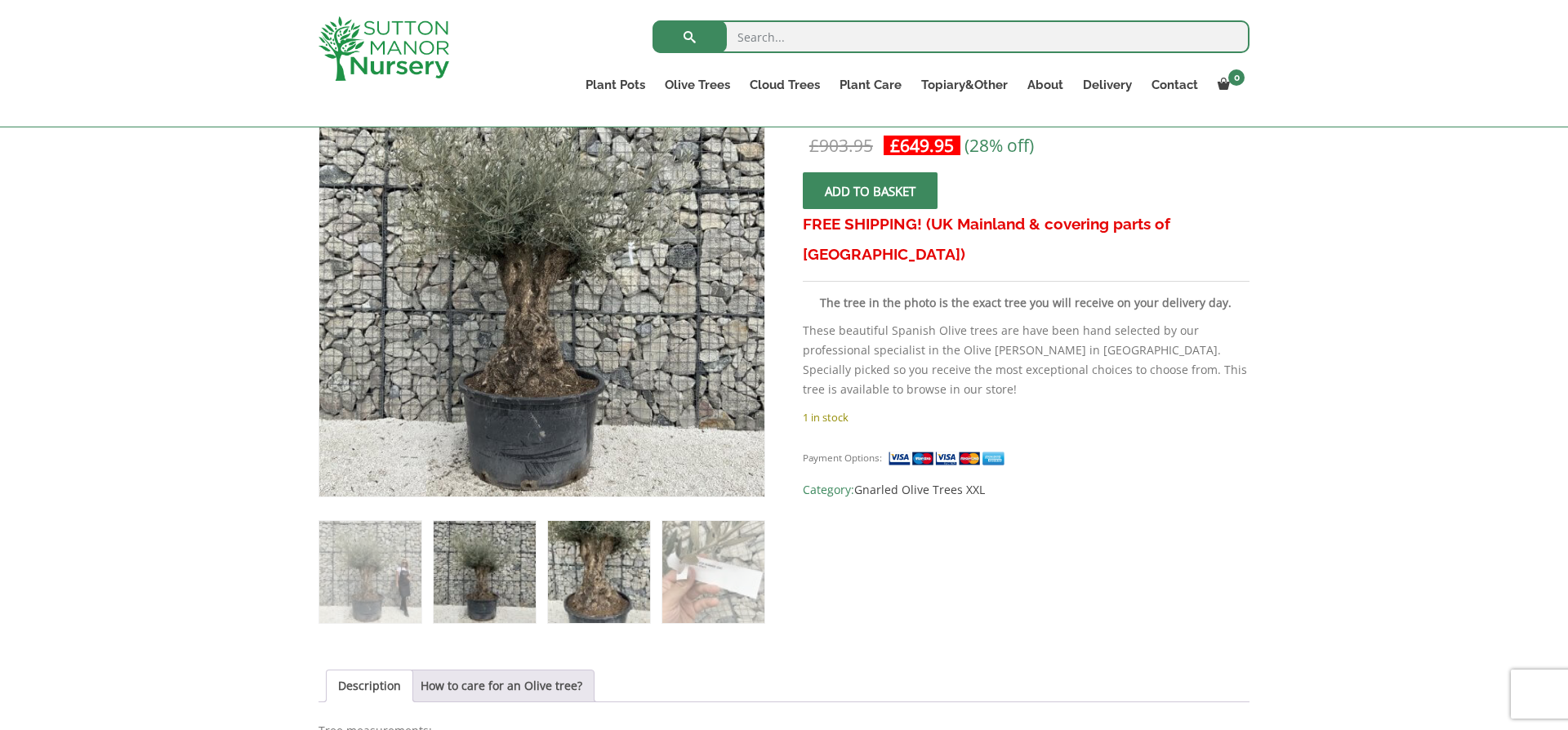
click at [611, 586] on img at bounding box center [599, 572] width 102 height 102
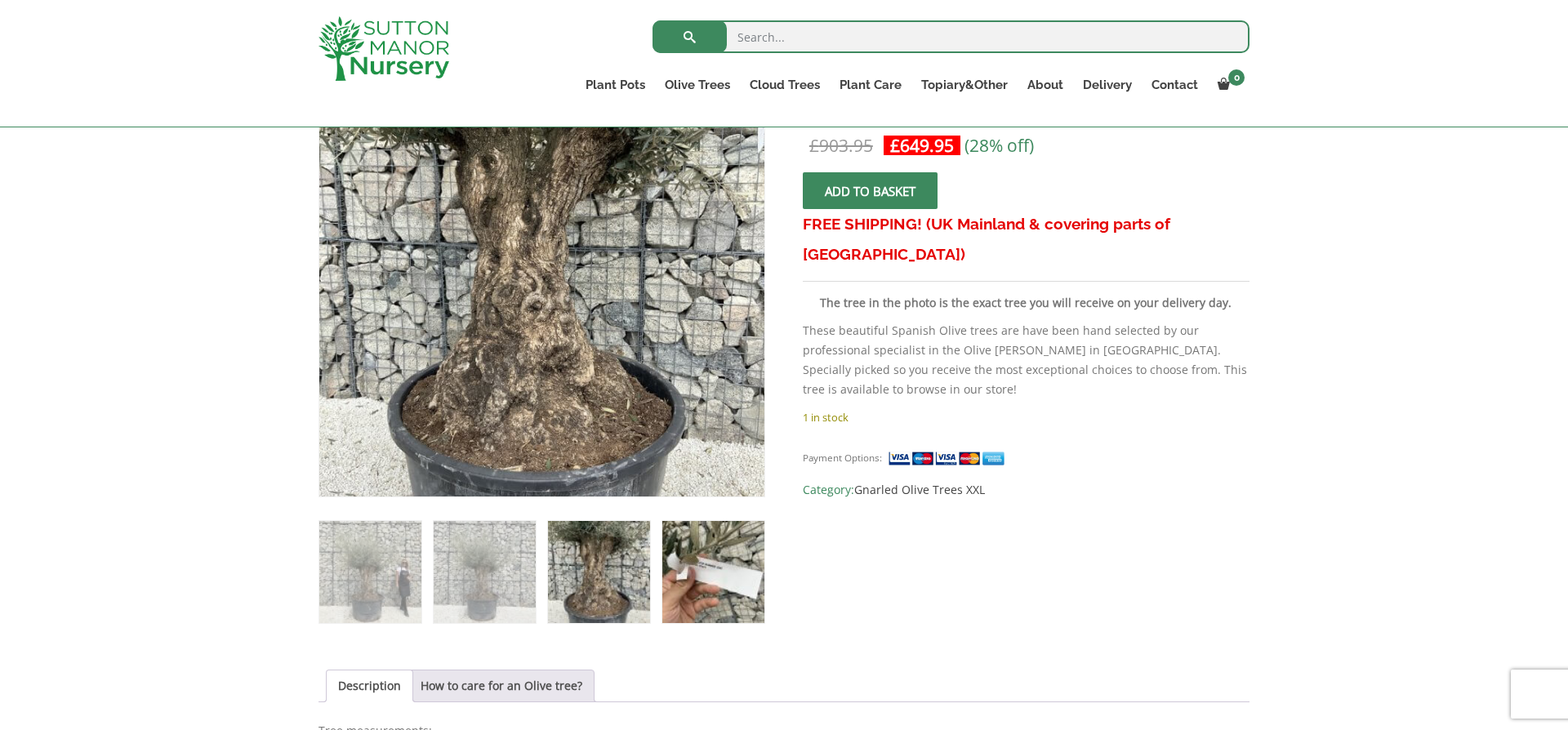
click at [735, 590] on img at bounding box center [714, 572] width 102 height 102
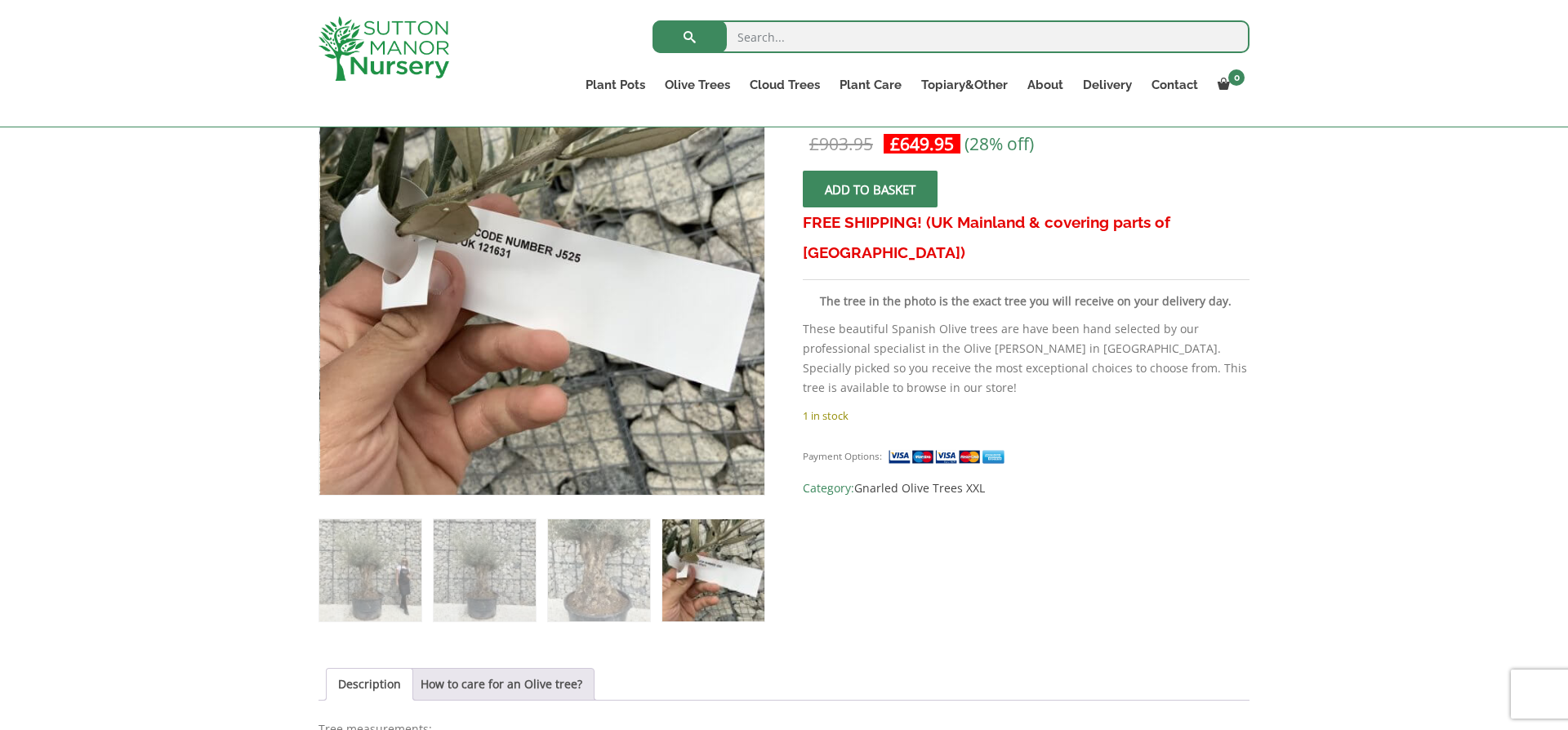
scroll to position [407, 0]
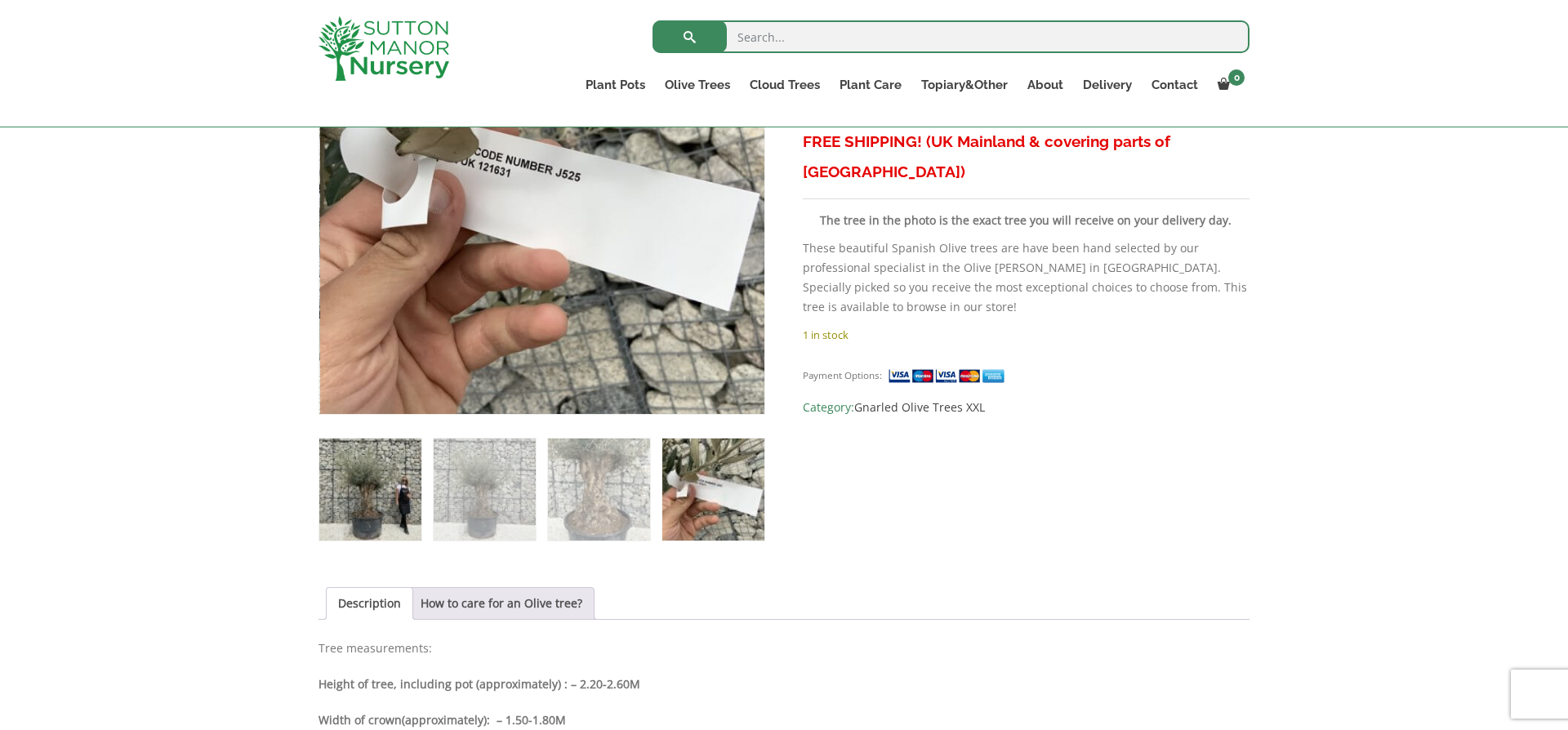
click at [350, 484] on img at bounding box center [370, 489] width 102 height 102
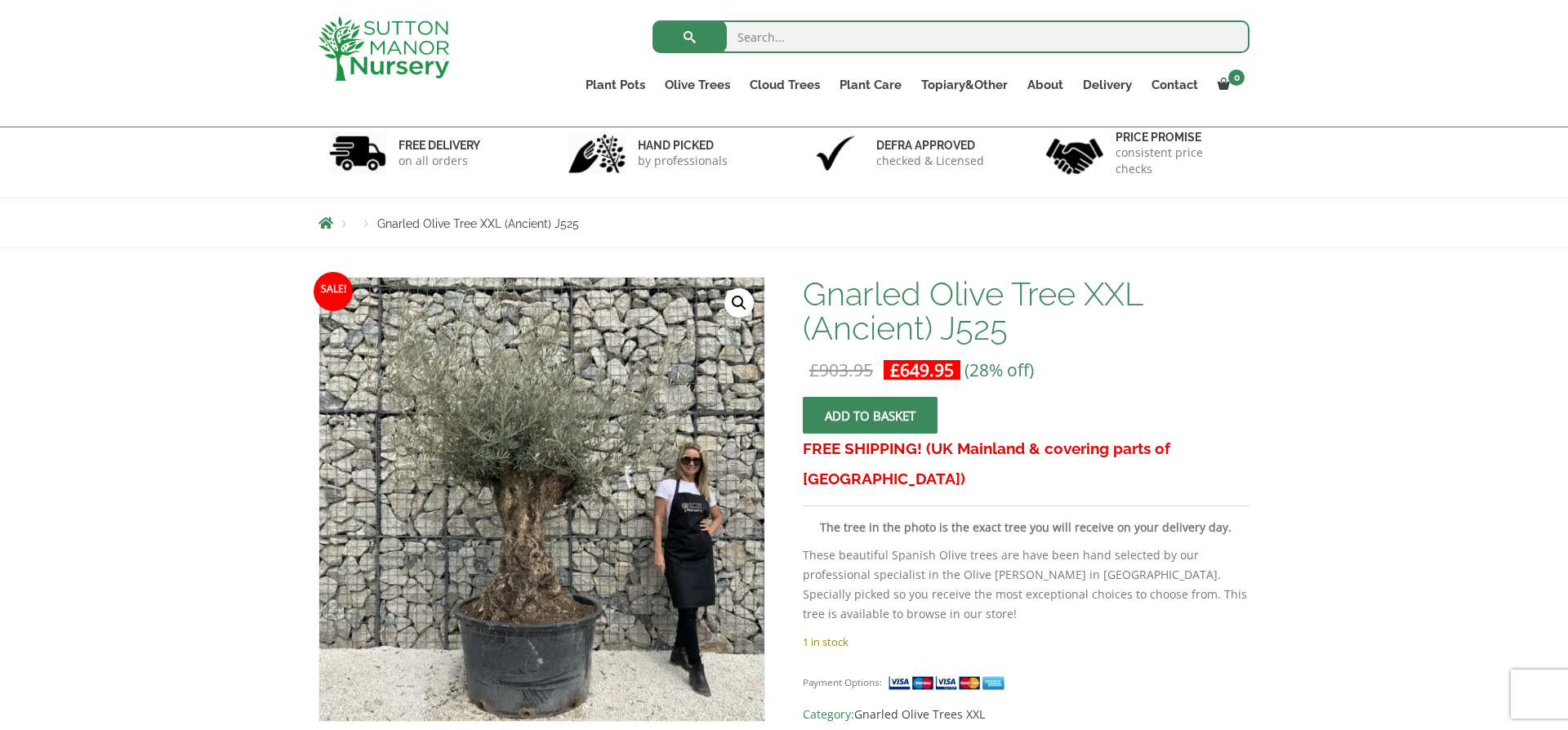
scroll to position [0, 0]
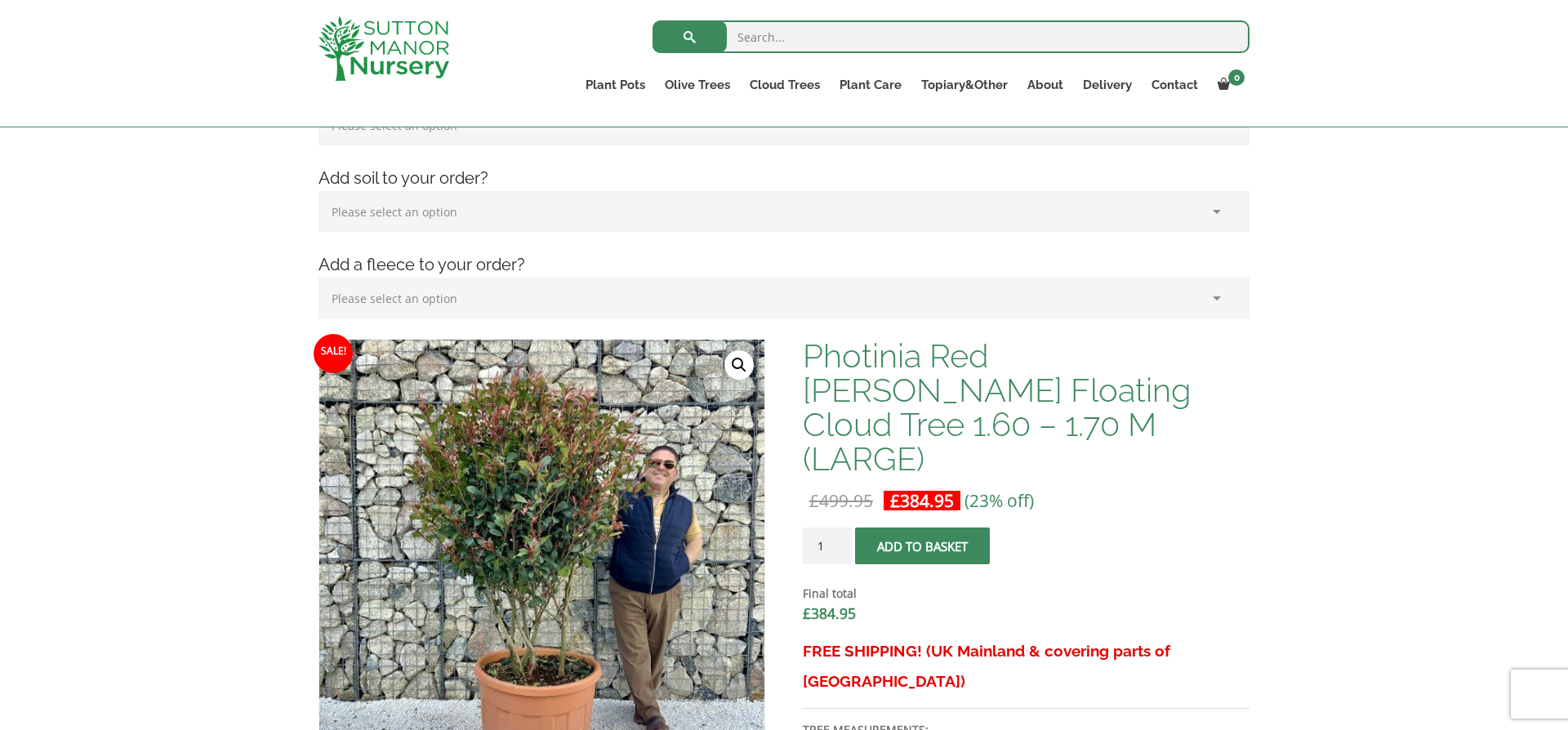
scroll to position [311, 0]
